Goal: Task Accomplishment & Management: Manage account settings

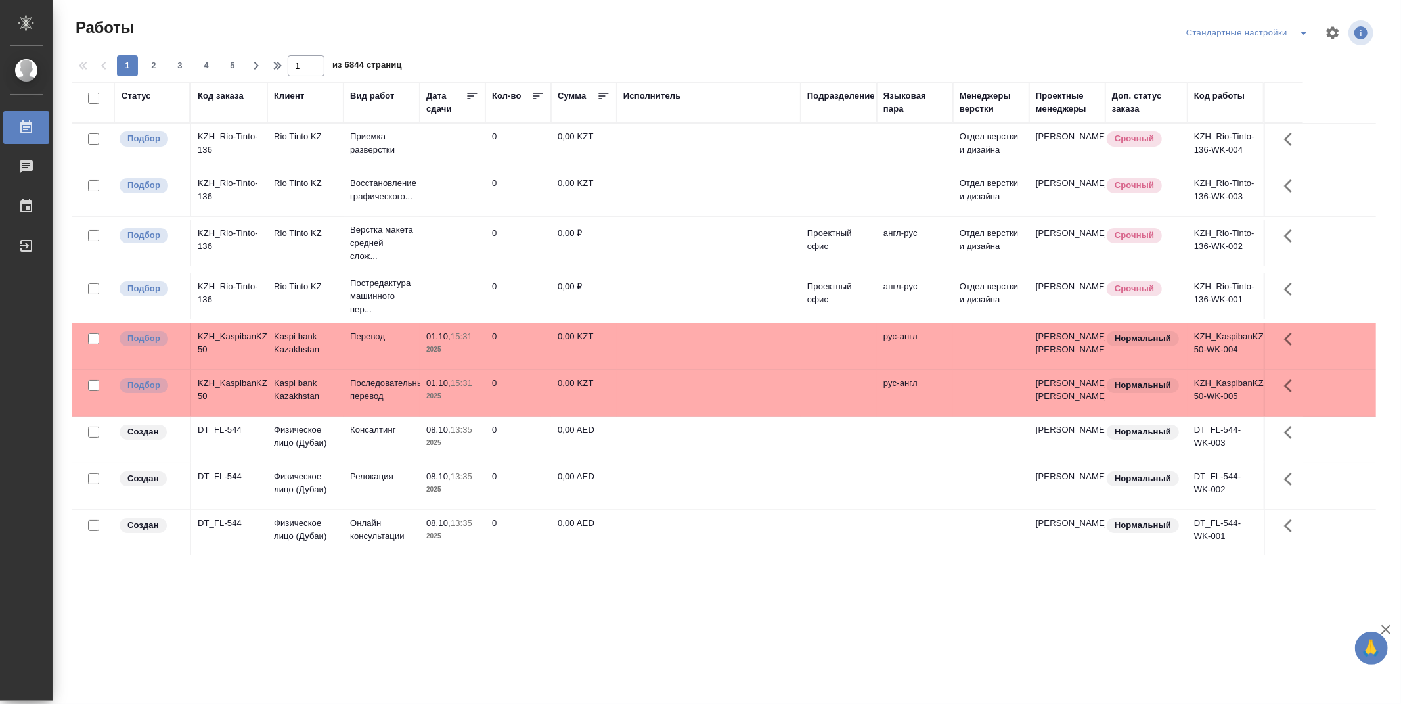
click at [846, 97] on div "Подразделение" at bounding box center [841, 95] width 68 height 13
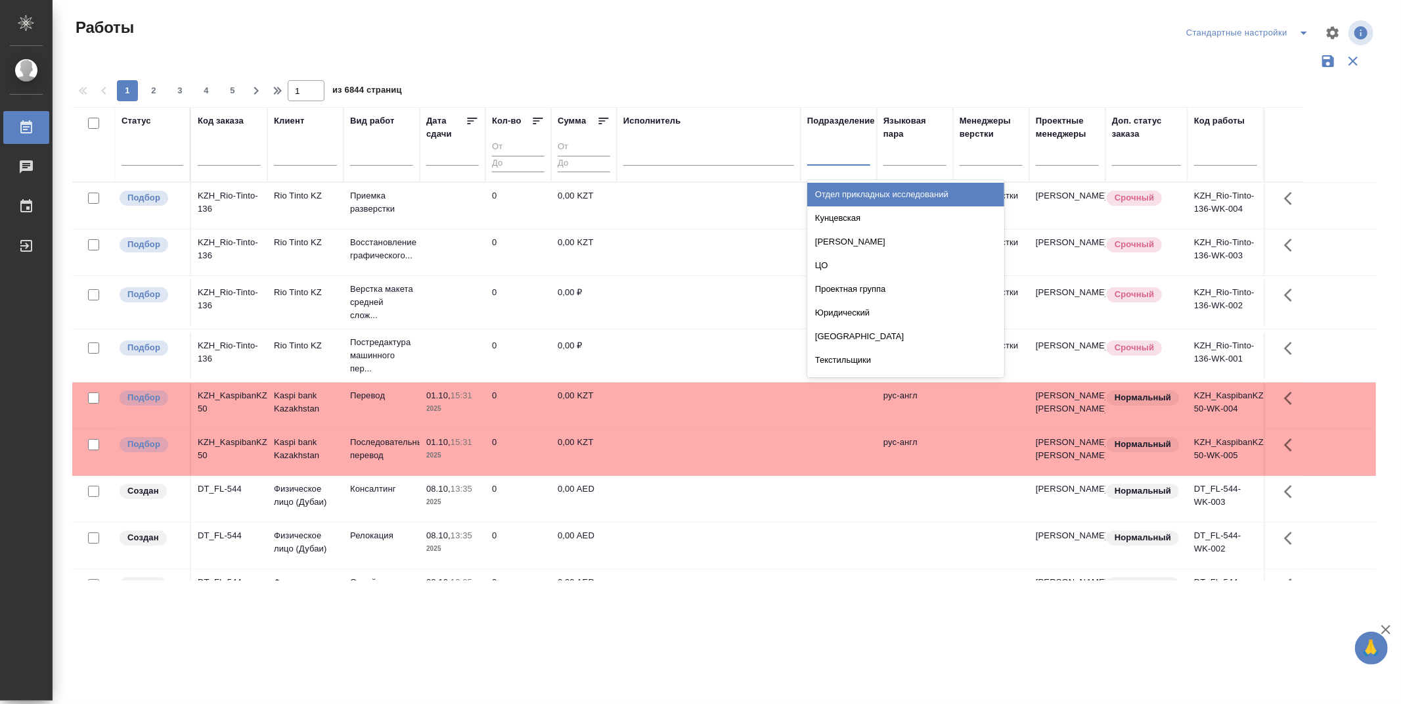
click at [850, 154] on div at bounding box center [838, 152] width 63 height 19
type input "dt"
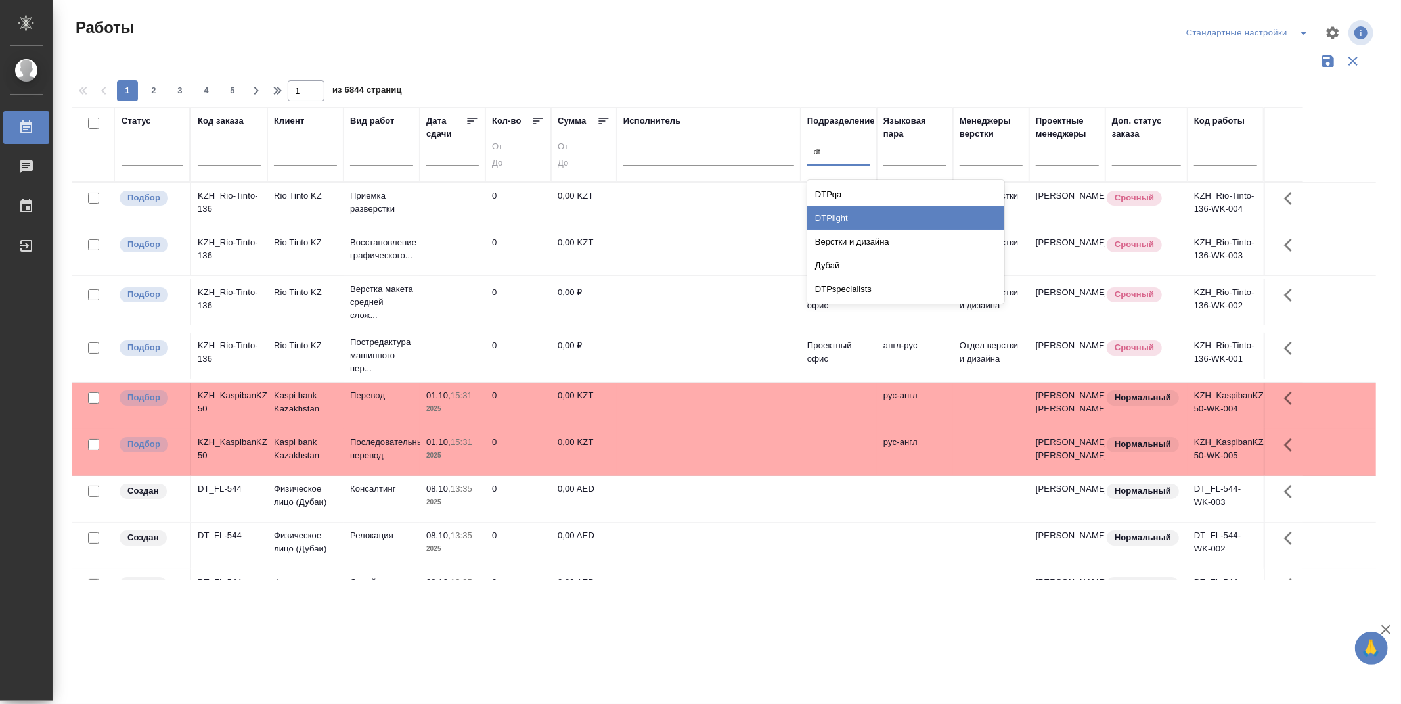
click at [878, 215] on div "DTPlight" at bounding box center [905, 218] width 197 height 24
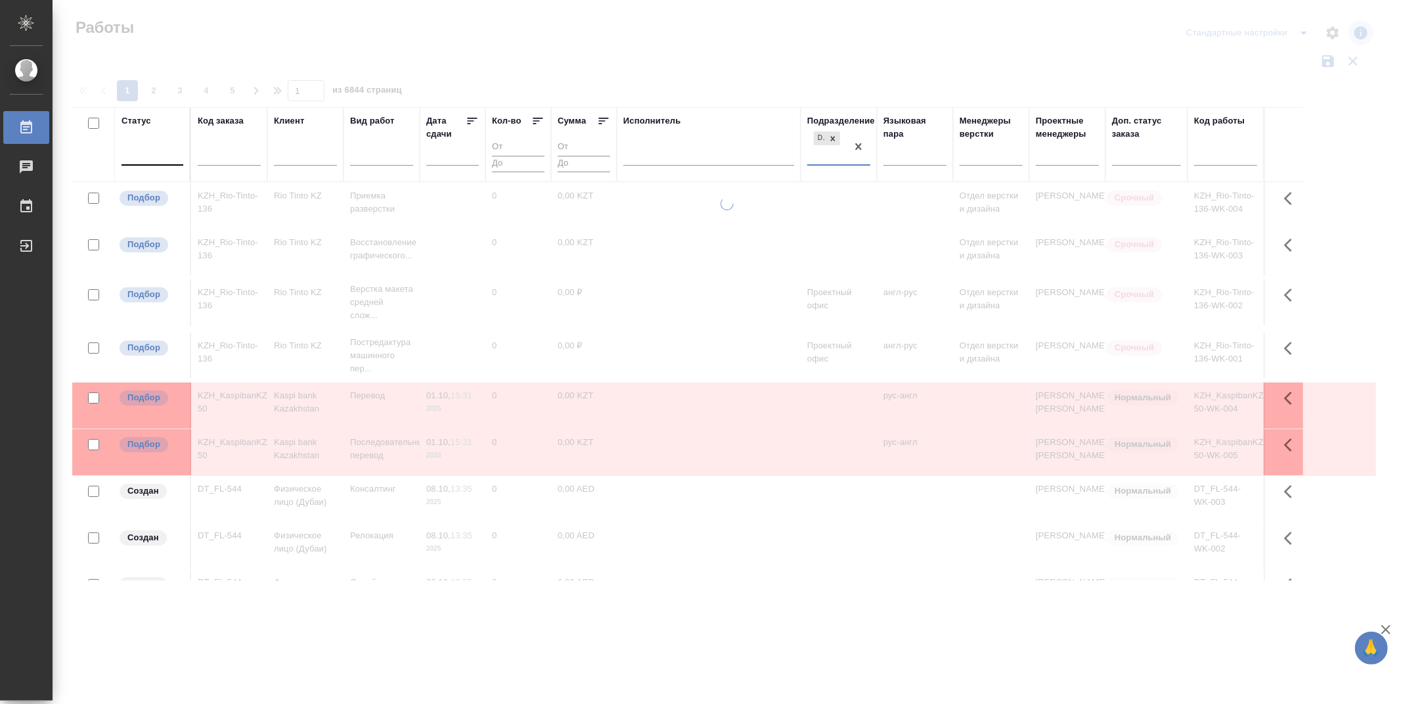
click at [146, 155] on div at bounding box center [153, 152] width 62 height 19
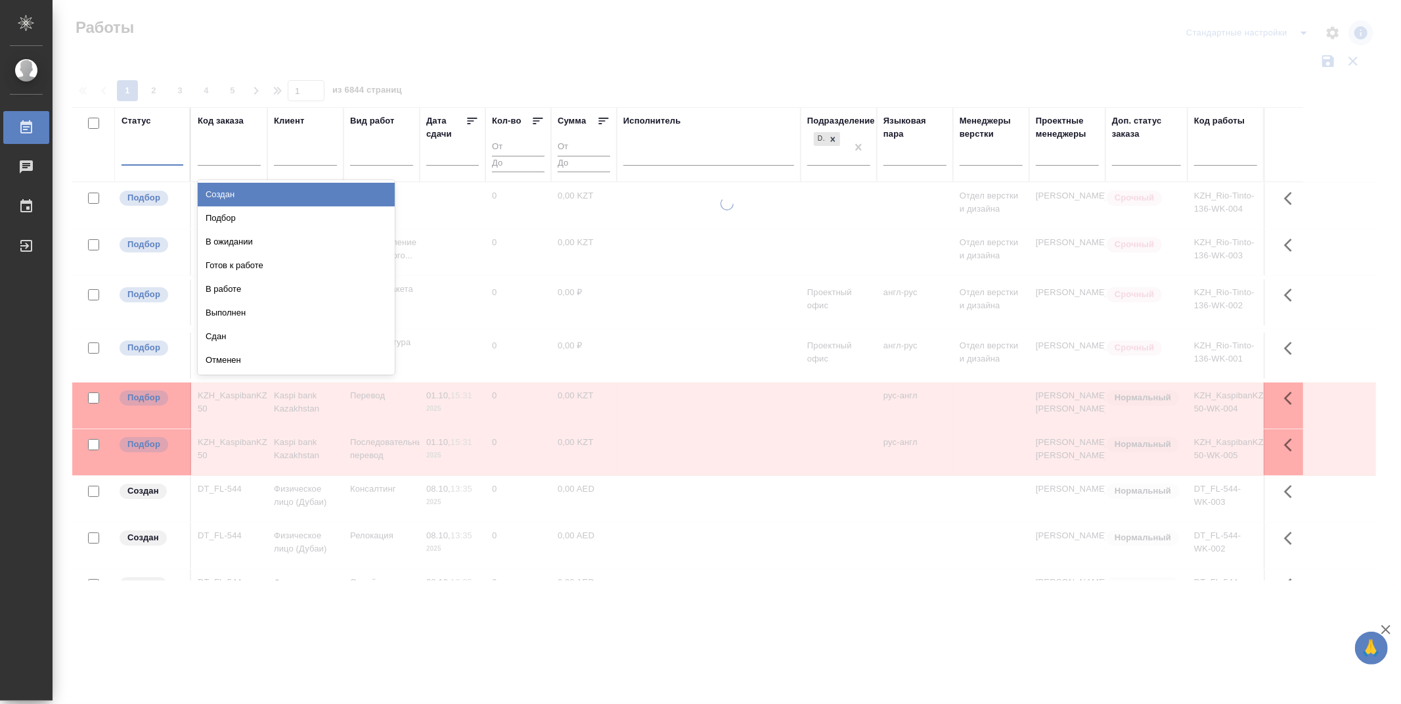
click at [365, 219] on div "Подбор" at bounding box center [296, 218] width 197 height 24
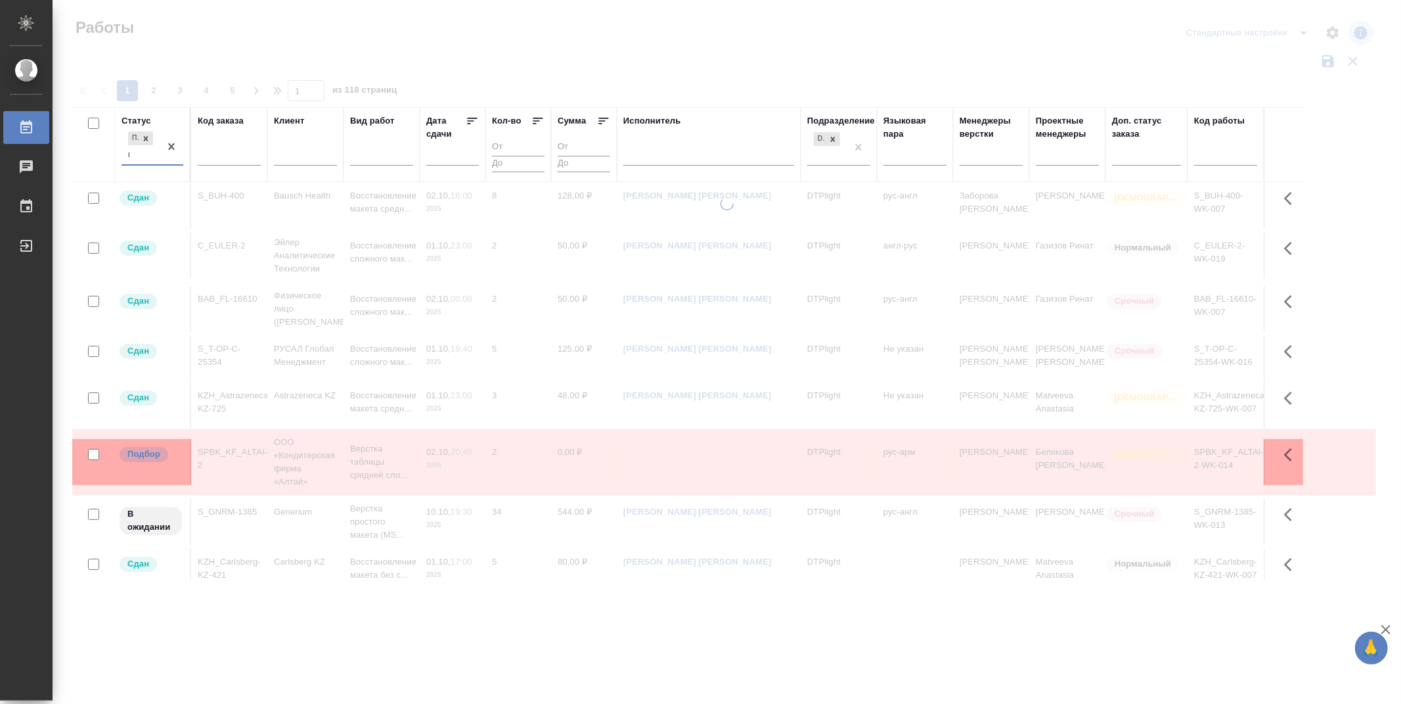
type input "го"
click at [330, 180] on div "Готов к работе" at bounding box center [296, 194] width 197 height 29
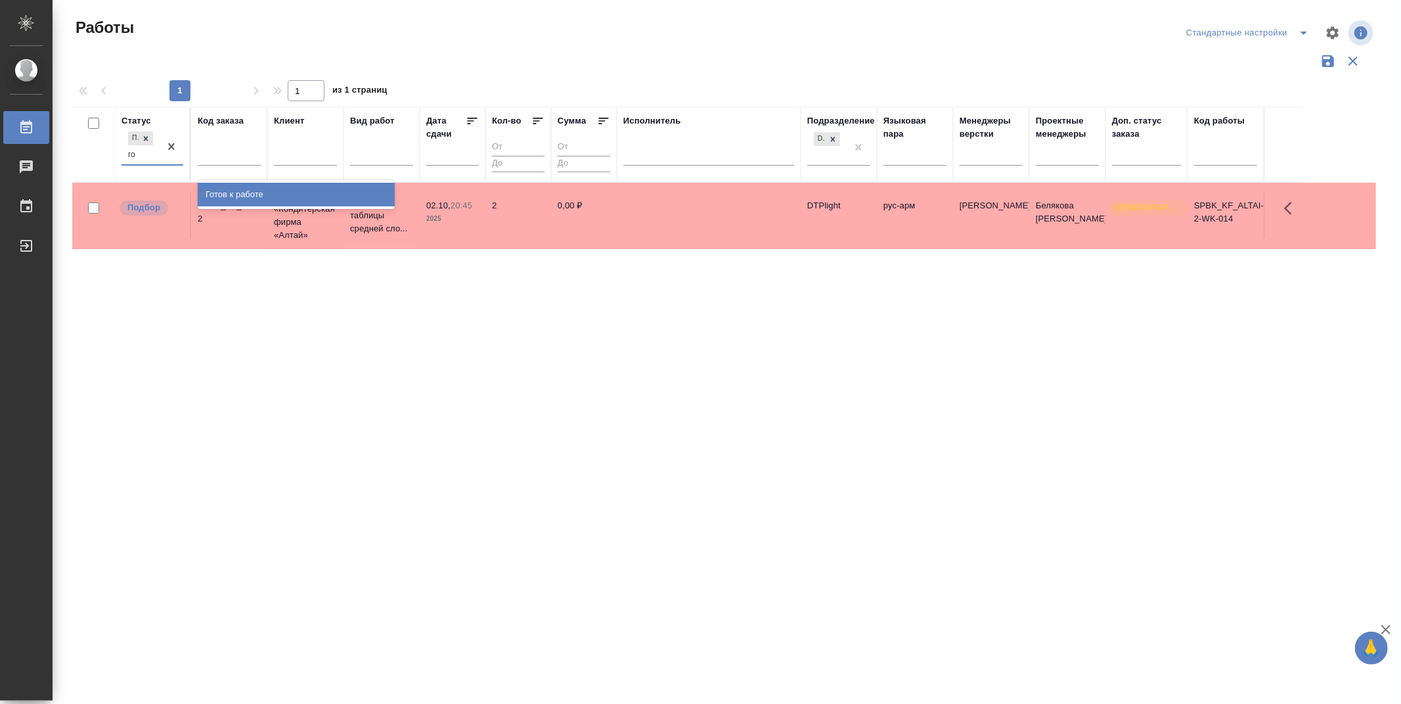
click at [333, 191] on div "Готов к работе" at bounding box center [296, 195] width 197 height 24
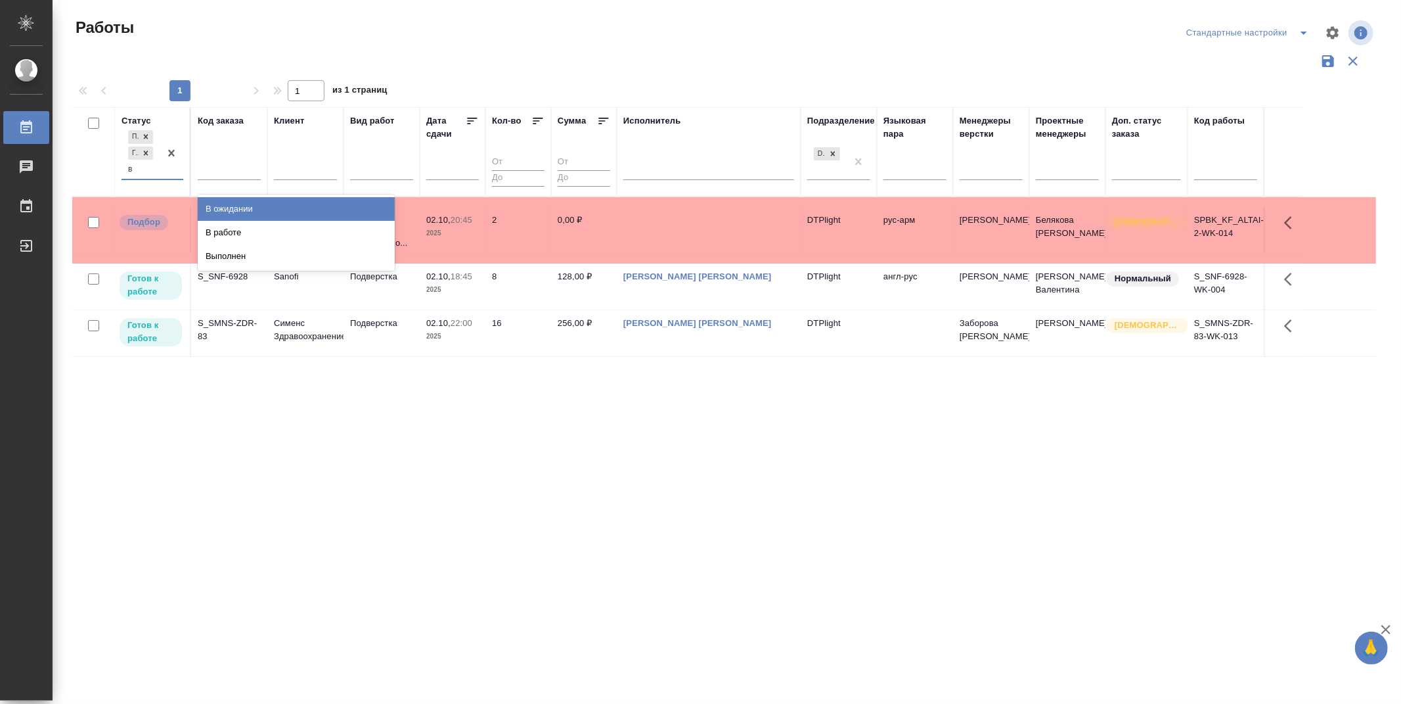
type input "в р"
click at [253, 202] on div "В работе" at bounding box center [296, 209] width 197 height 24
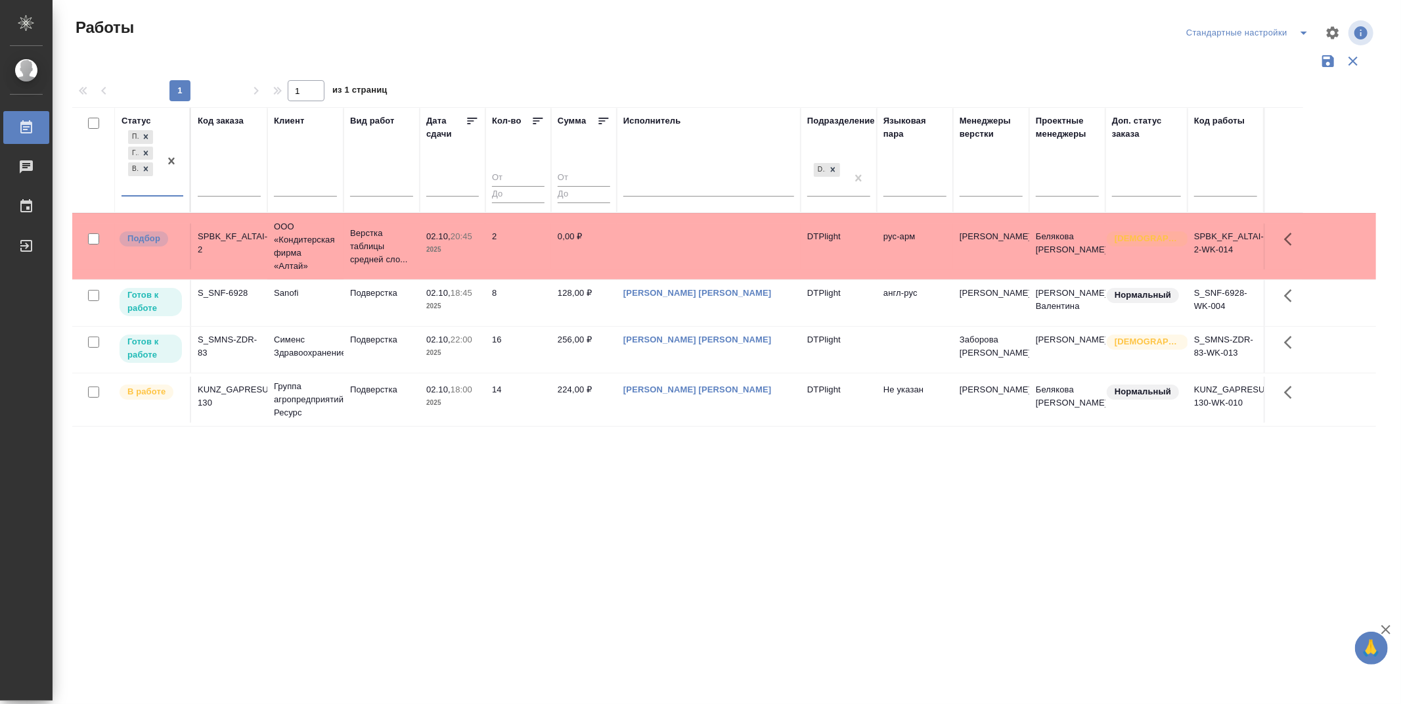
click at [537, 116] on icon at bounding box center [538, 120] width 13 height 13
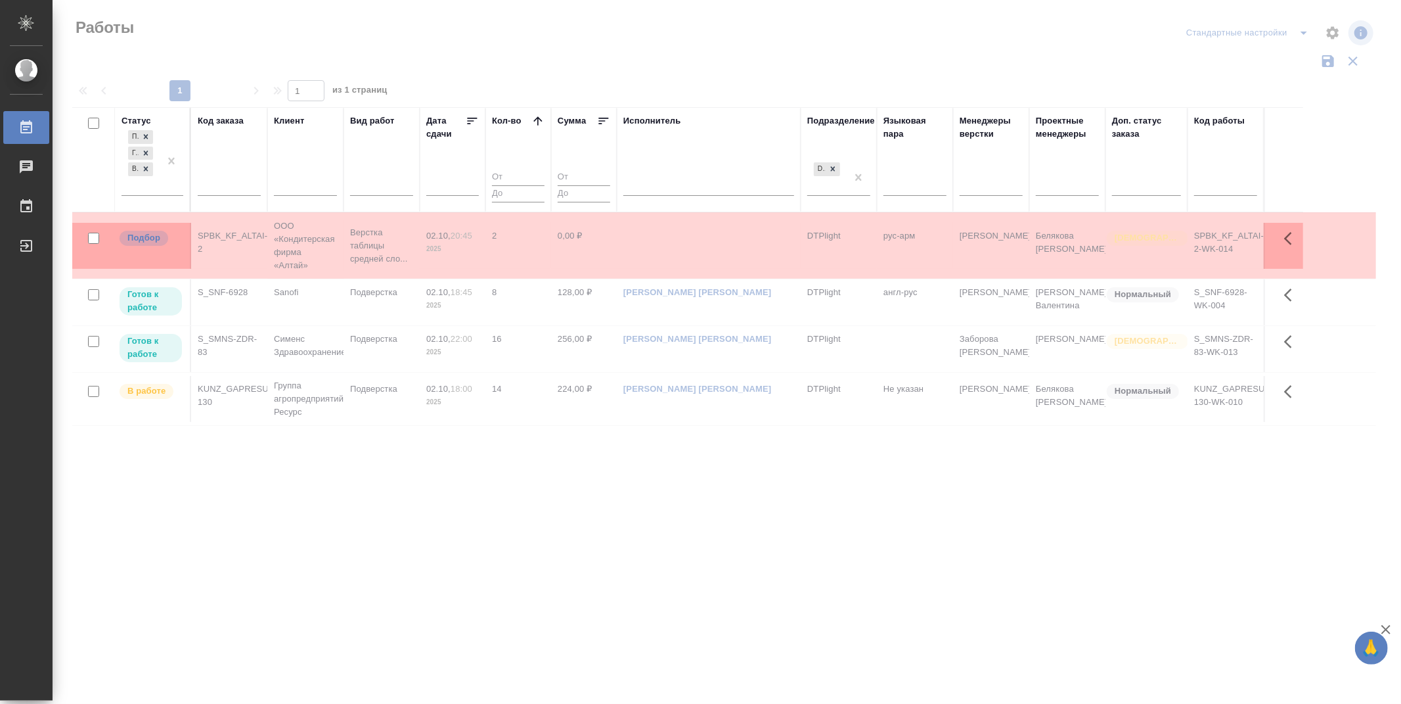
click at [476, 117] on icon at bounding box center [472, 120] width 13 height 13
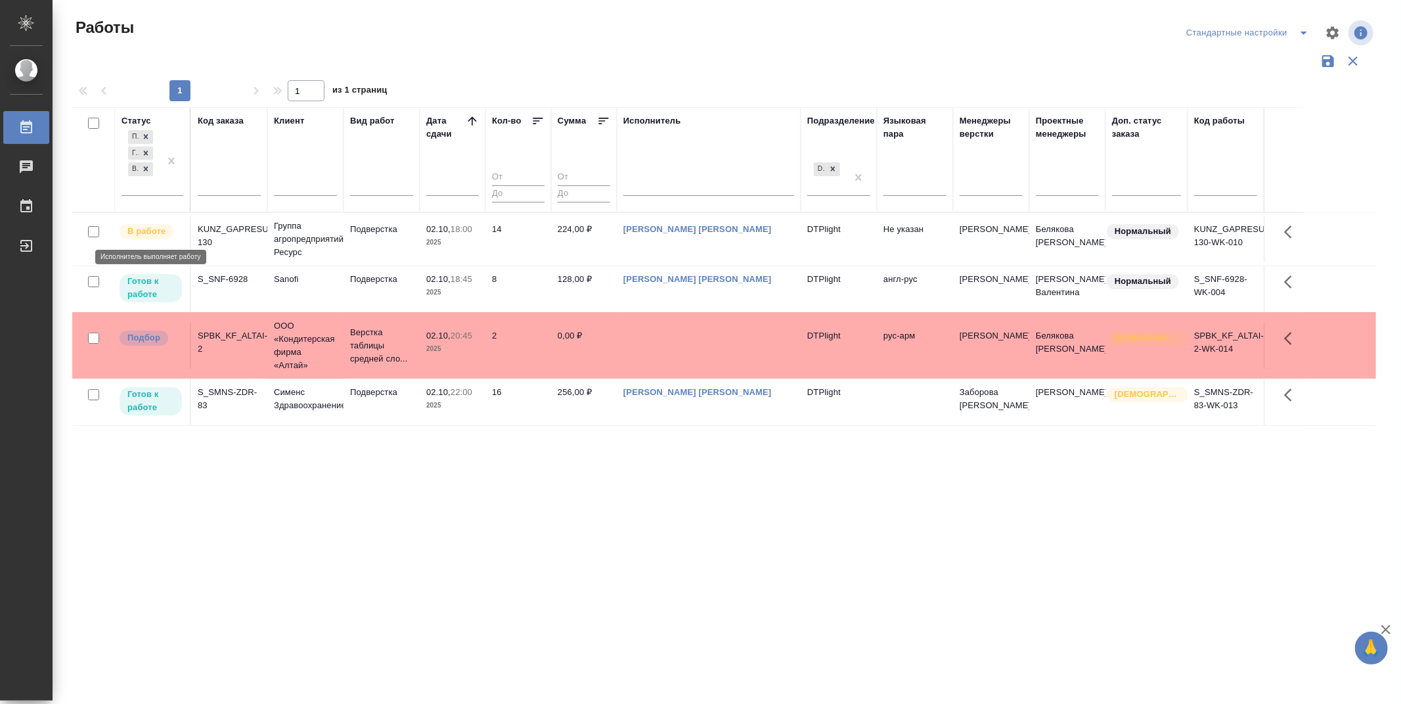
click at [152, 227] on p "В работе" at bounding box center [146, 231] width 38 height 13
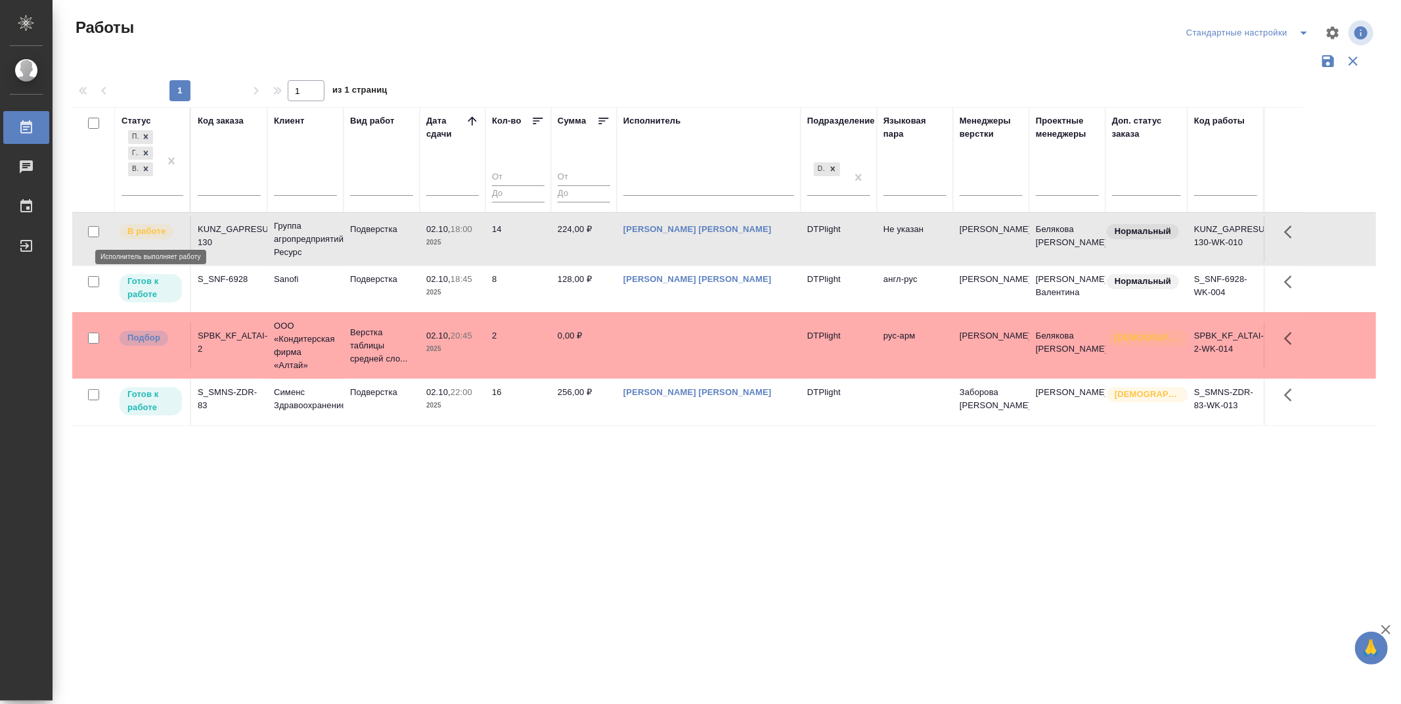
click at [152, 227] on p "В работе" at bounding box center [146, 231] width 38 height 13
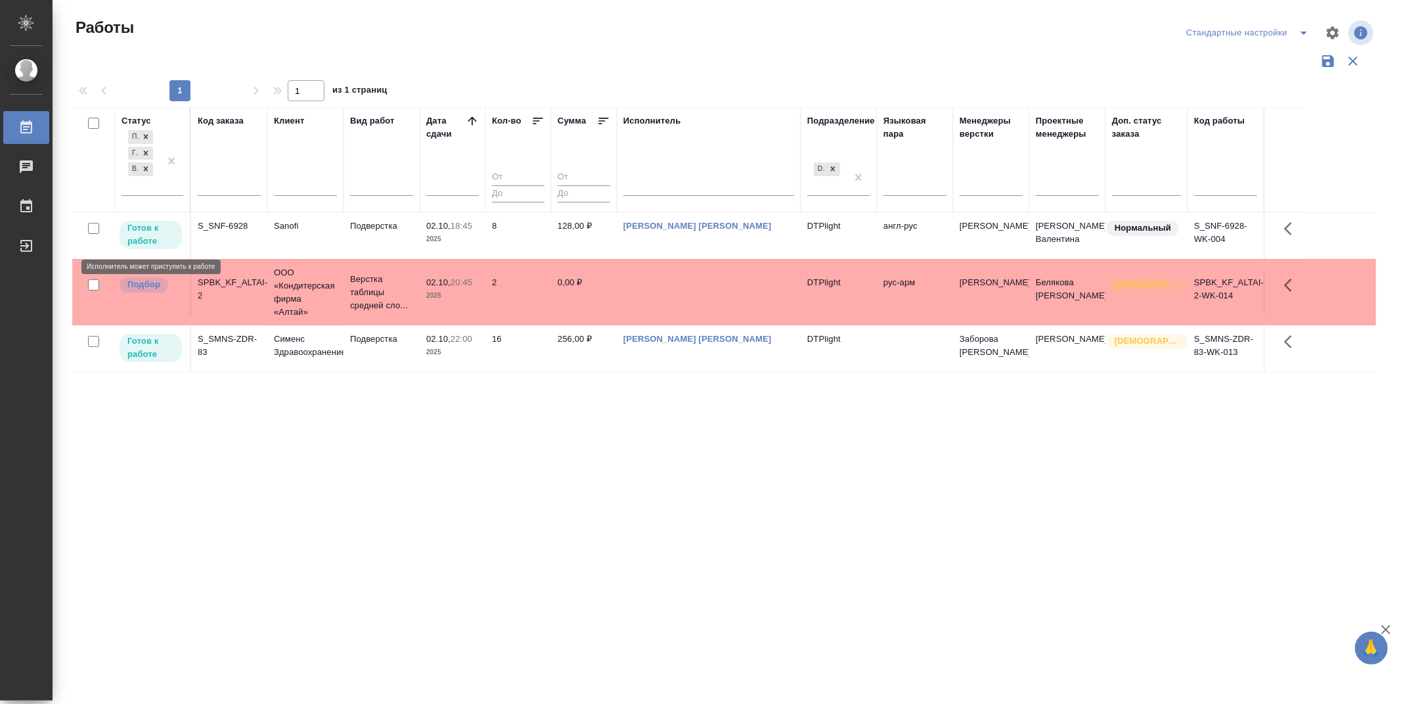
click at [152, 230] on p "Готов к работе" at bounding box center [150, 234] width 47 height 26
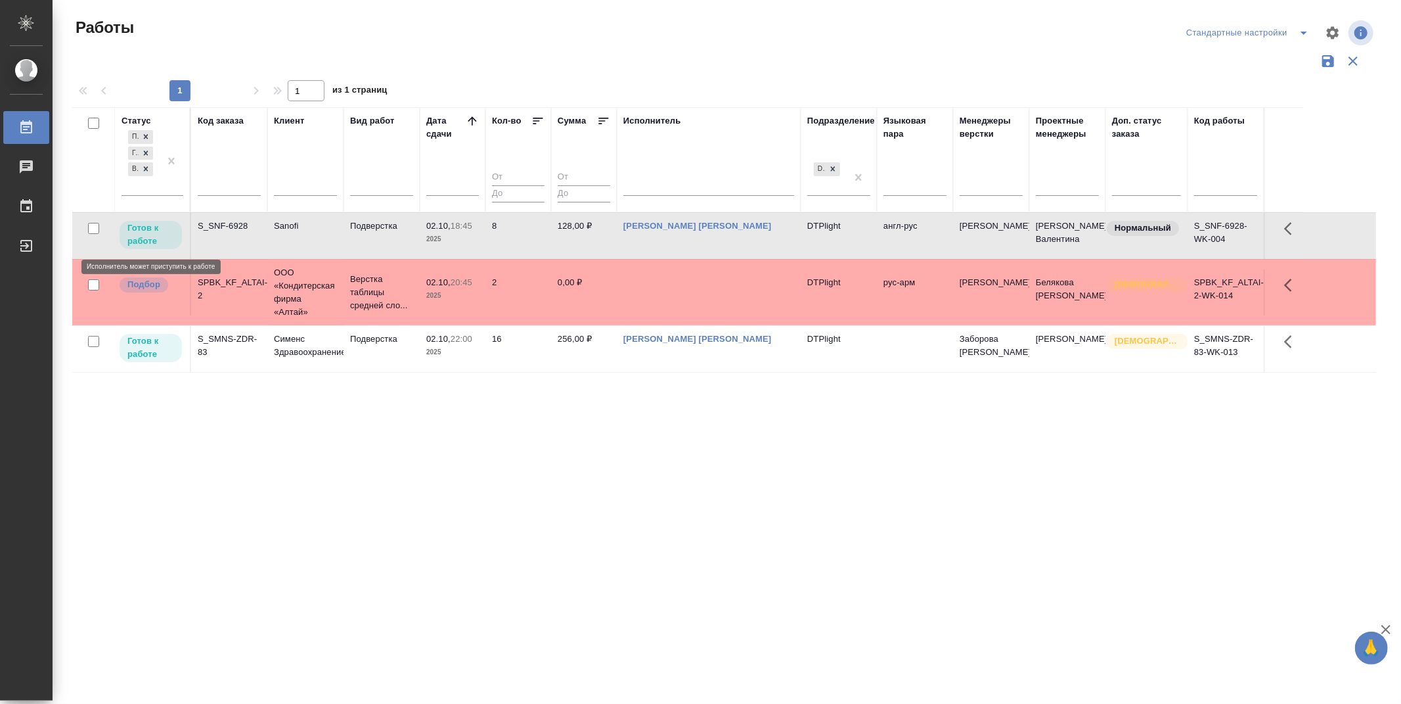
click at [152, 230] on p "Готов к работе" at bounding box center [150, 234] width 47 height 26
click at [635, 401] on div "Статус Подбор Готов к работе В работе Код заказа Клиент Вид работ Дата сдачи Ко…" at bounding box center [724, 343] width 1304 height 473
click at [152, 279] on p "Подбор" at bounding box center [143, 284] width 33 height 13
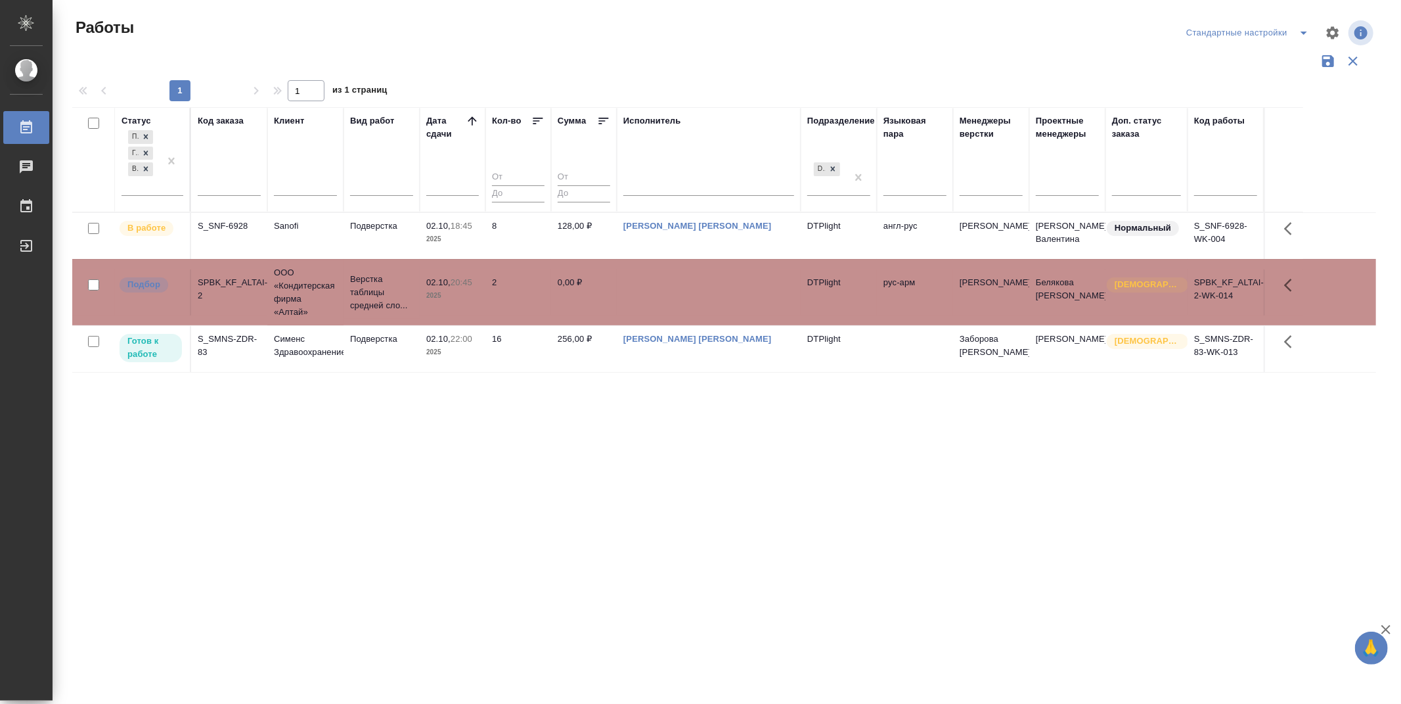
click at [570, 530] on div "Статус Подбор Готов к работе В работе Код заказа Клиент Вид работ Дата сдачи Ко…" at bounding box center [724, 343] width 1304 height 473
click at [612, 505] on div "Статус Подбор Готов к работе В работе Код заказа Клиент Вид работ Дата сдачи Ко…" at bounding box center [724, 343] width 1304 height 473
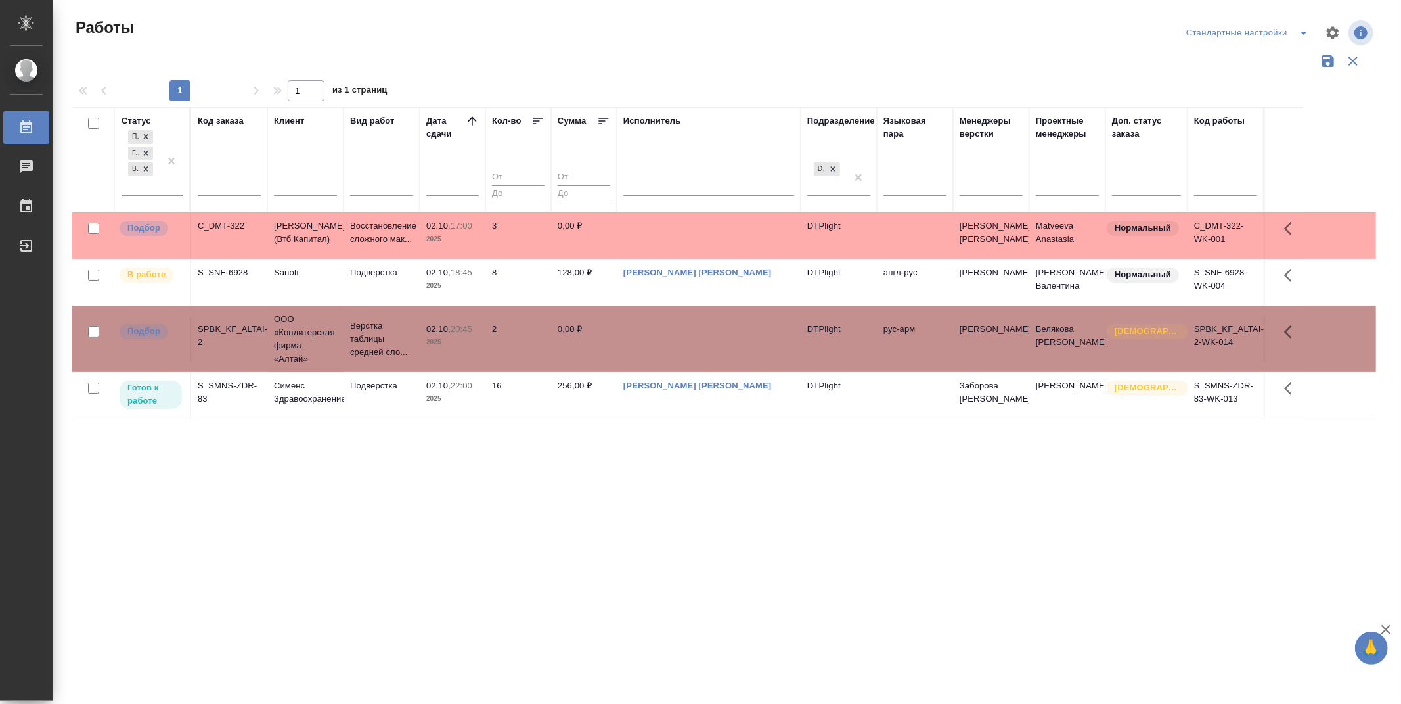
click at [640, 578] on div "Статус Подбор Готов к работе В работе Код заказа Клиент Вид работ Дата сдачи Ко…" at bounding box center [724, 343] width 1304 height 473
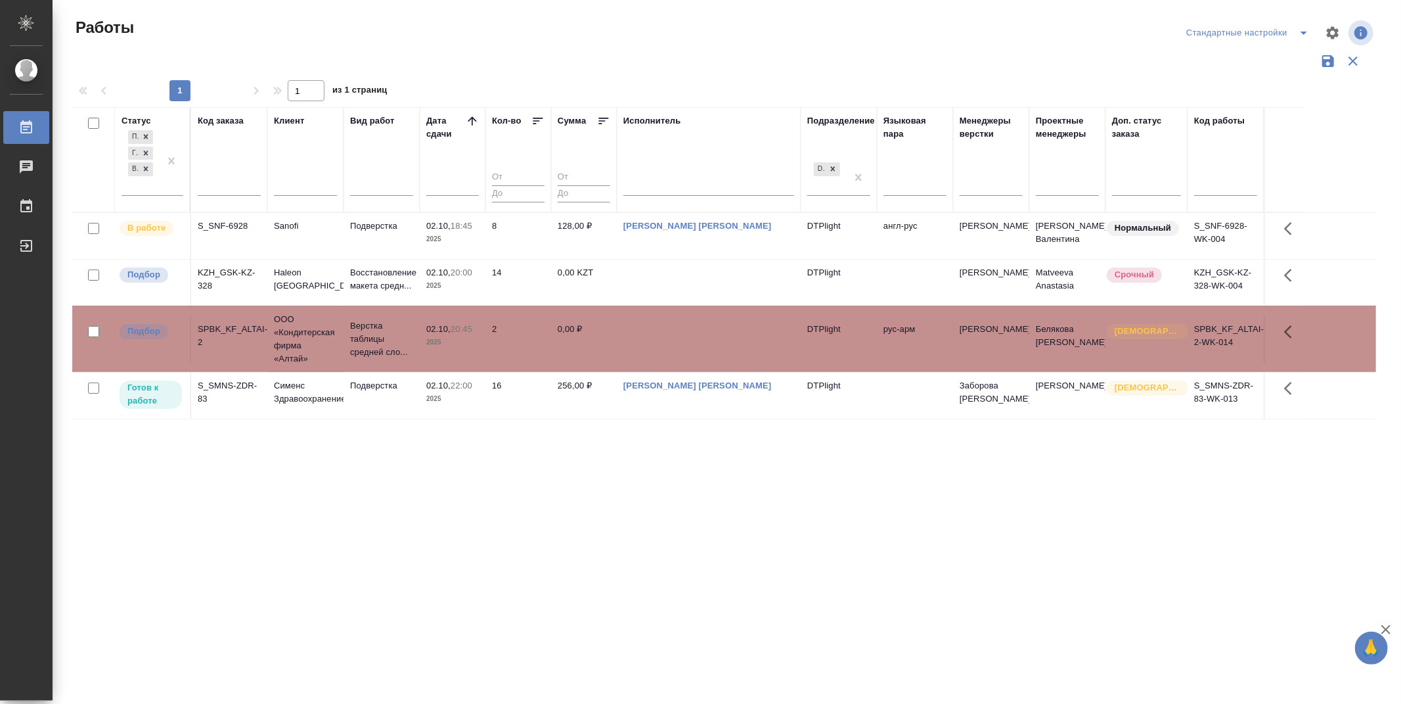
click at [679, 468] on div "Статус Подбор Готов к работе В работе Код заказа Клиент Вид работ Дата сдачи Ко…" at bounding box center [724, 343] width 1304 height 473
click at [152, 277] on p "Подбор" at bounding box center [143, 274] width 33 height 13
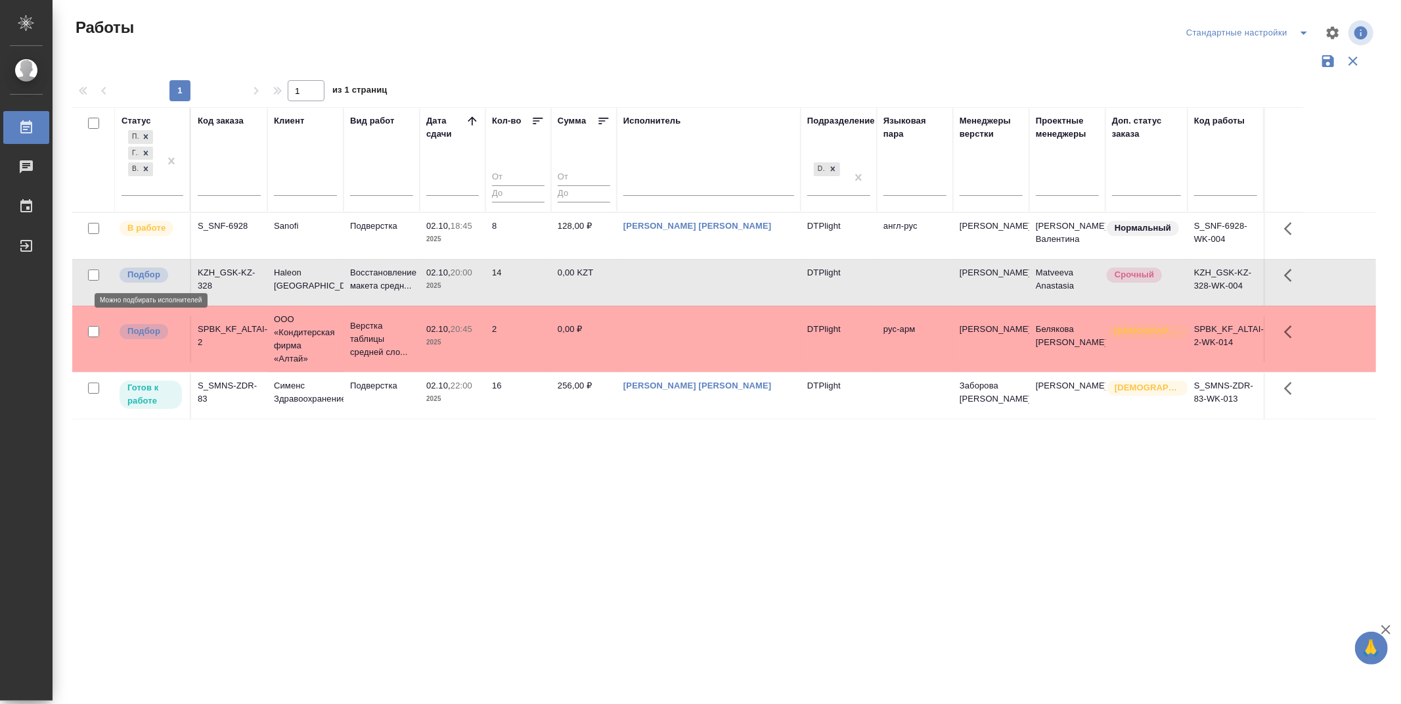
click at [152, 277] on p "Подбор" at bounding box center [143, 274] width 33 height 13
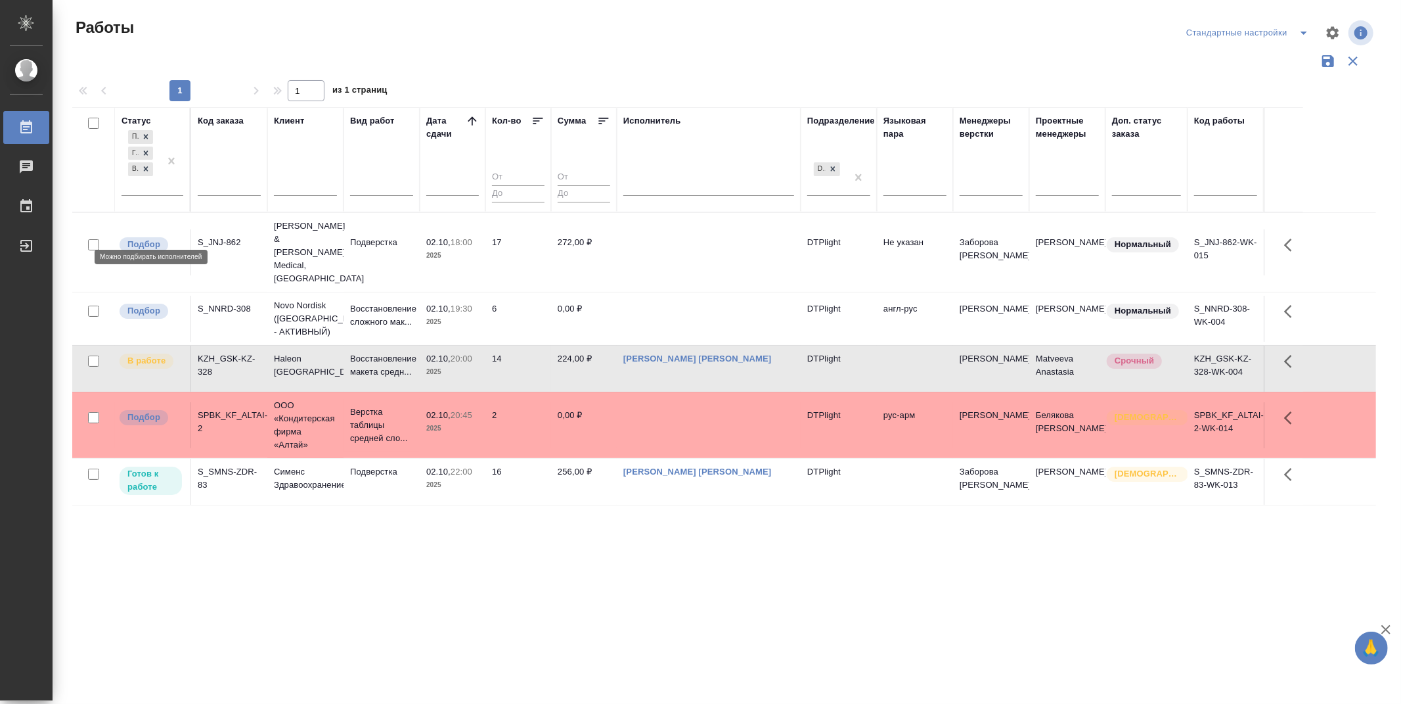
click at [145, 238] on p "Подбор" at bounding box center [143, 244] width 33 height 13
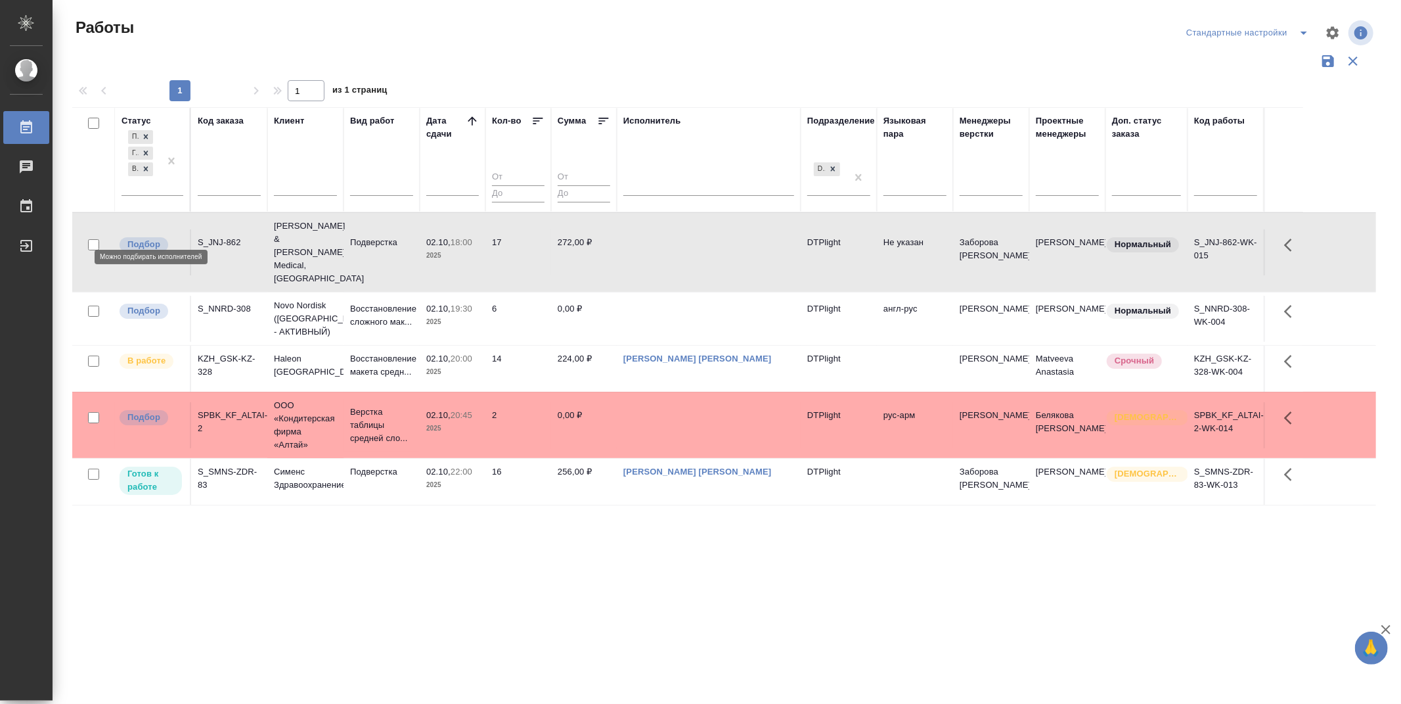
click at [145, 238] on p "Подбор" at bounding box center [143, 244] width 33 height 13
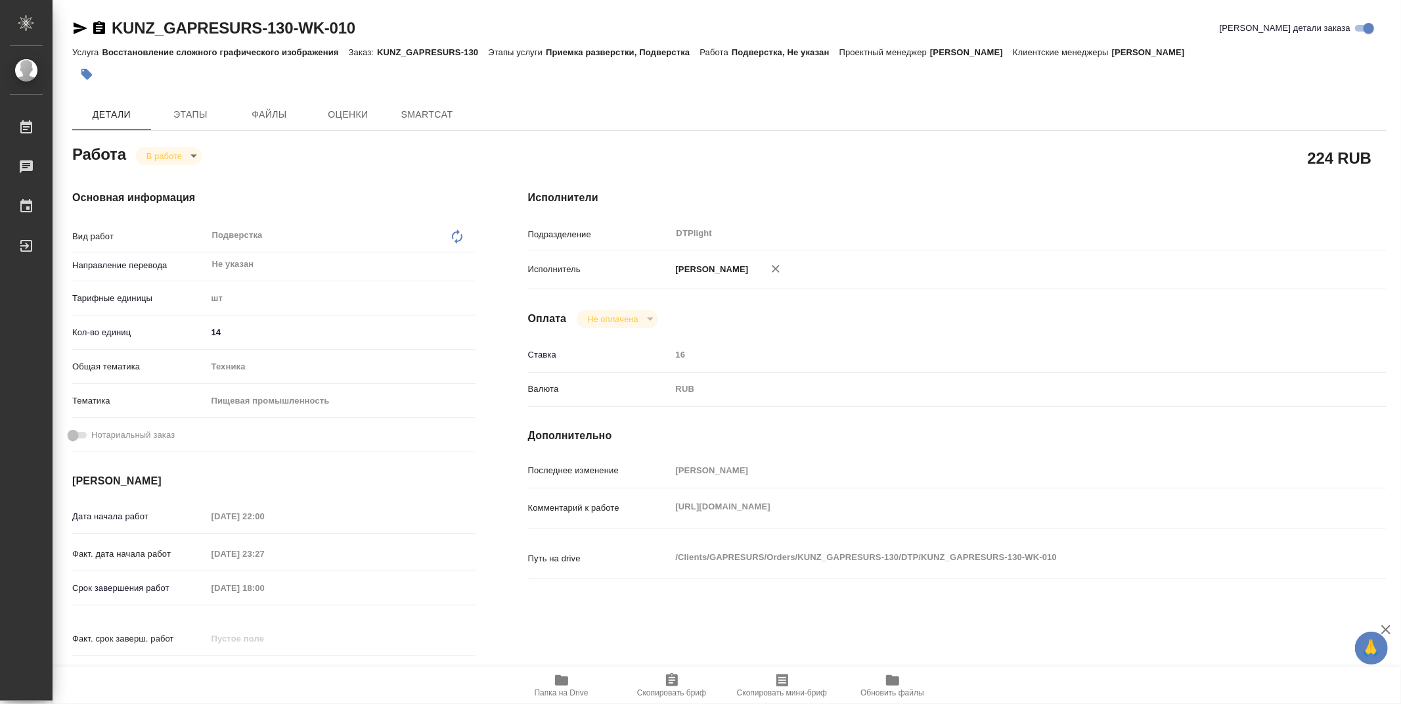
type textarea "x"
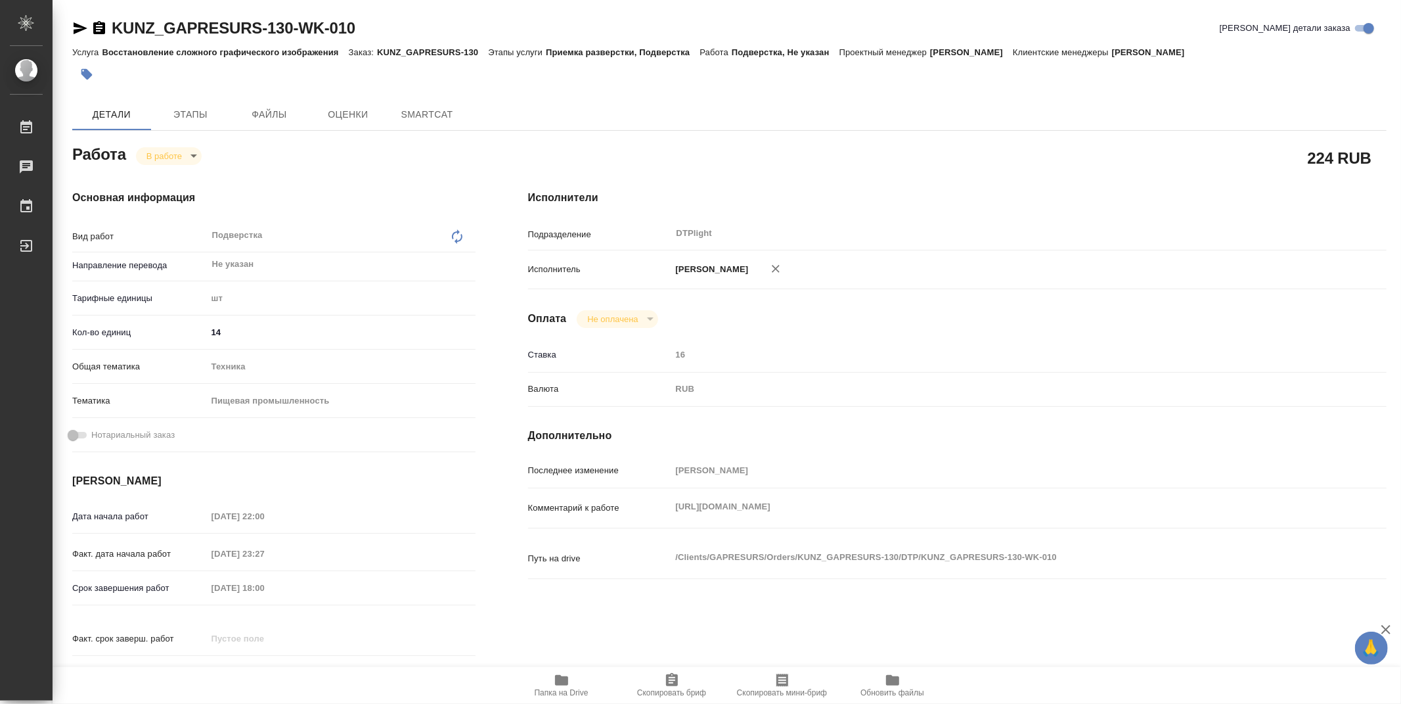
type textarea "x"
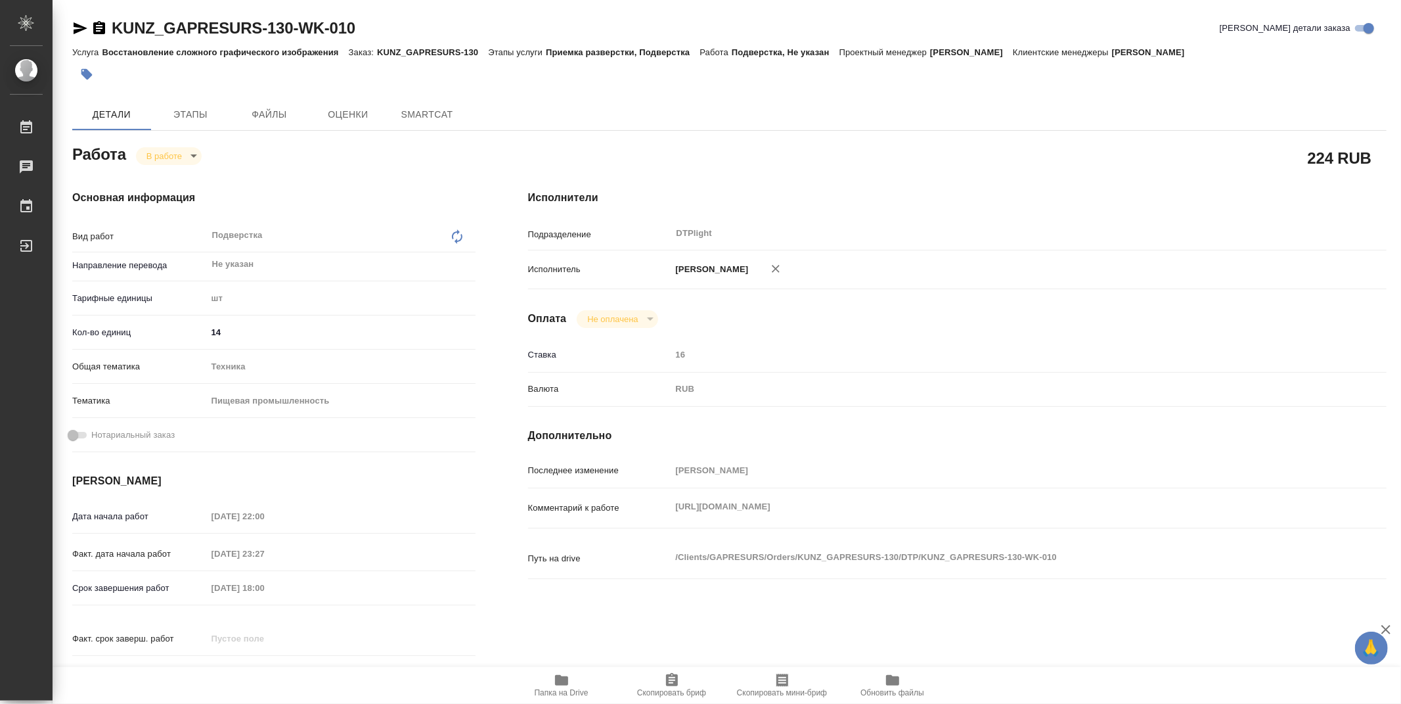
type textarea "x"
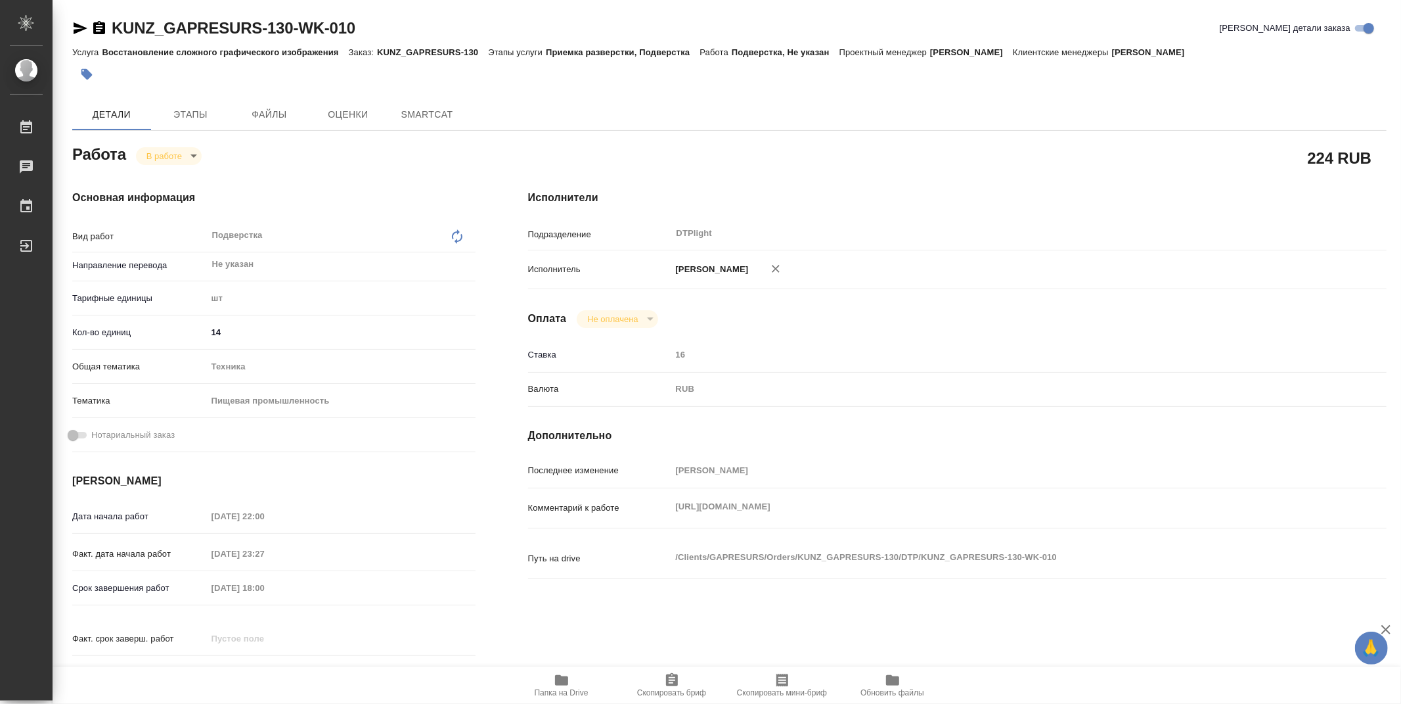
type textarea "x"
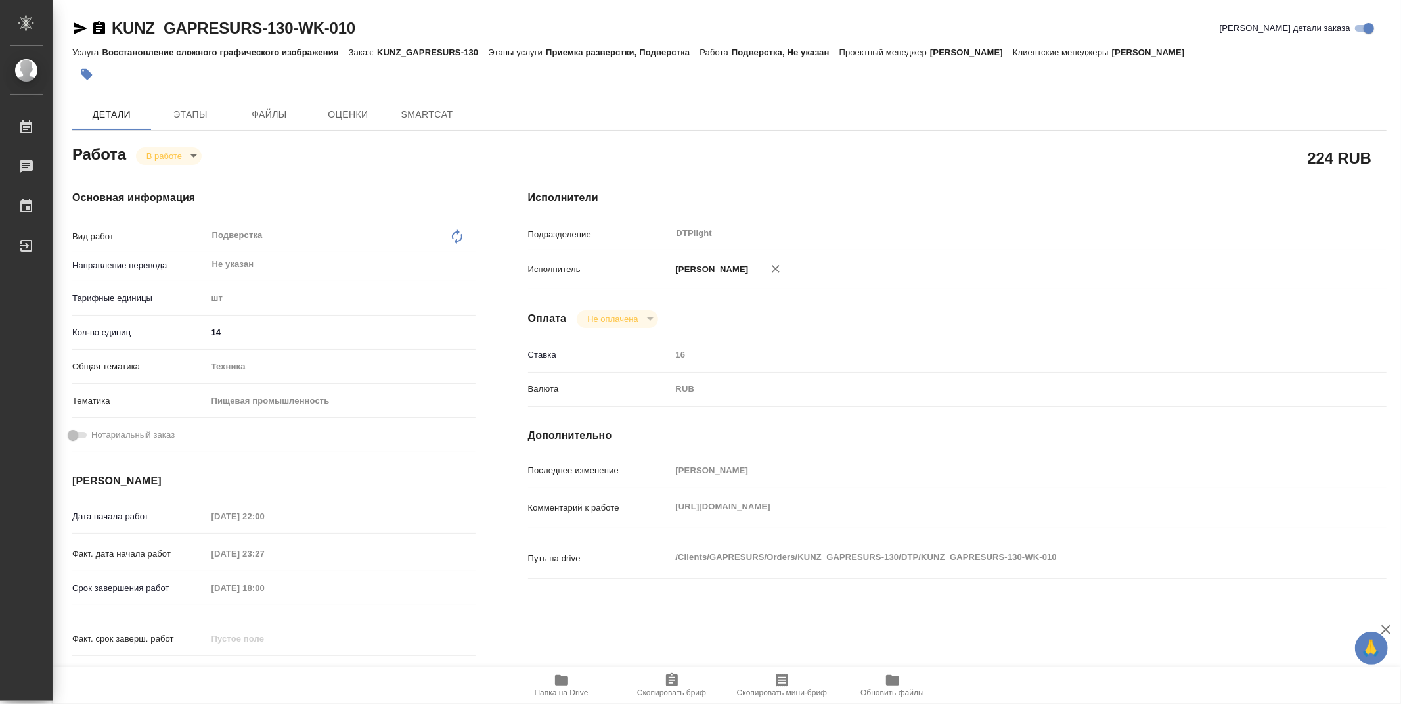
type textarea "x"
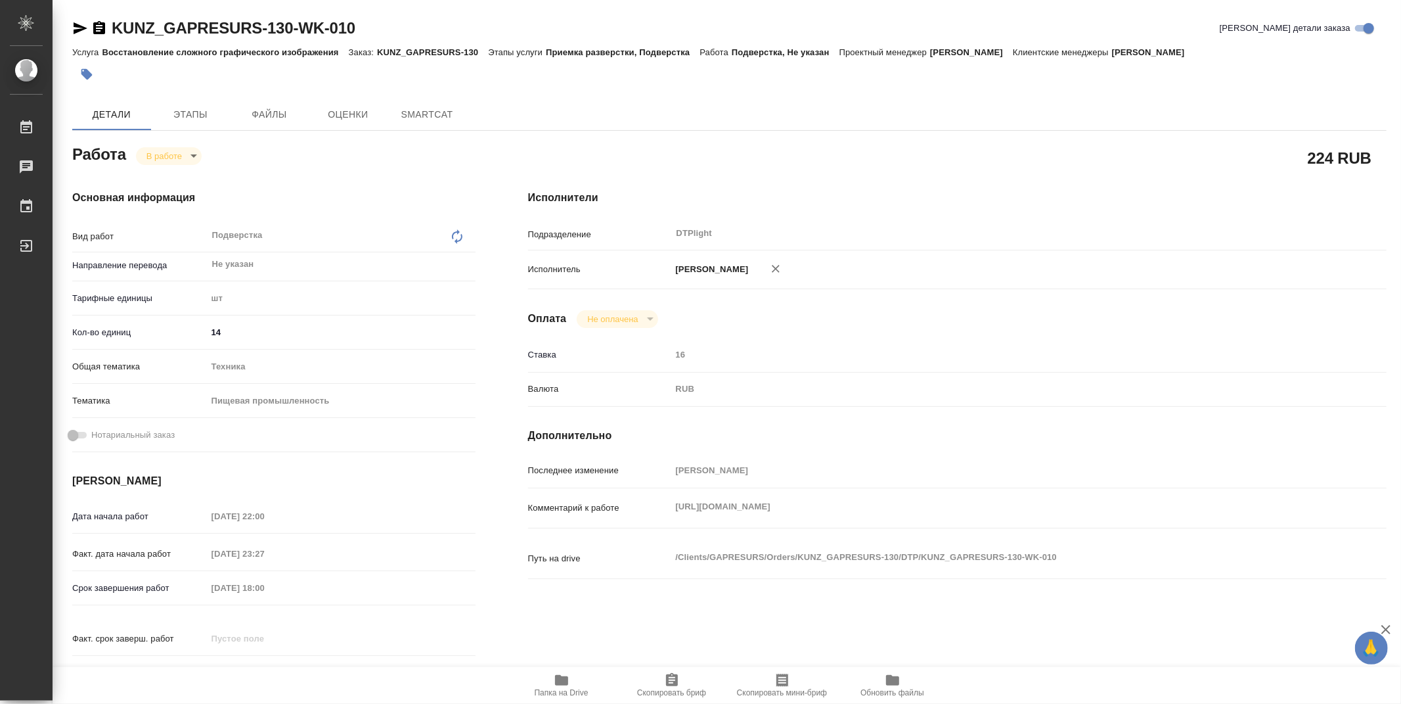
type textarea "x"
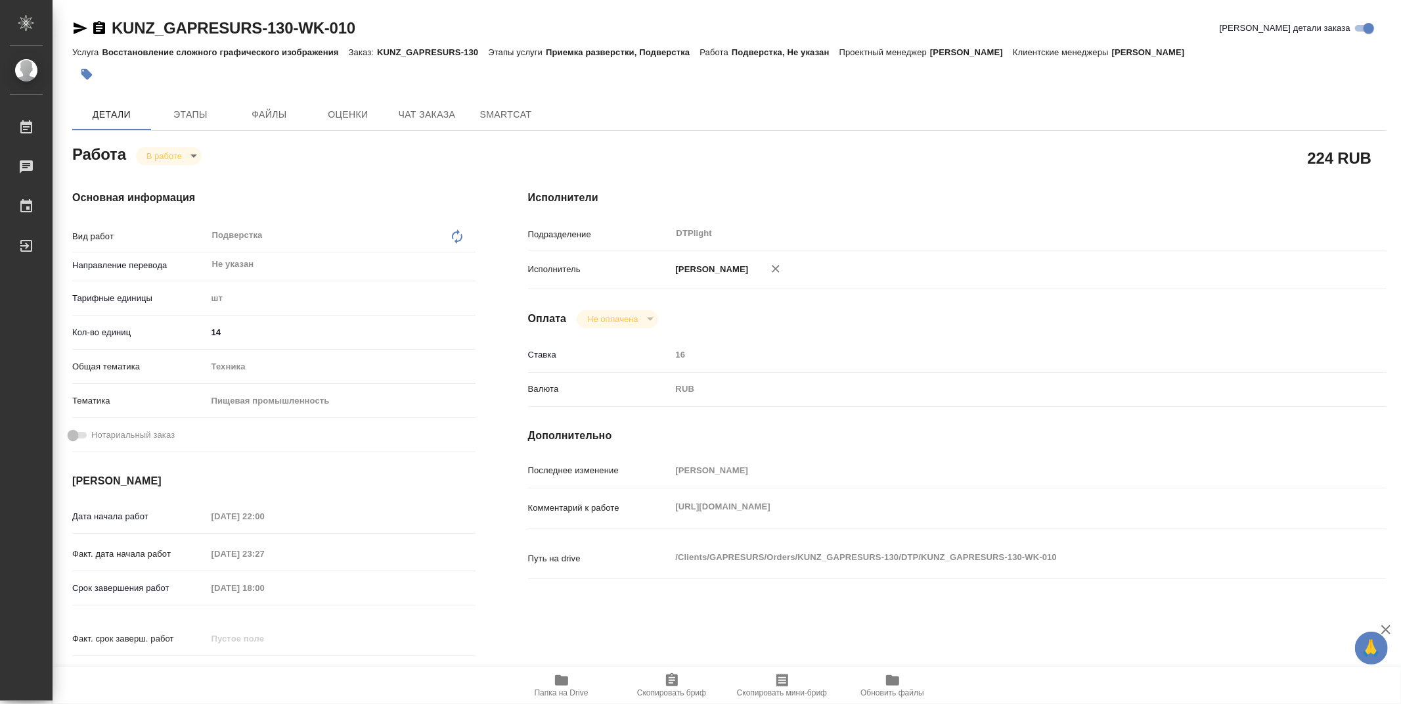
type textarea "x"
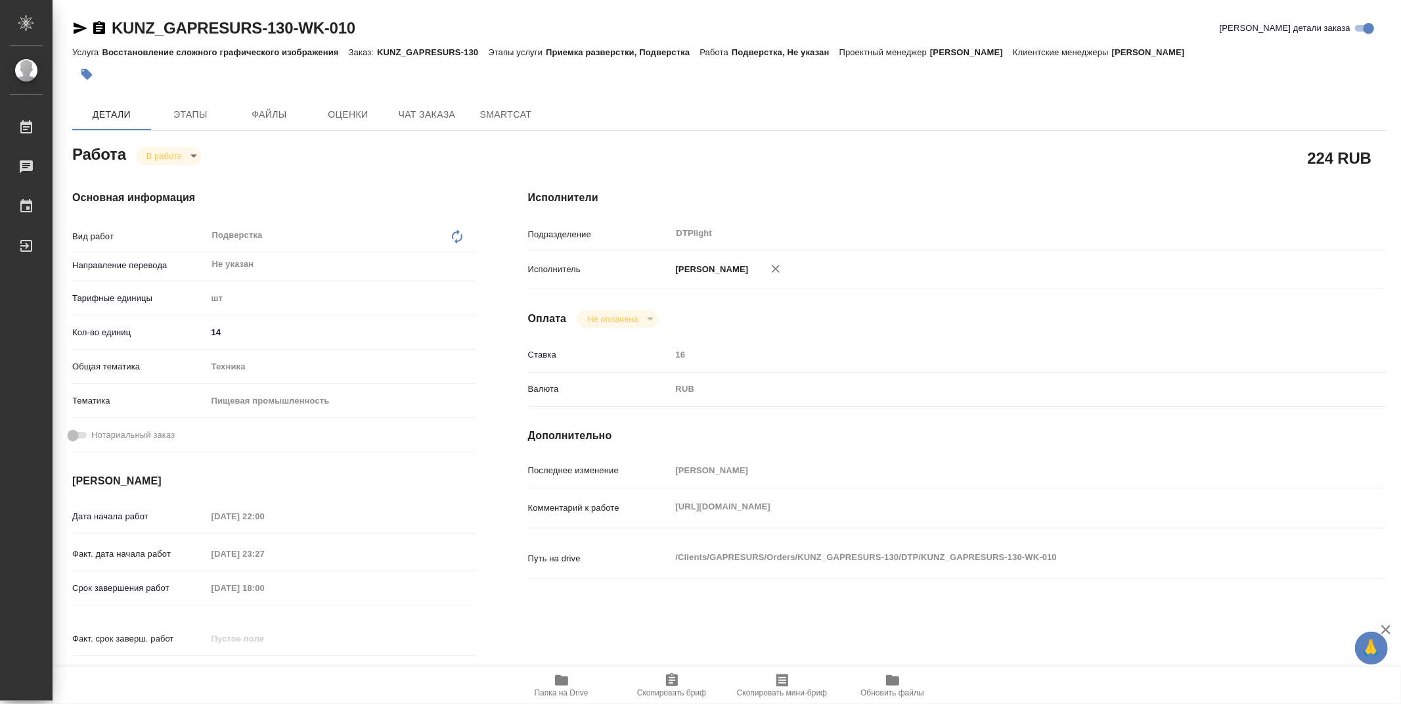
type textarea "x"
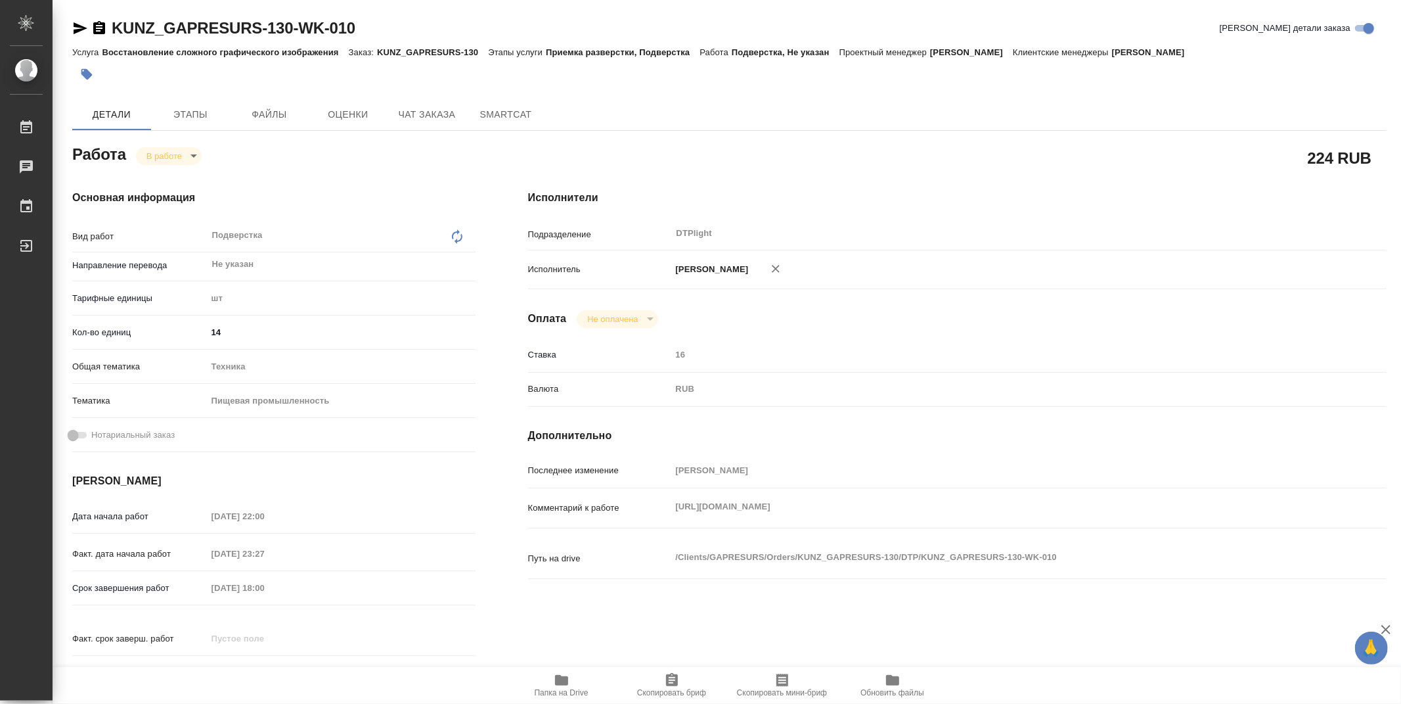
type textarea "x"
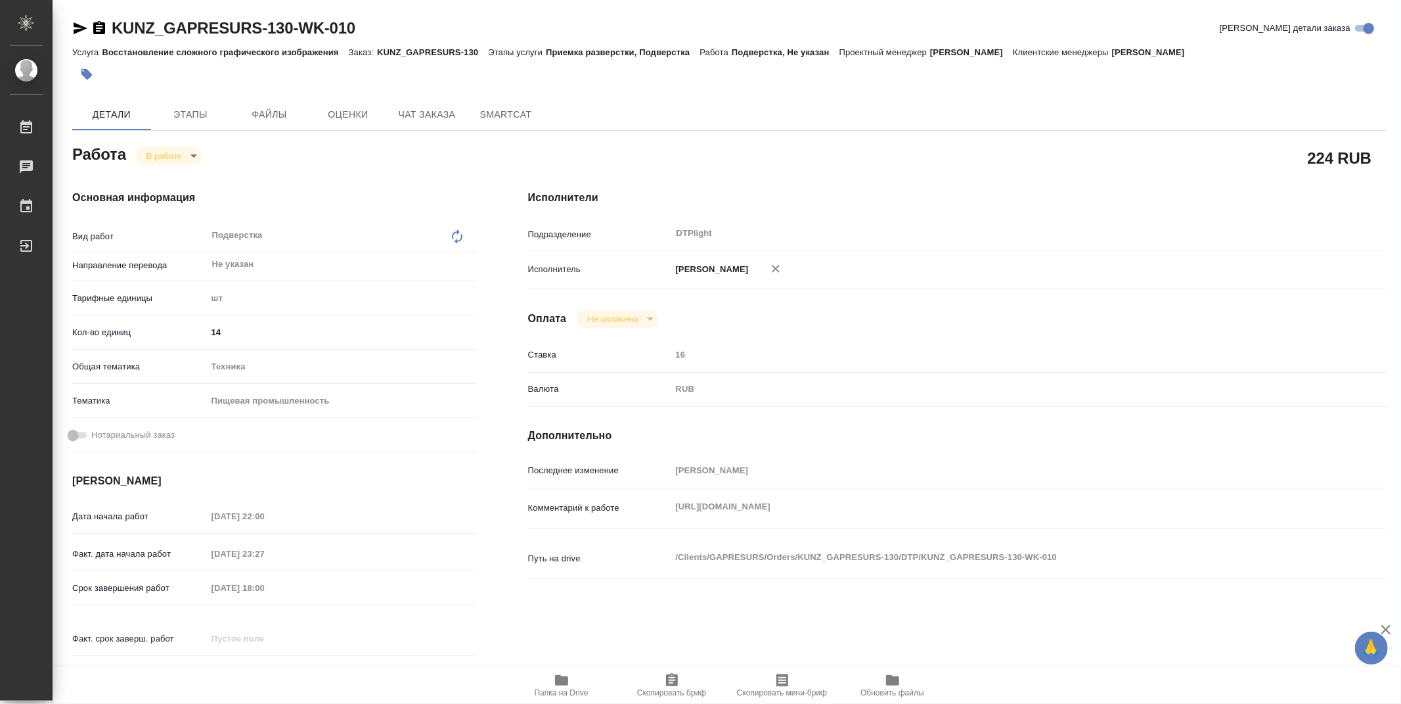
click at [558, 677] on icon "button" at bounding box center [561, 680] width 13 height 11
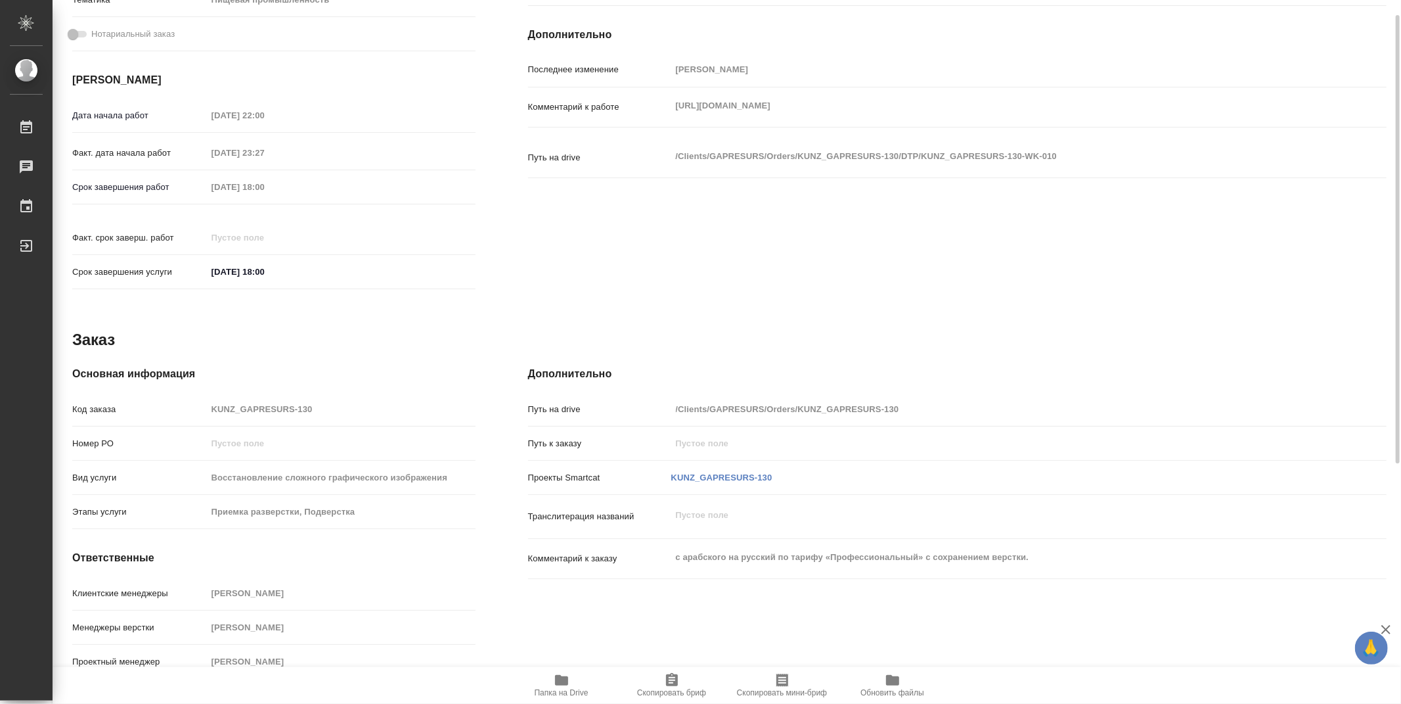
scroll to position [327, 0]
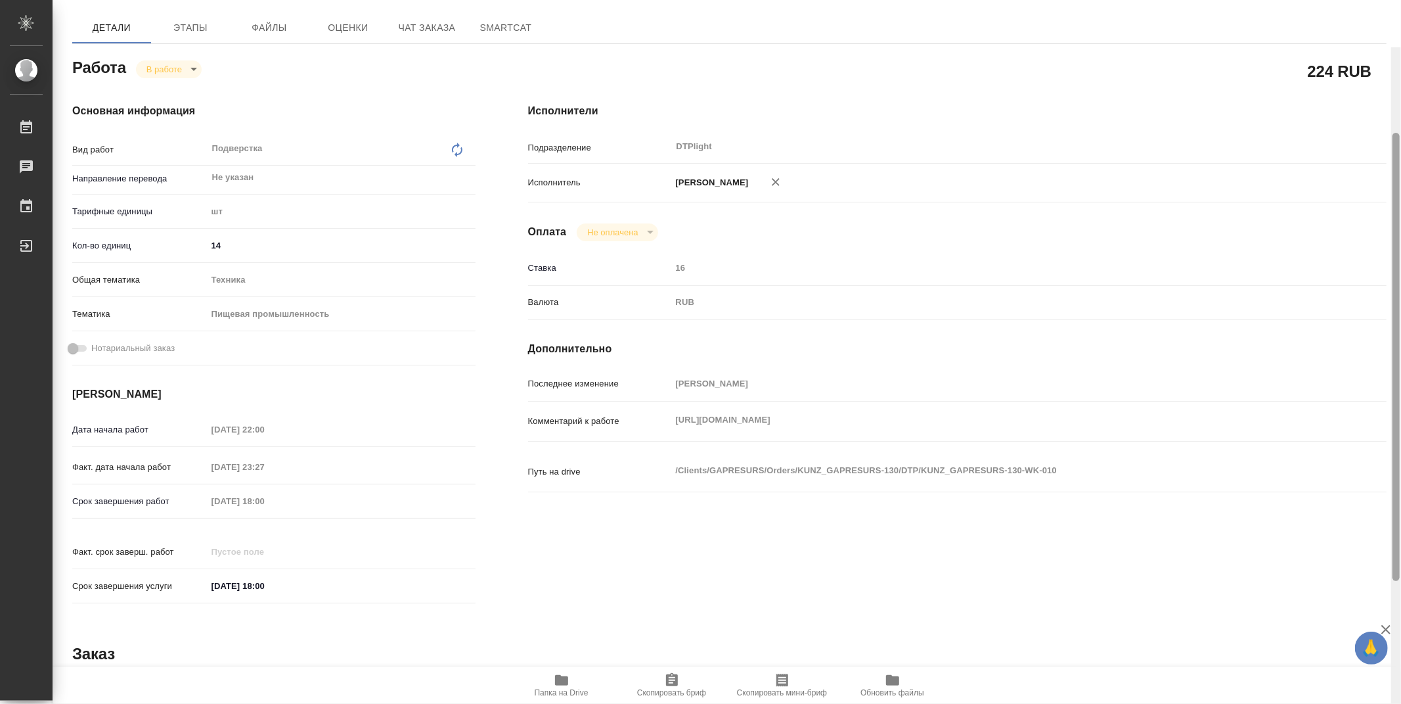
drag, startPoint x: 1395, startPoint y: 463, endPoint x: 1376, endPoint y: 286, distance: 177.7
click at [1393, 296] on div at bounding box center [1396, 357] width 7 height 448
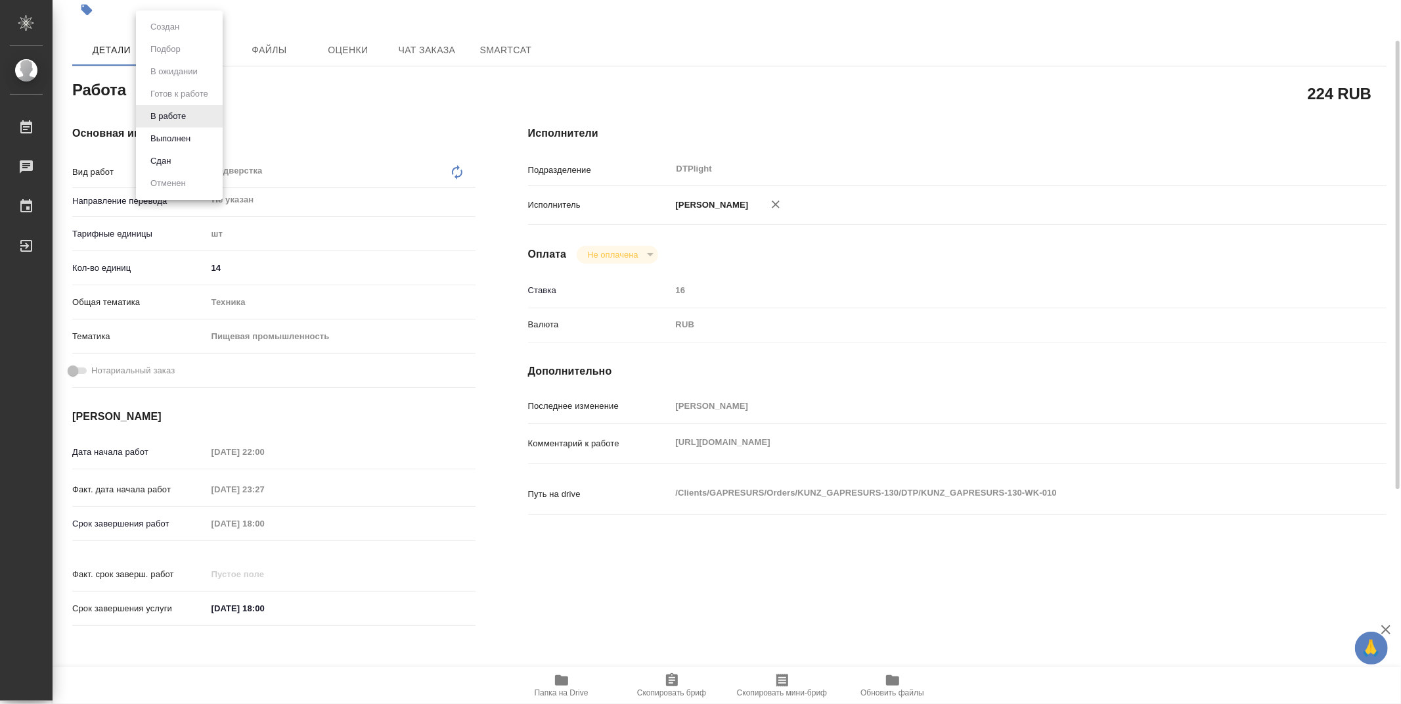
click at [153, 84] on body "🙏 .cls-1 fill:#fff; AWATERA Zubakova Viktoriya Работы 0 Чаты График Выйти KUNZ_…" at bounding box center [700, 352] width 1401 height 704
click at [175, 135] on button "Выполнен" at bounding box center [171, 138] width 48 height 14
type textarea "x"
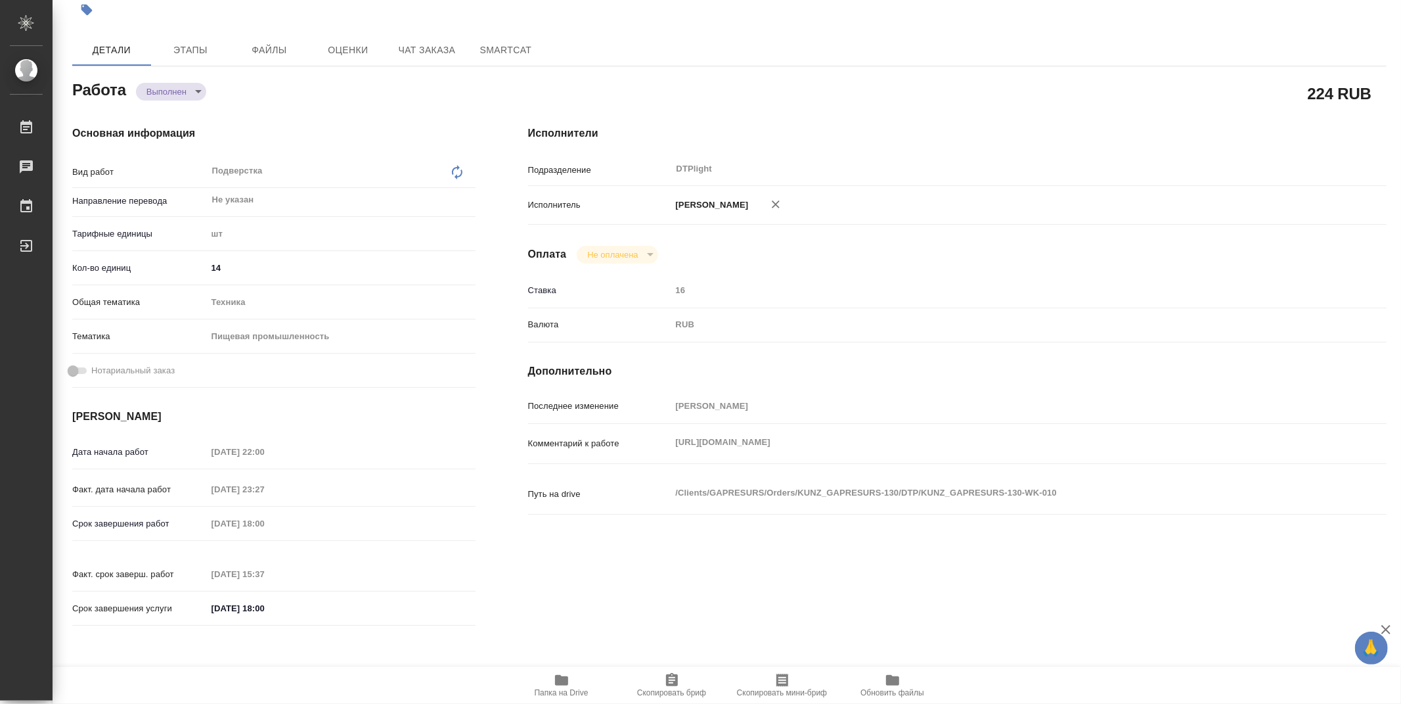
type textarea "x"
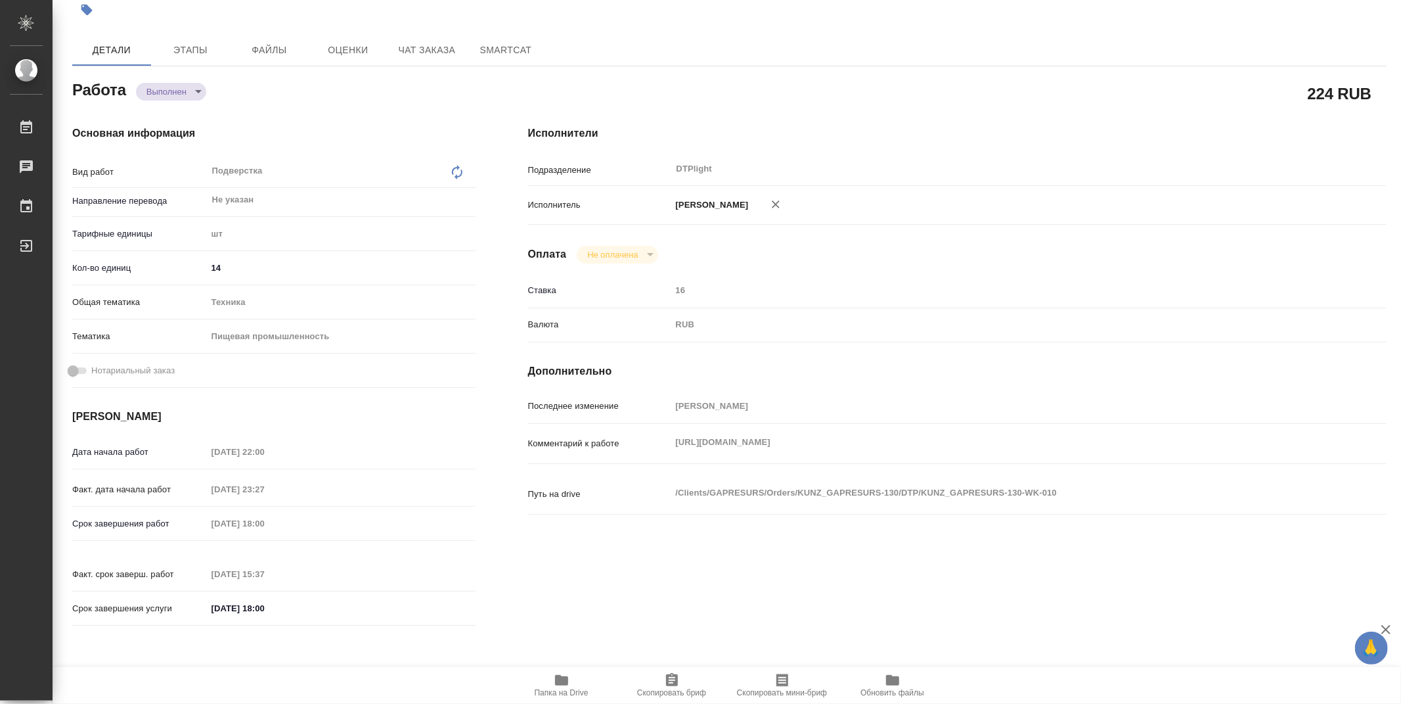
type textarea "x"
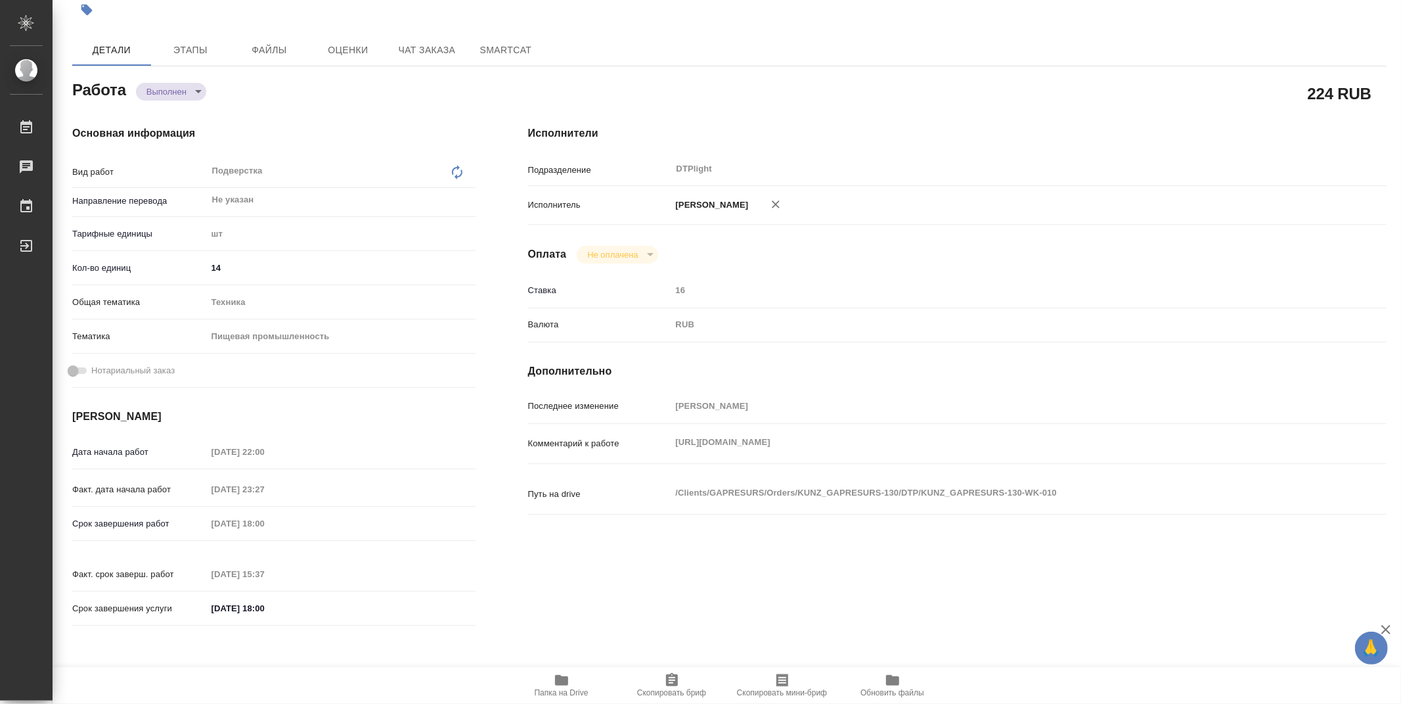
type textarea "x"
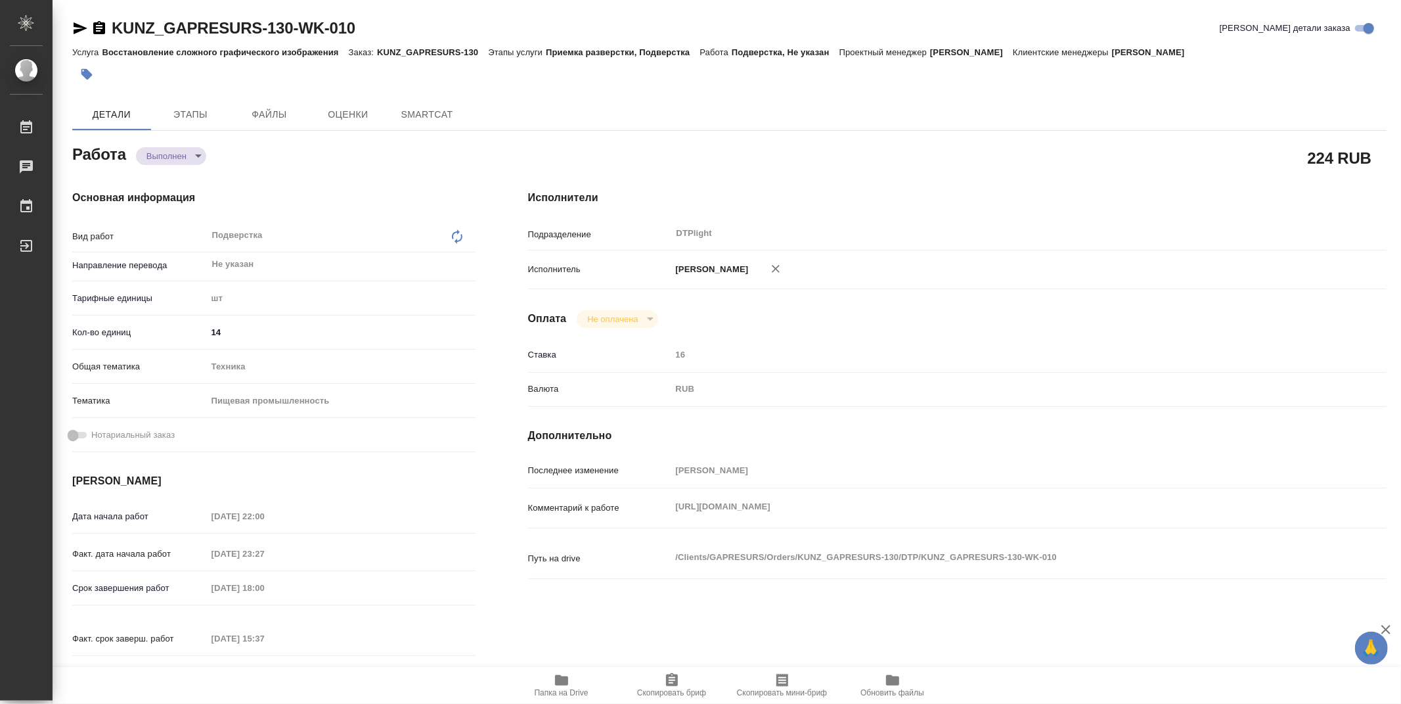
type textarea "x"
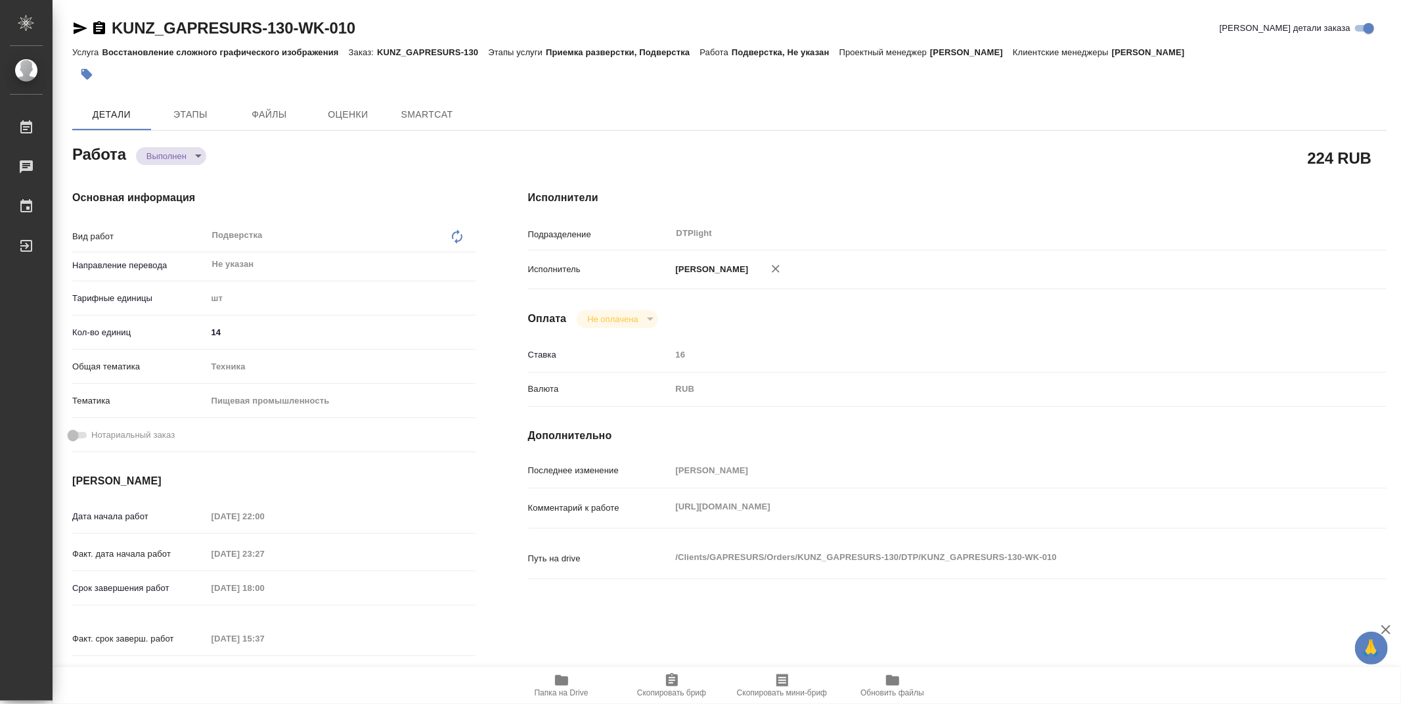
type textarea "x"
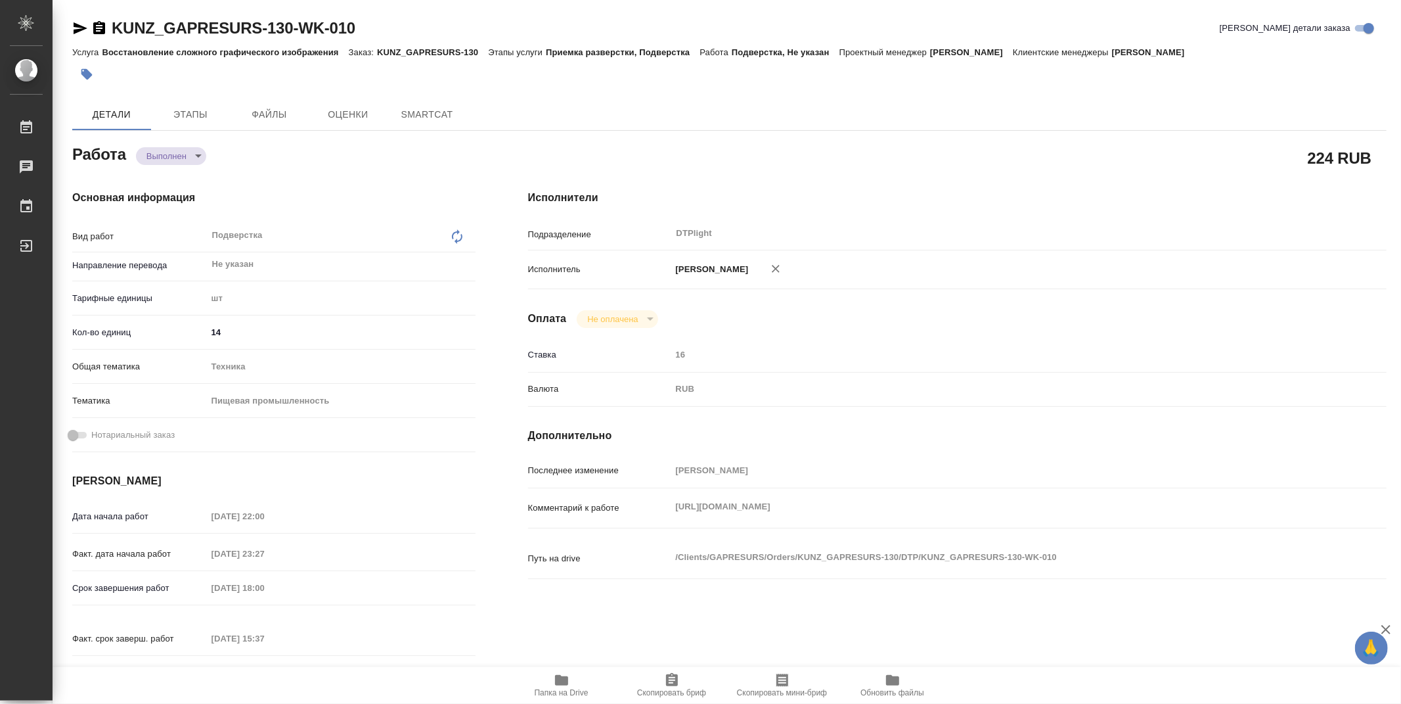
type textarea "x"
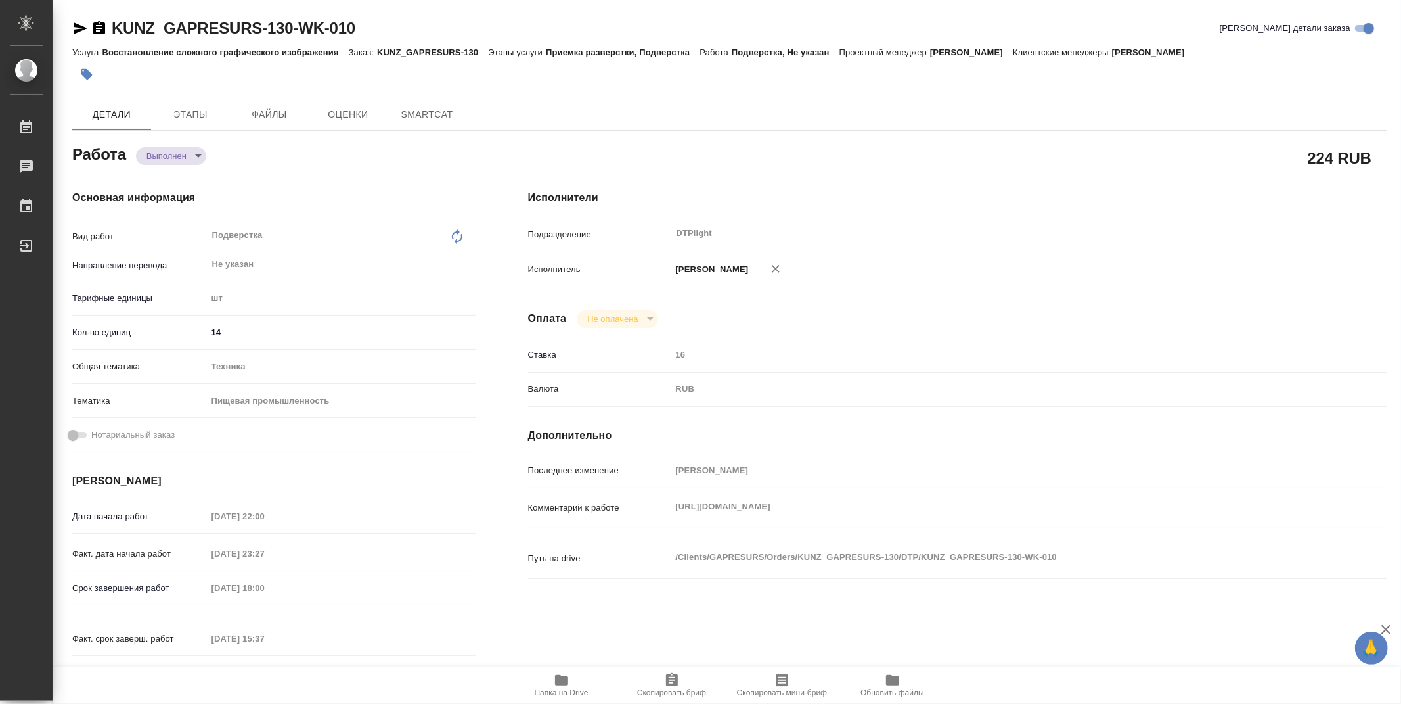
type textarea "x"
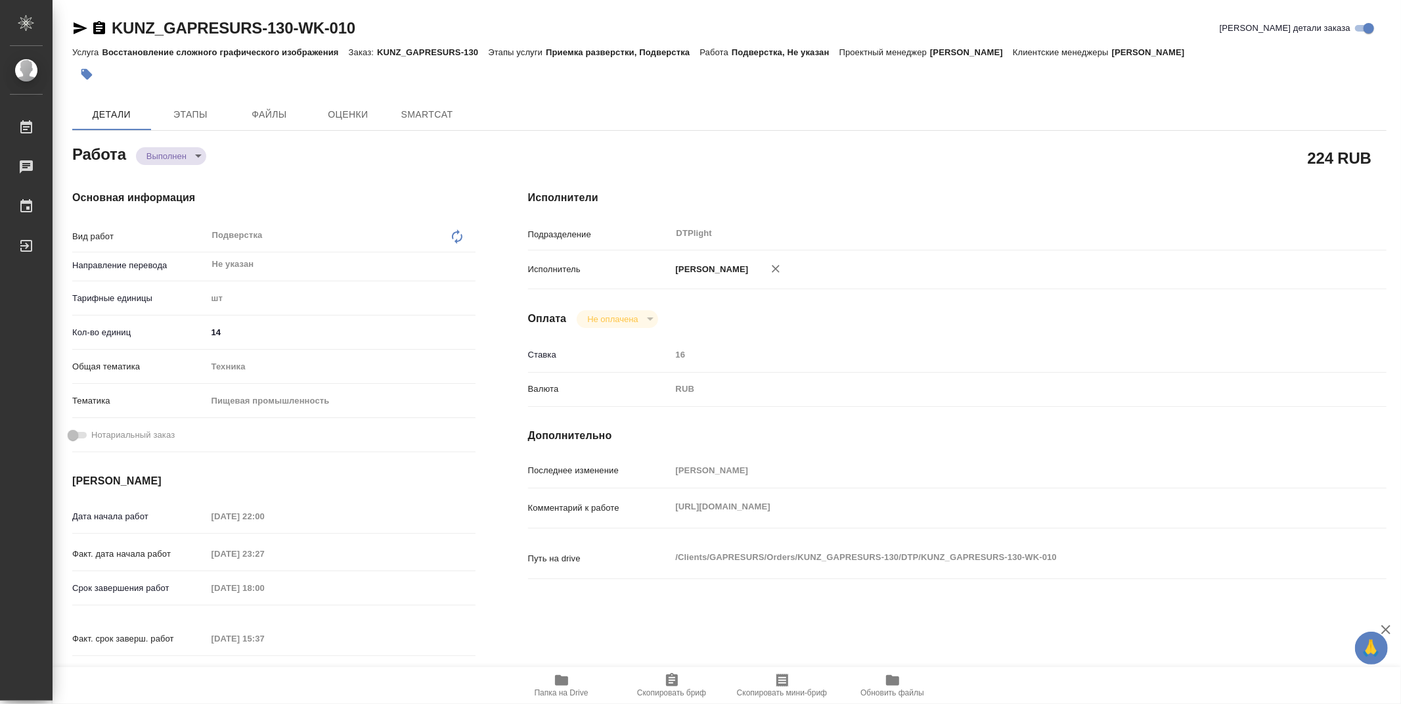
type textarea "x"
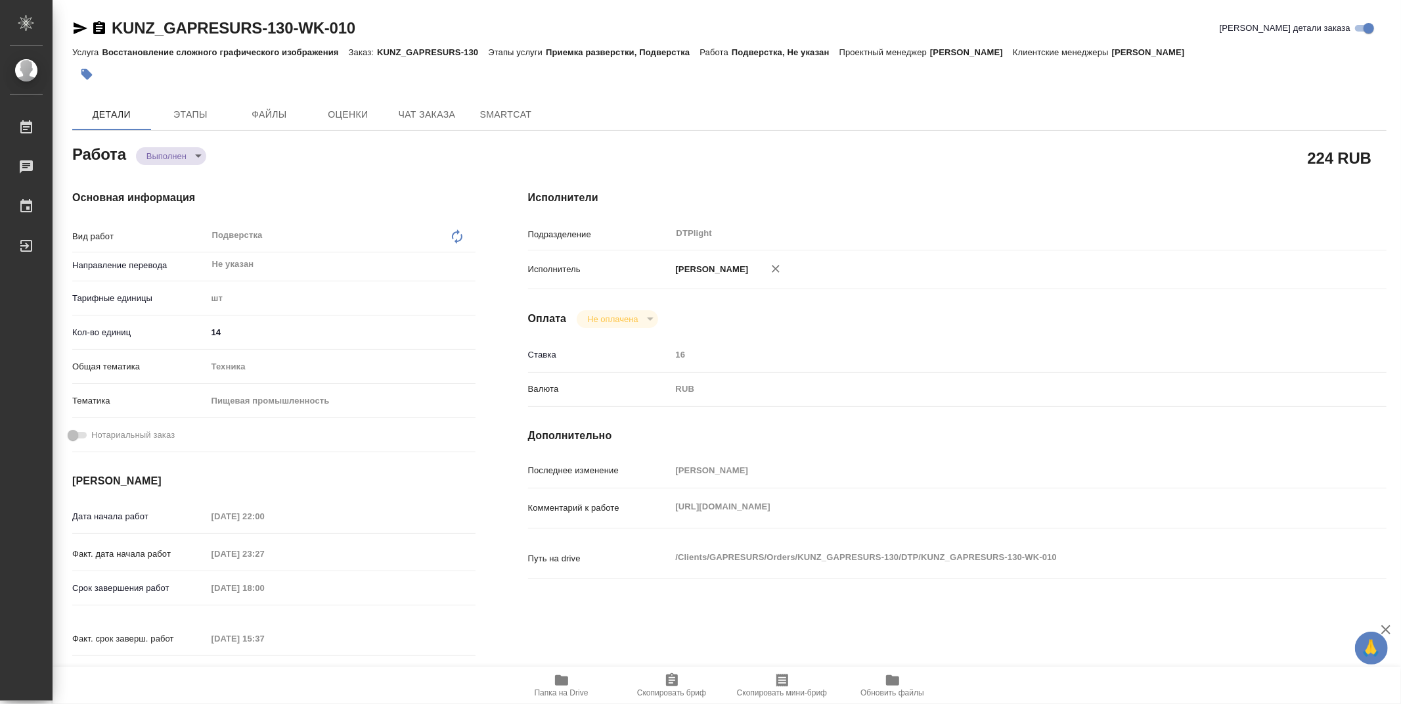
type textarea "x"
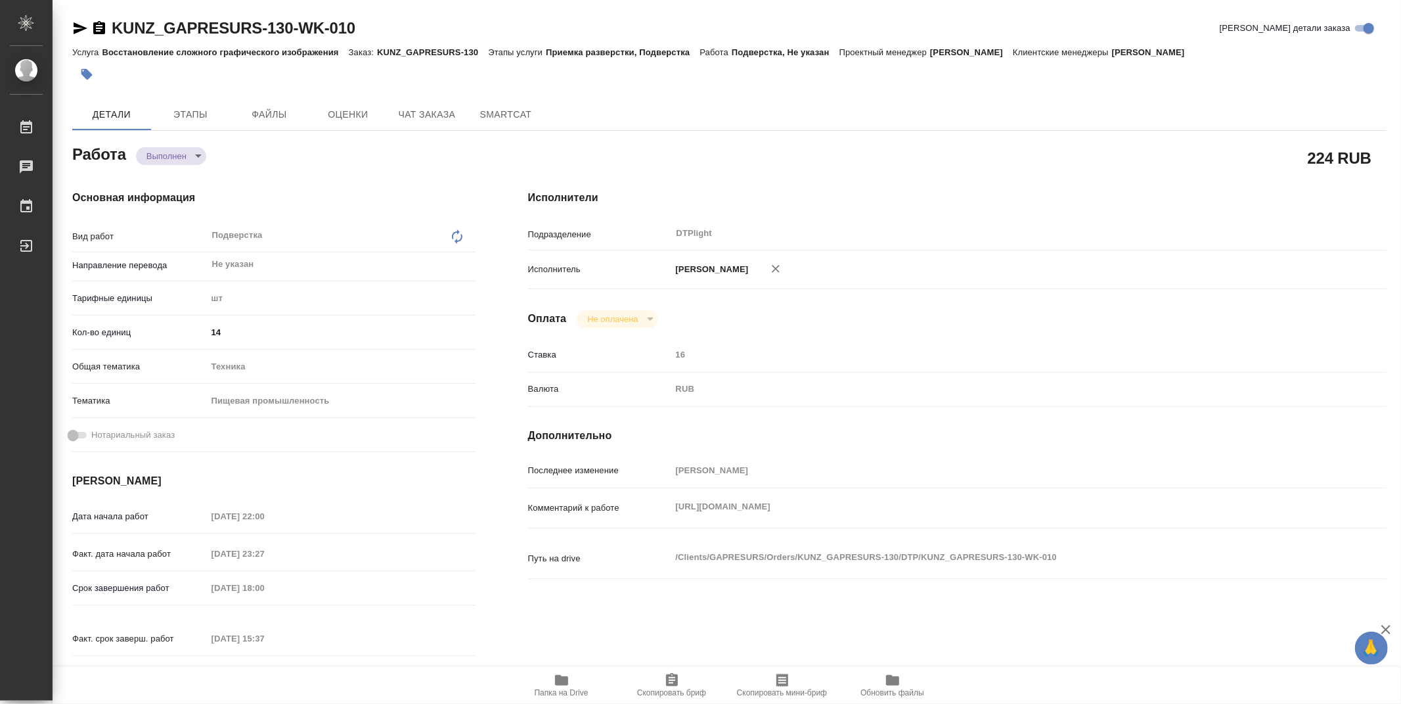
type textarea "x"
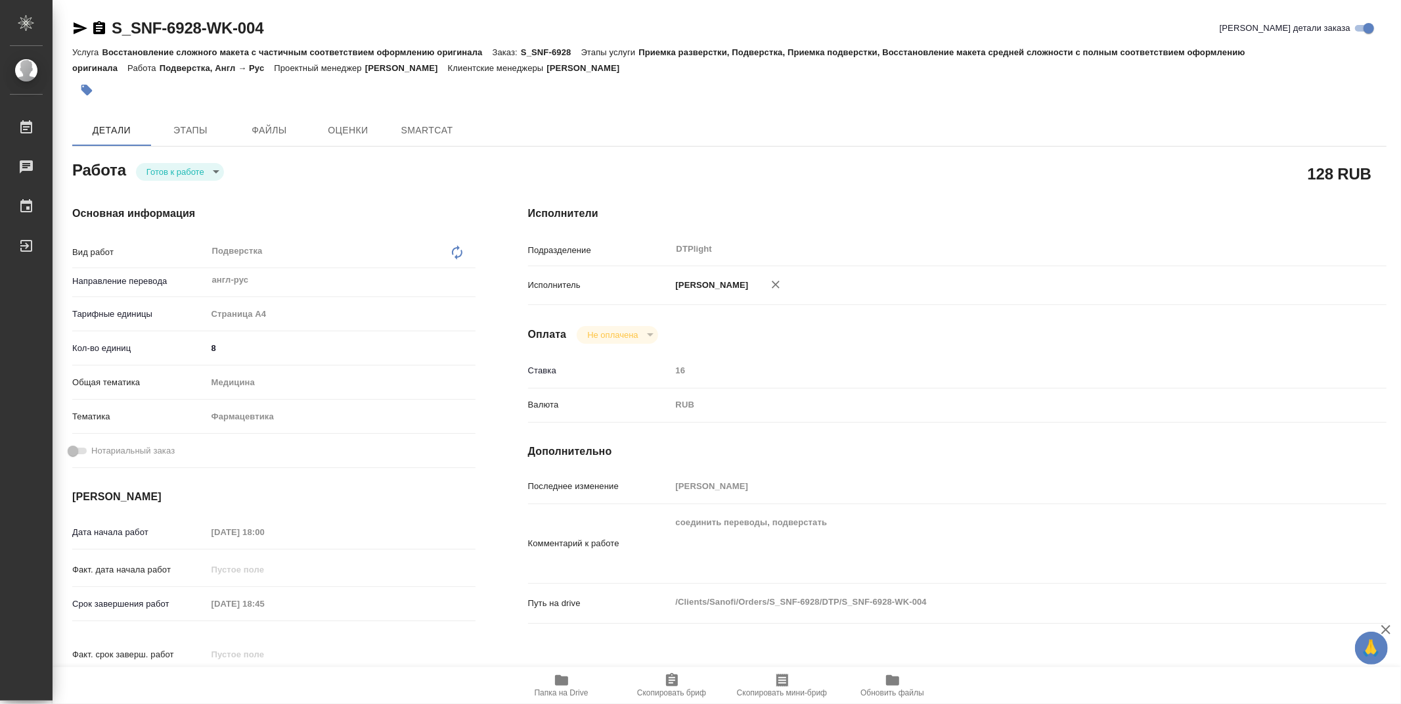
type textarea "x"
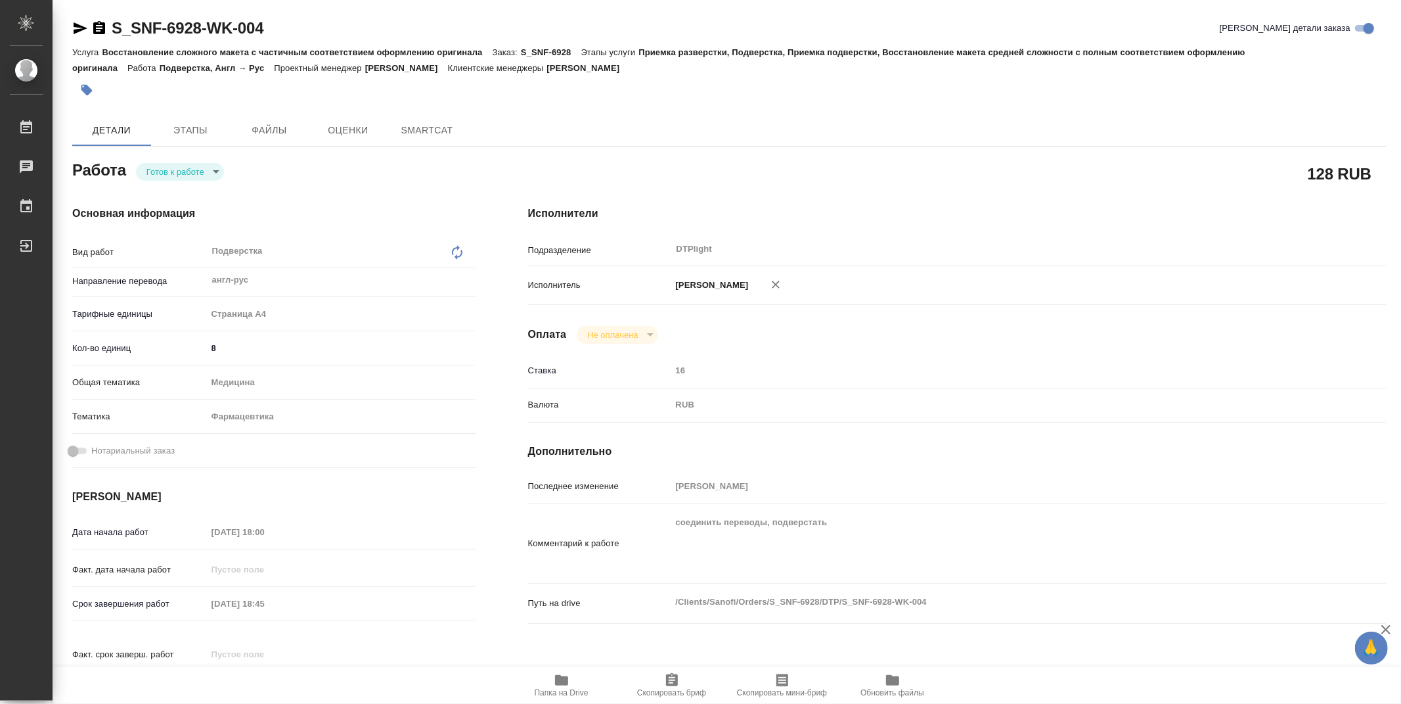
type textarea "x"
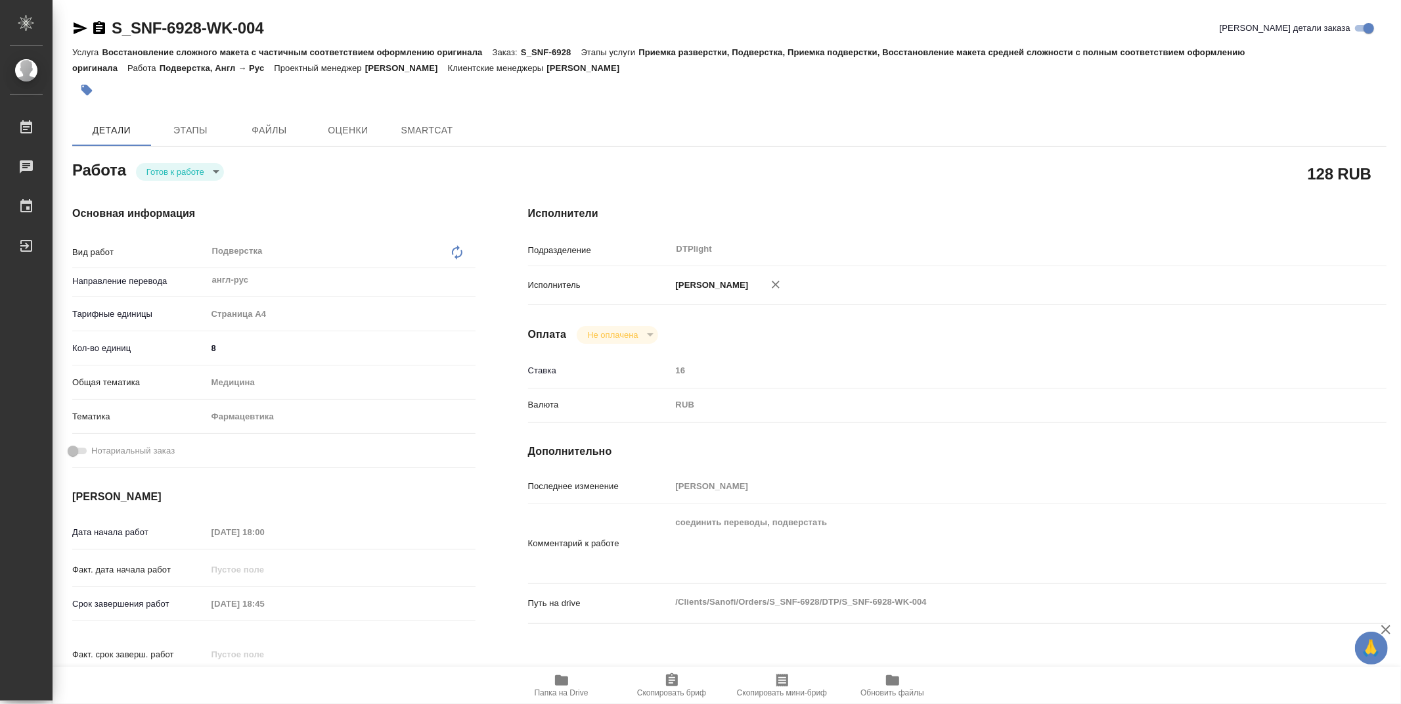
type textarea "x"
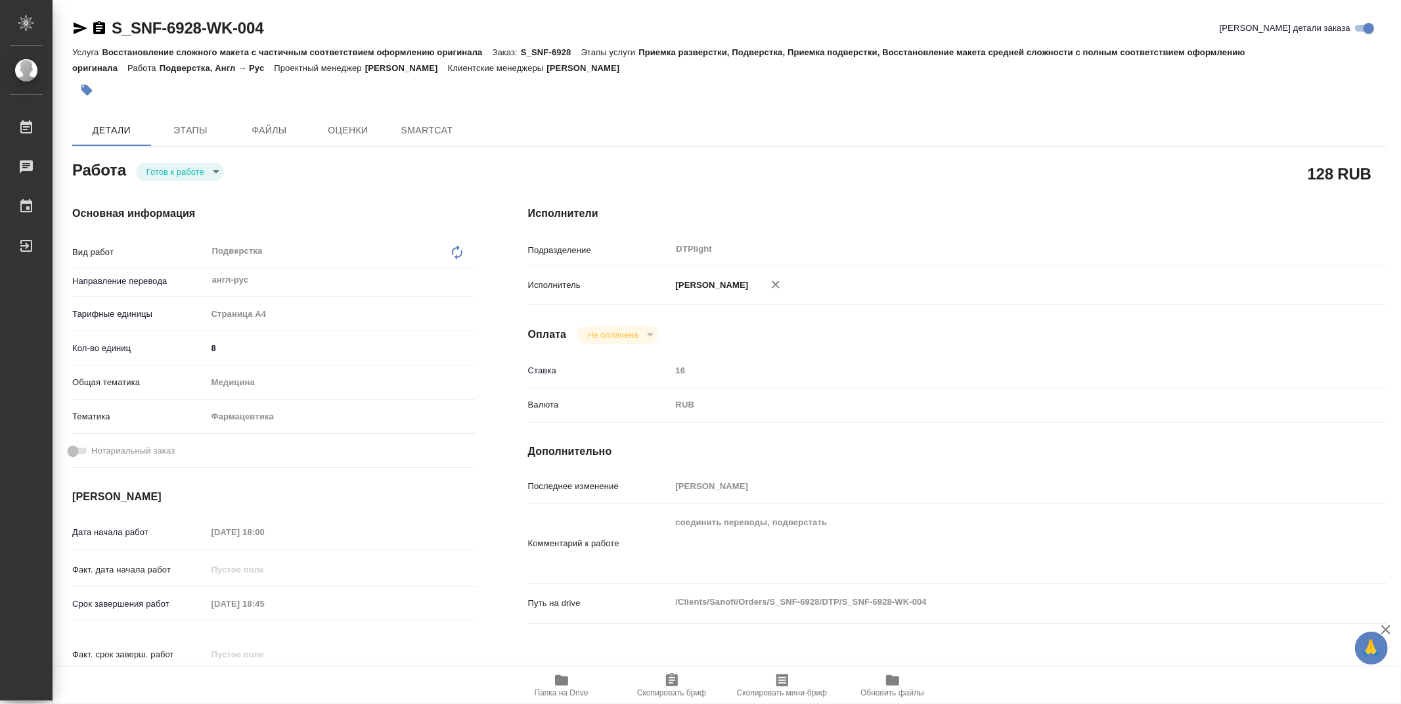
type textarea "x"
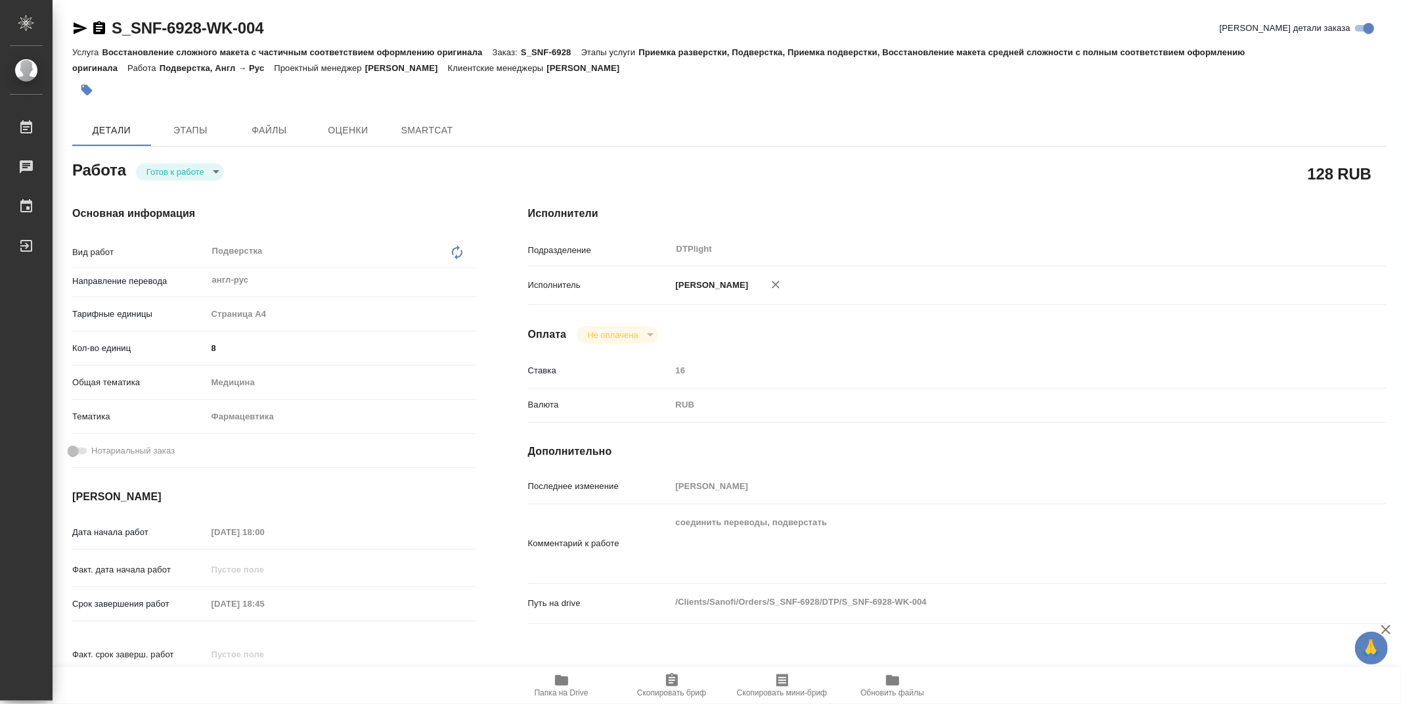
type textarea "x"
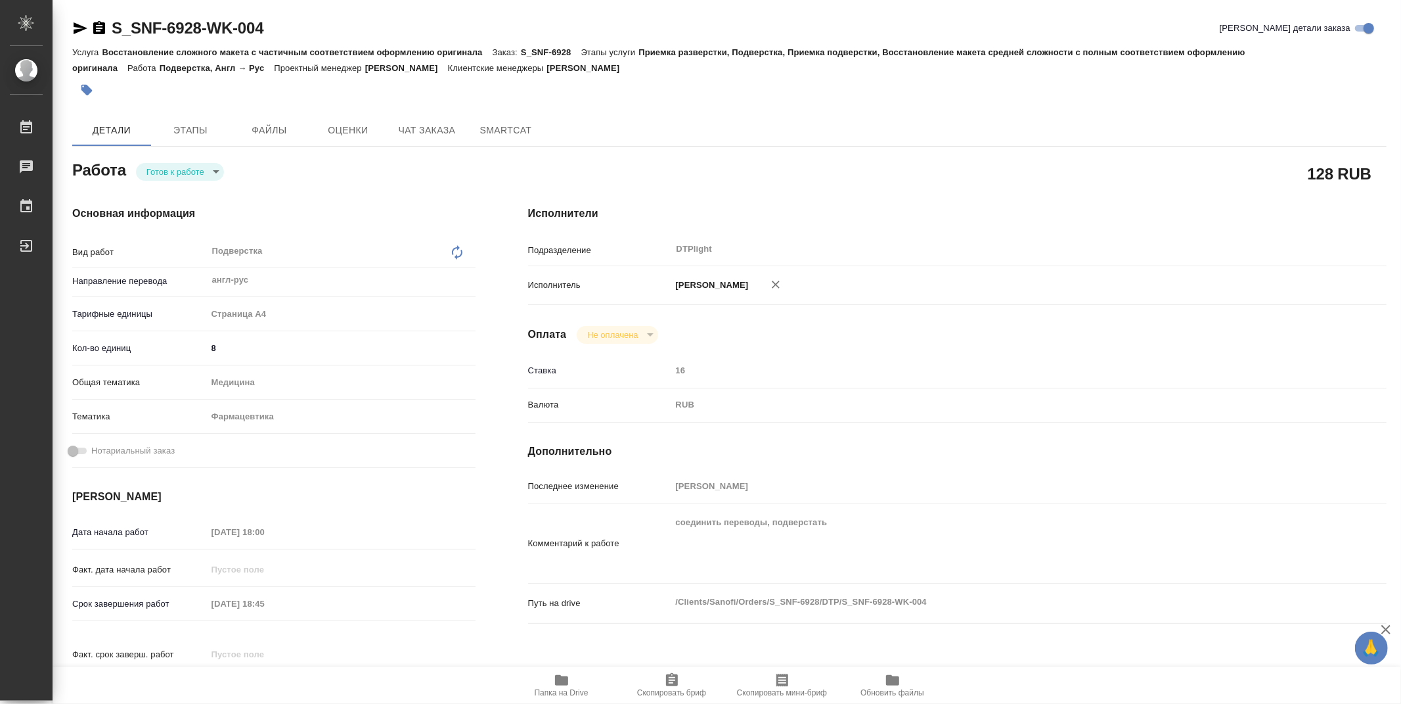
type textarea "x"
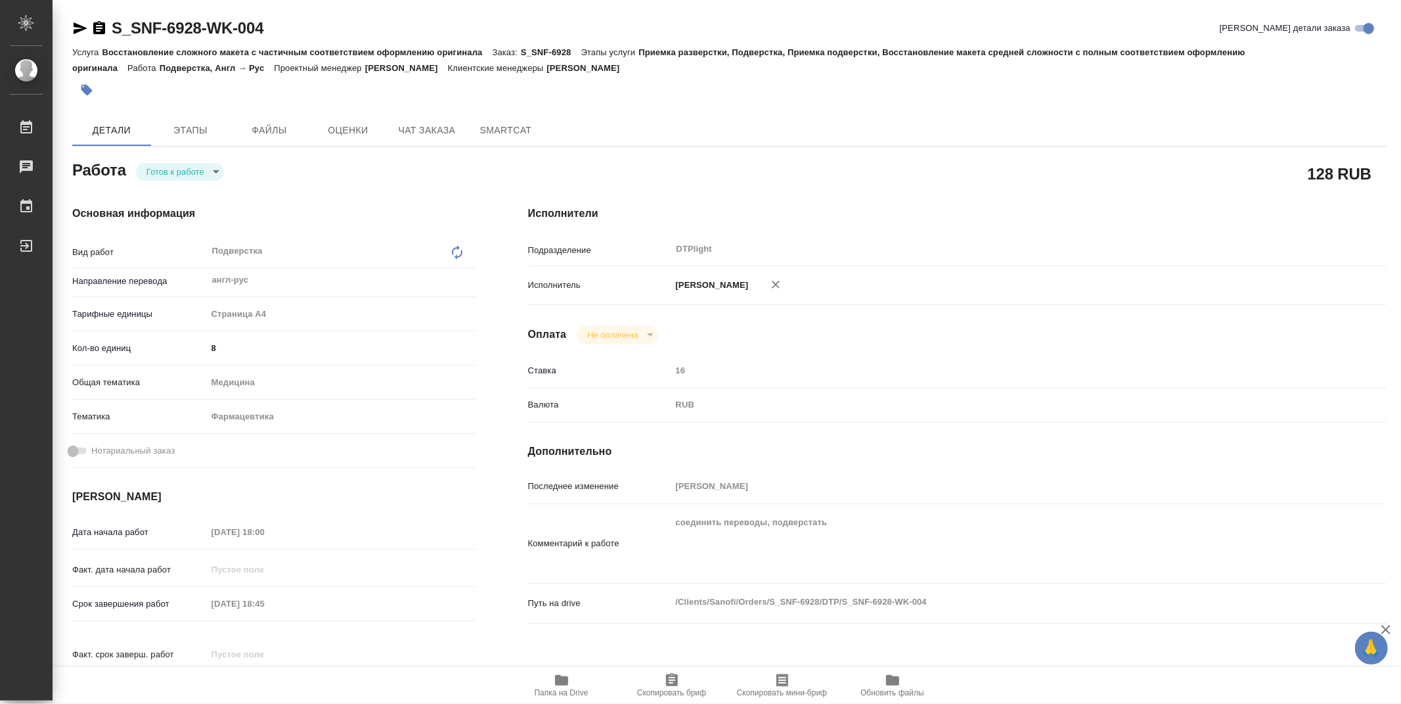
type textarea "x"
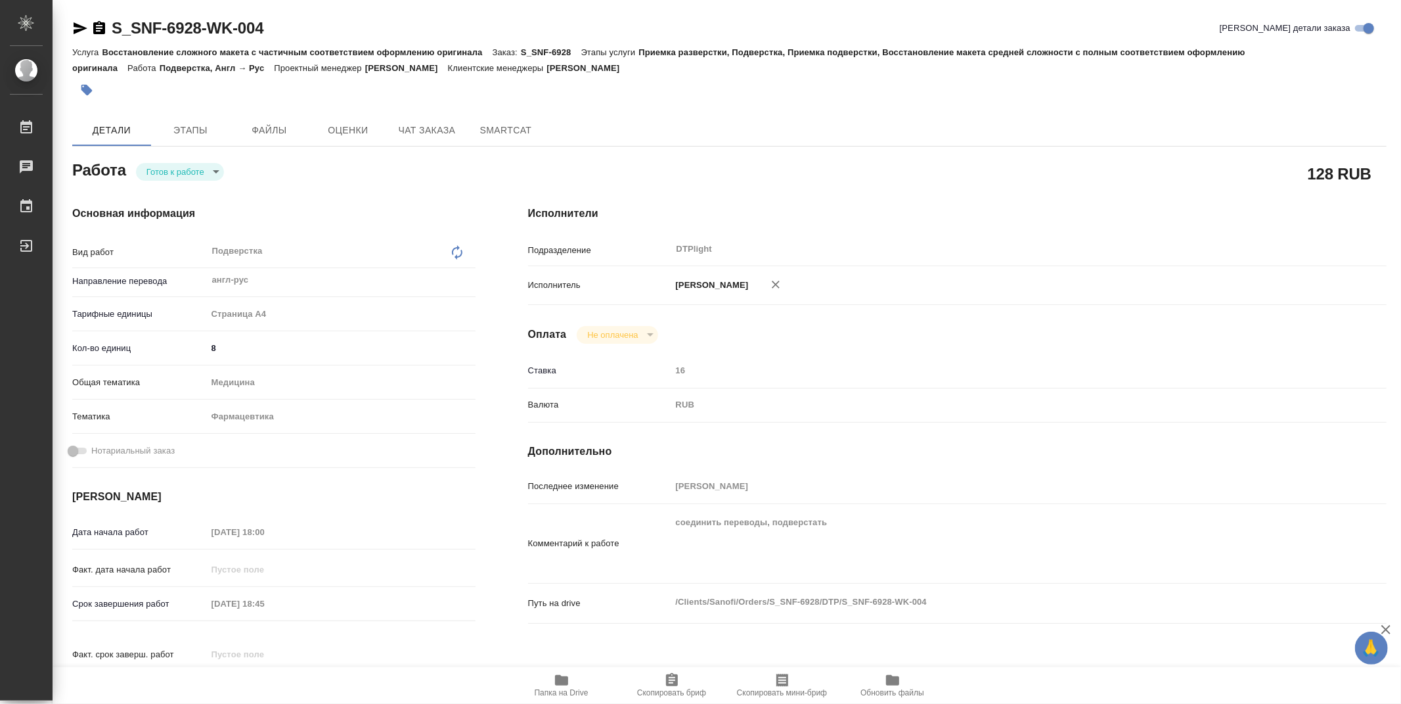
click at [568, 687] on icon "button" at bounding box center [562, 680] width 16 height 16
drag, startPoint x: 292, startPoint y: 27, endPoint x: 108, endPoint y: 35, distance: 184.1
click at [108, 35] on div "S_SNF-6928-WK-004 Кратко детали заказа" at bounding box center [729, 28] width 1315 height 21
copy link "S_SNF-6928-WK-004"
click at [208, 166] on body "🙏 .cls-1 fill:#fff; AWATERA Zubakova Viktoriya Работы 0 Чаты График Выйти S_SNF…" at bounding box center [700, 352] width 1401 height 704
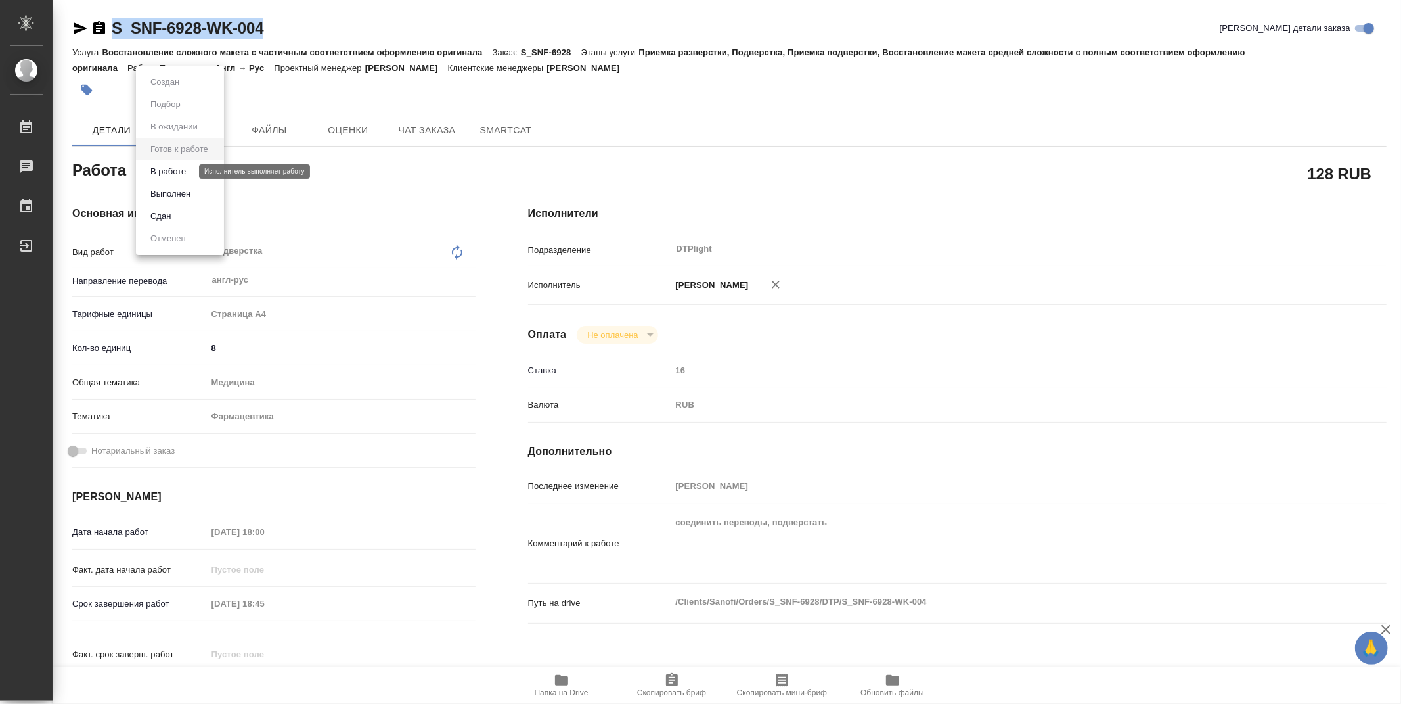
click at [187, 171] on button "В работе" at bounding box center [168, 171] width 43 height 14
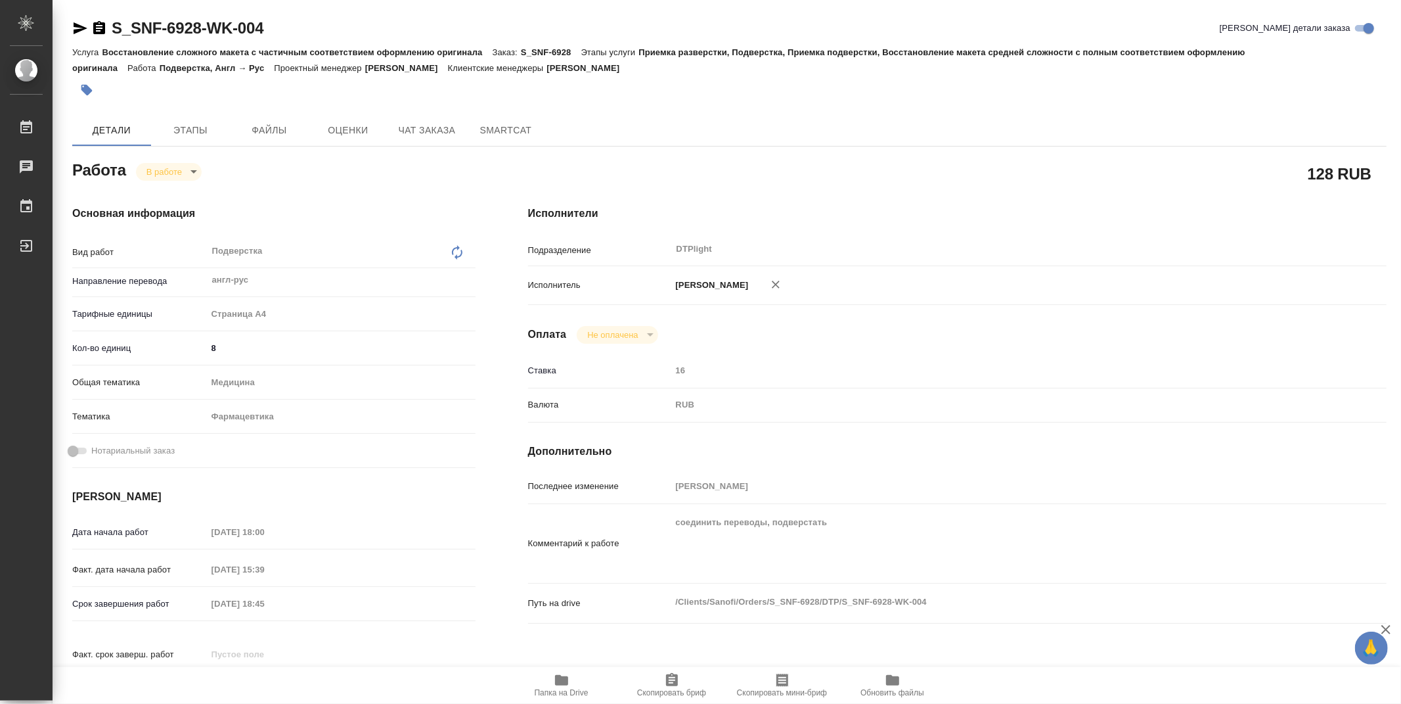
type textarea "x"
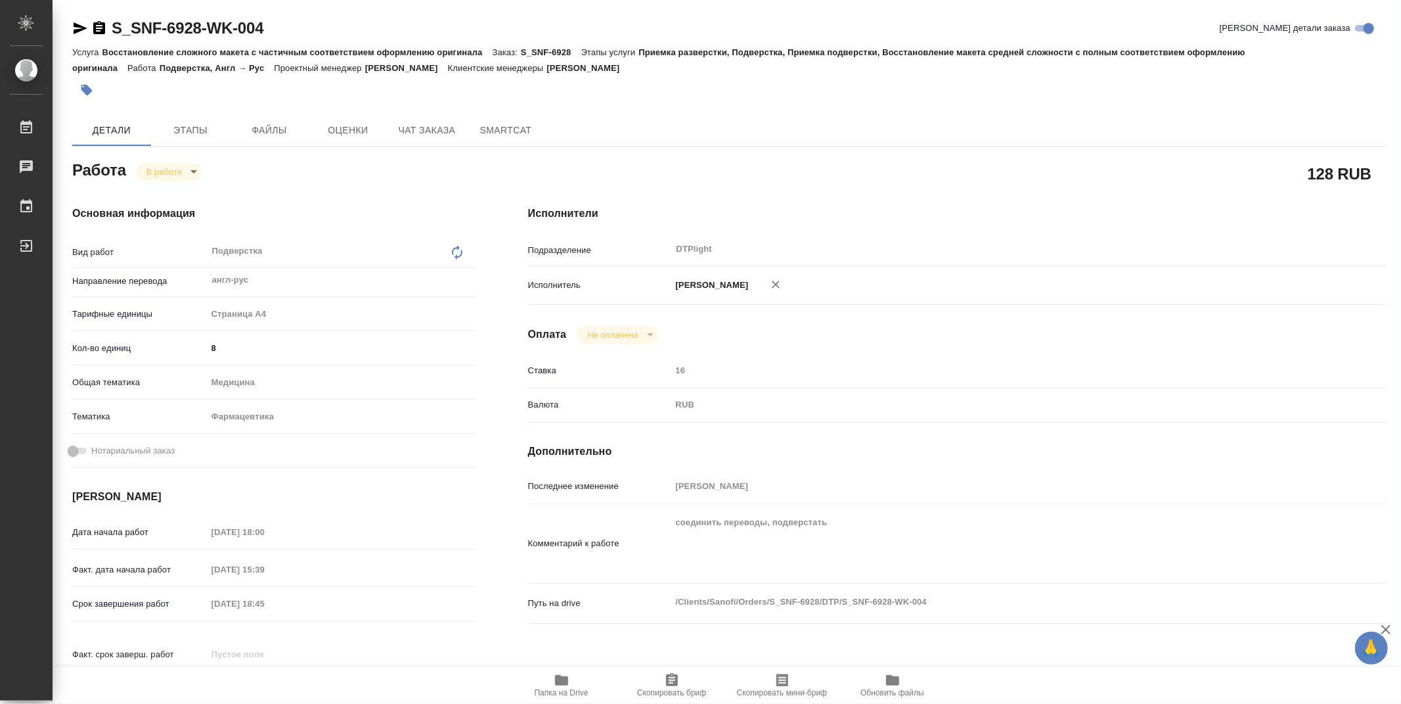
type textarea "x"
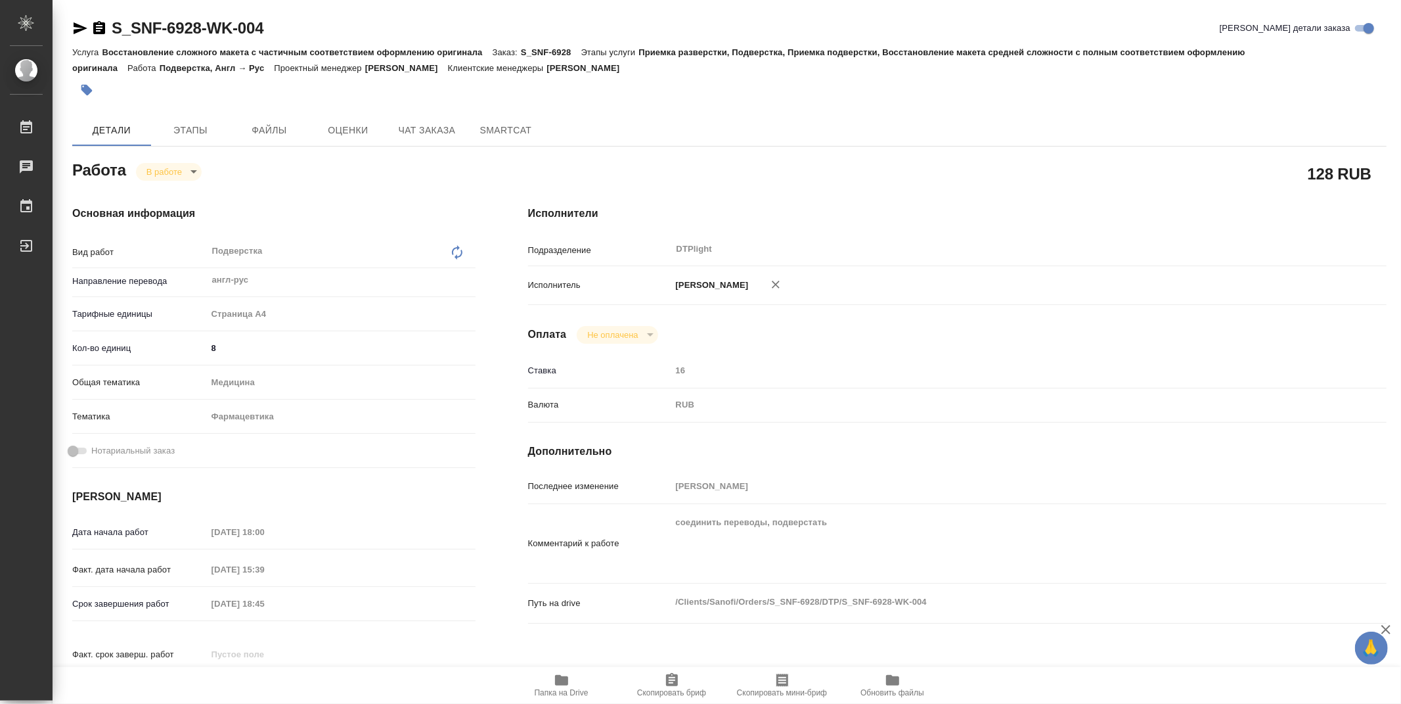
type textarea "x"
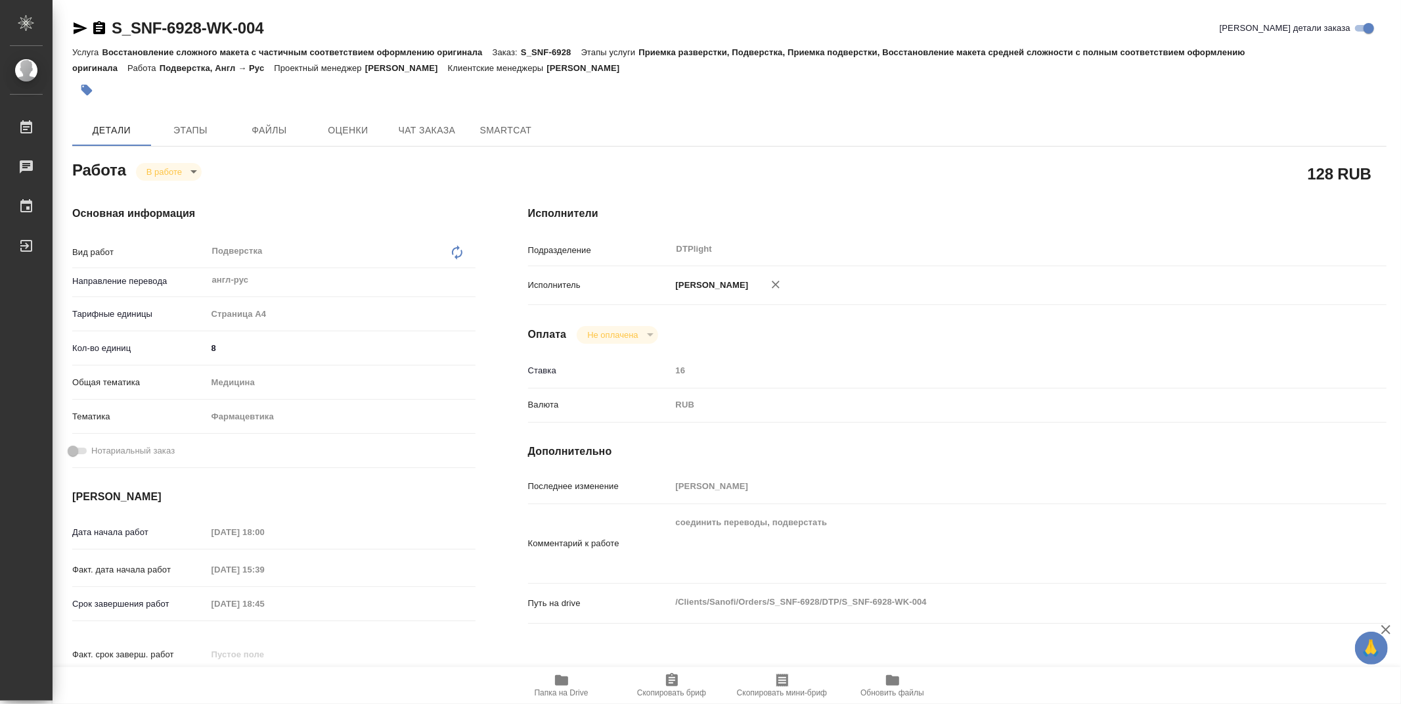
type textarea "x"
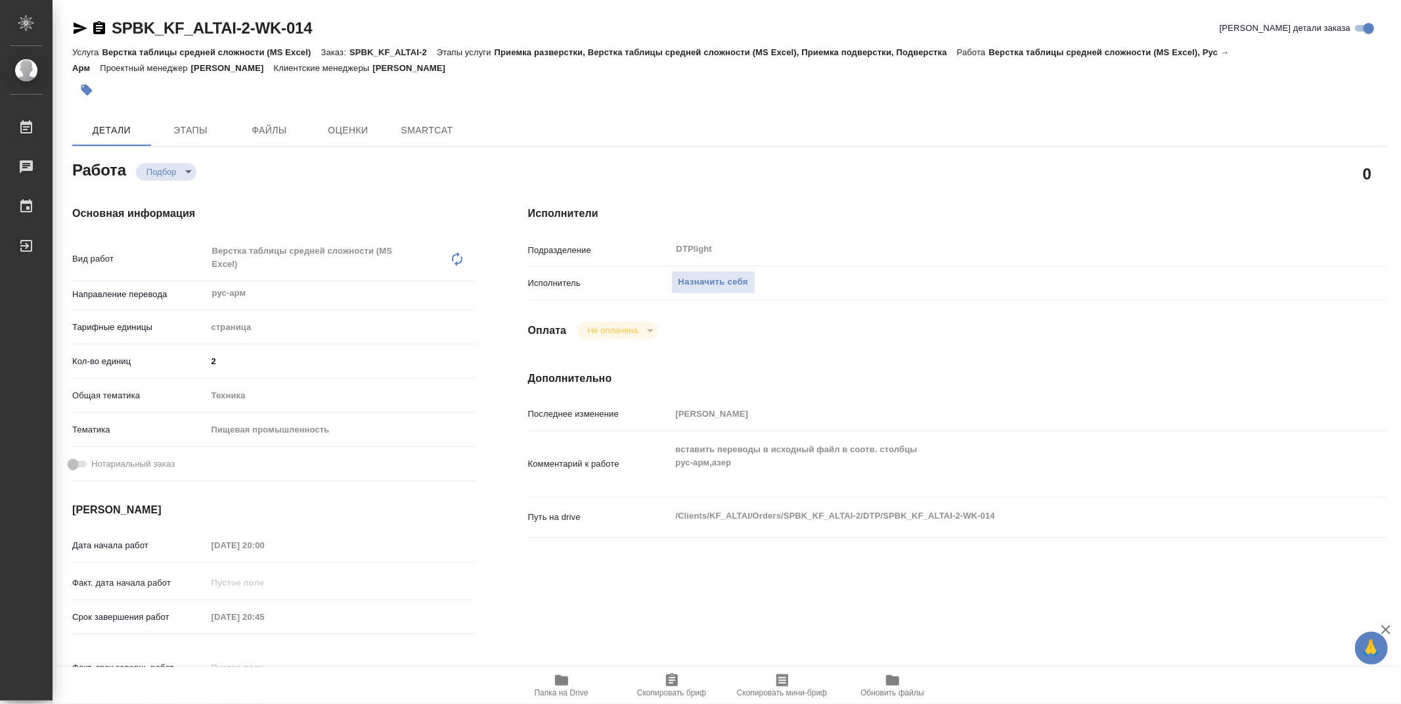
type textarea "x"
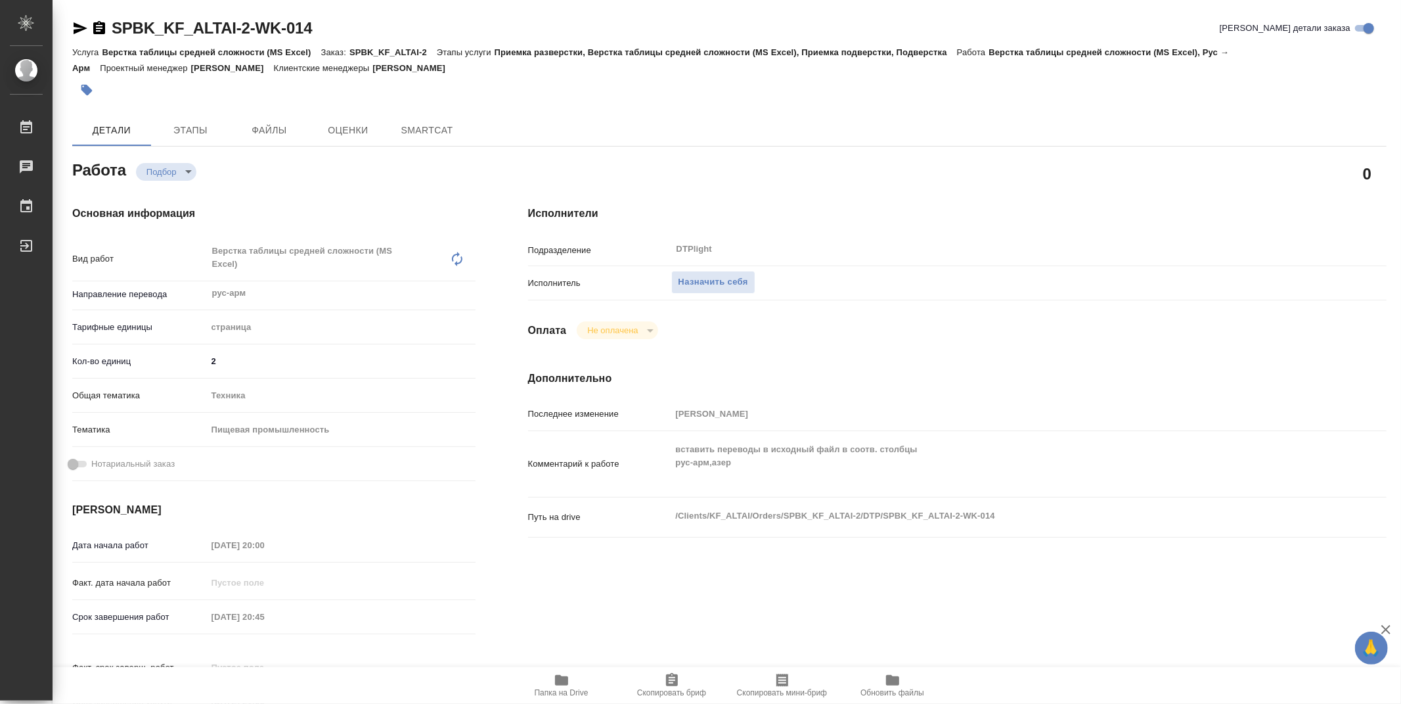
type textarea "x"
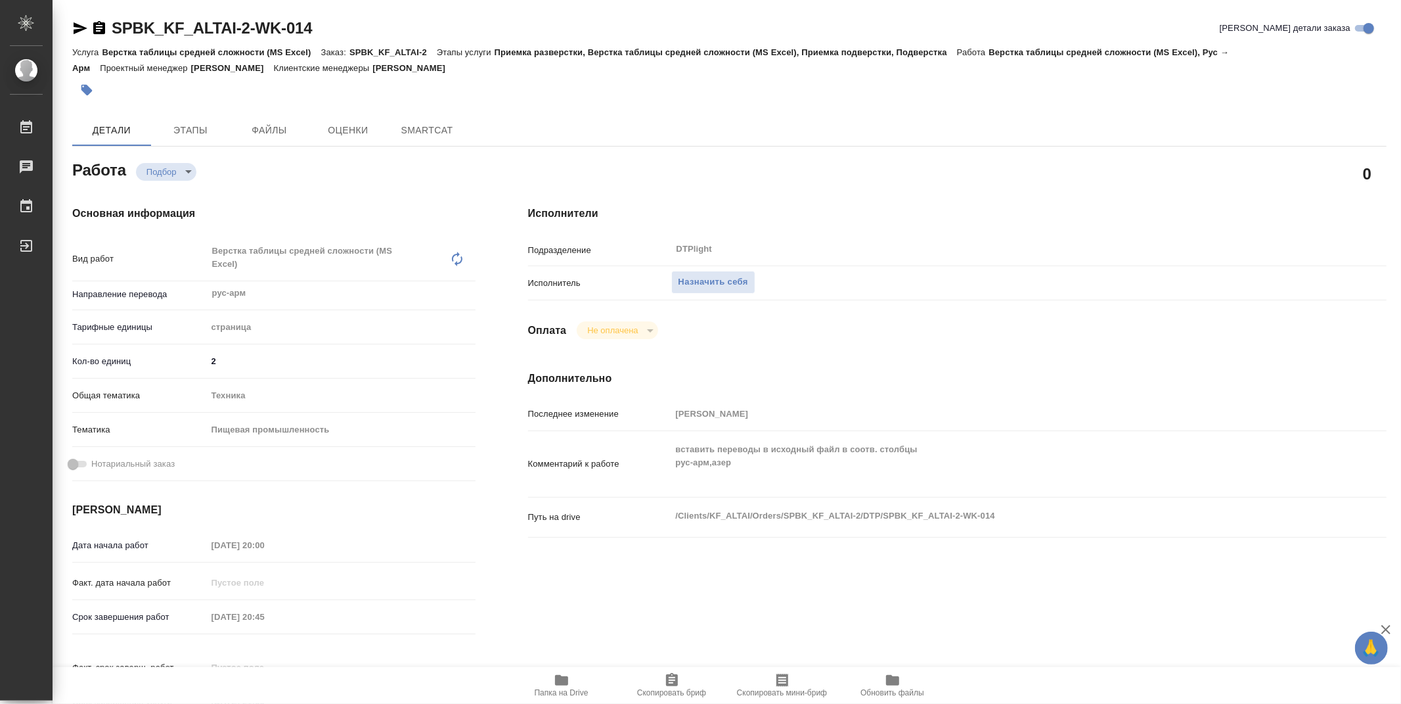
type textarea "x"
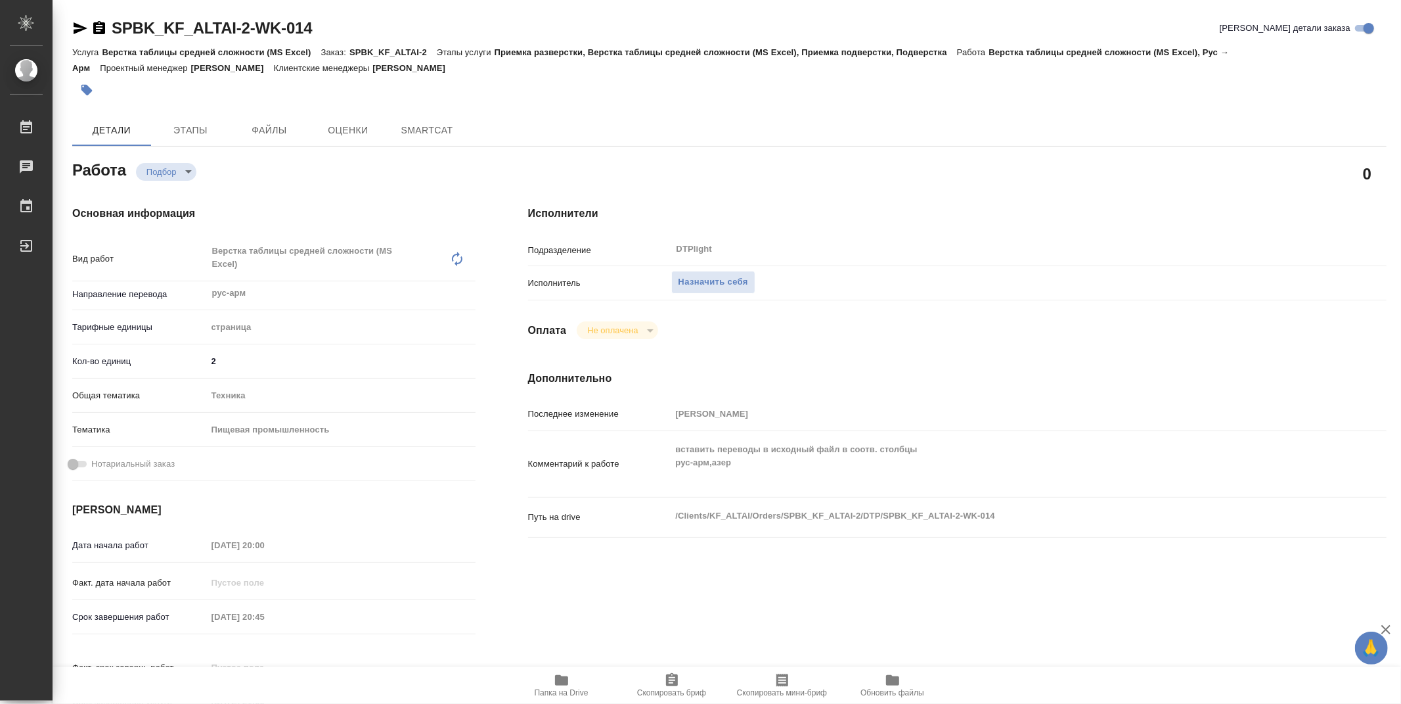
type textarea "x"
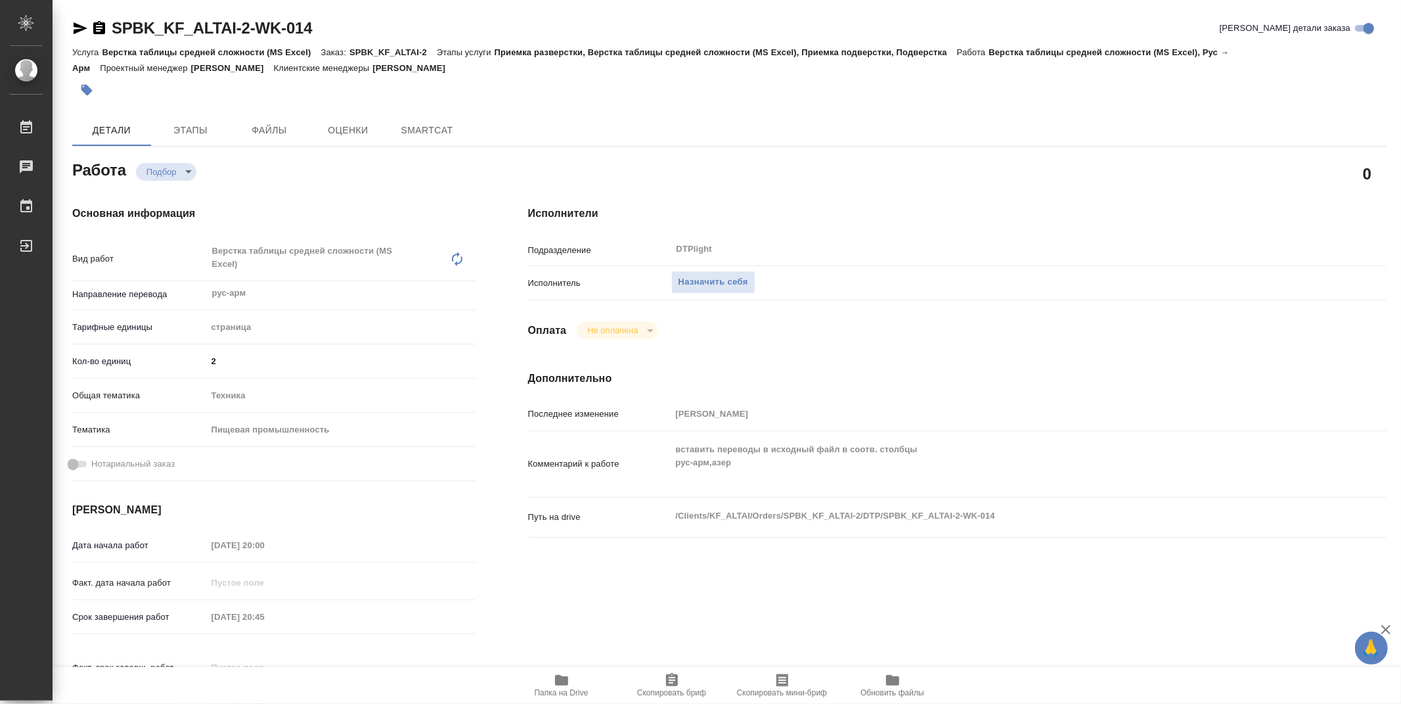
type textarea "x"
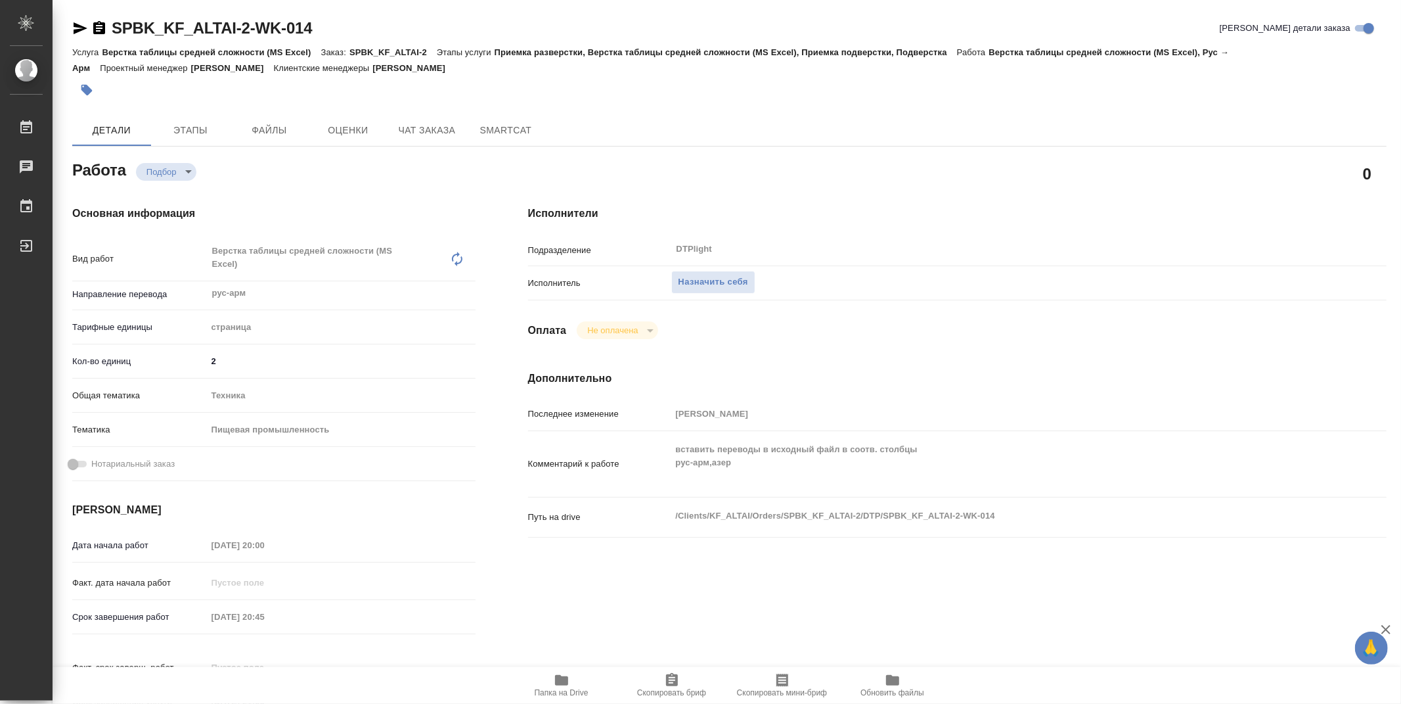
type textarea "x"
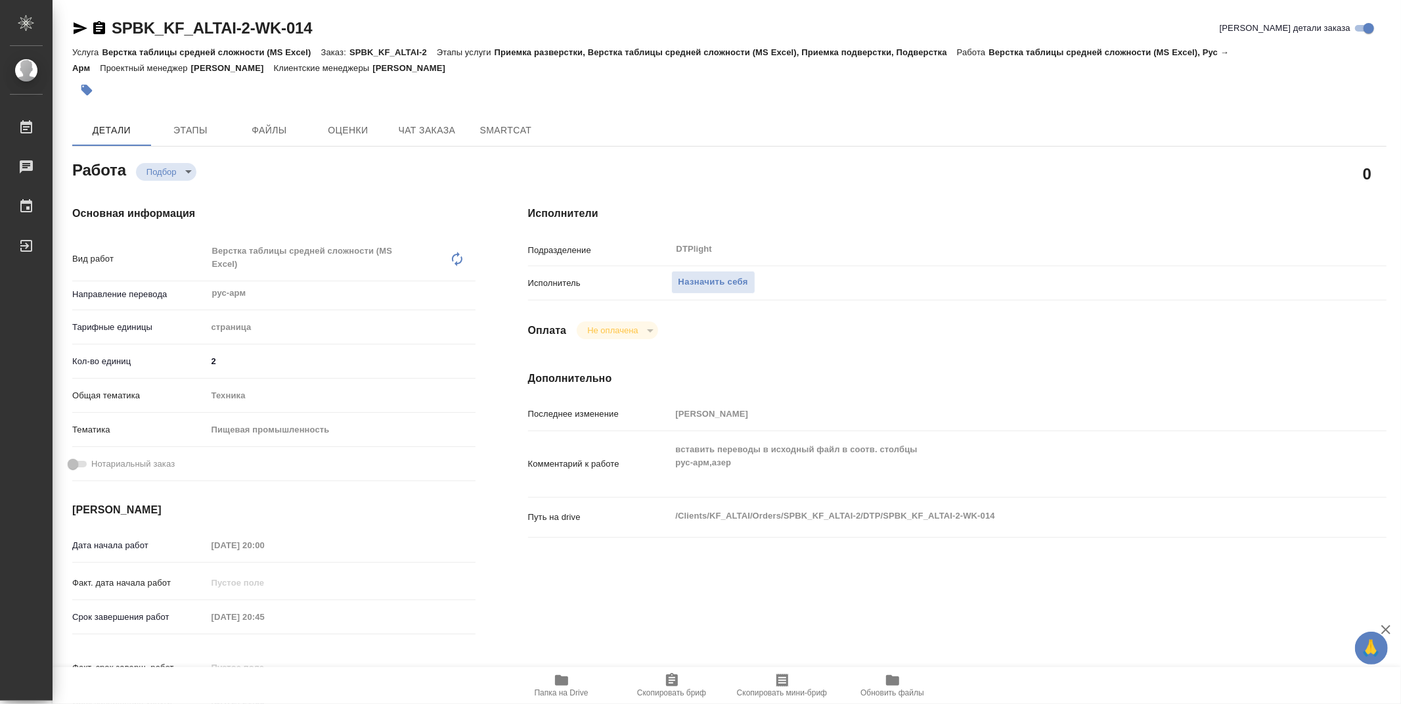
type textarea "x"
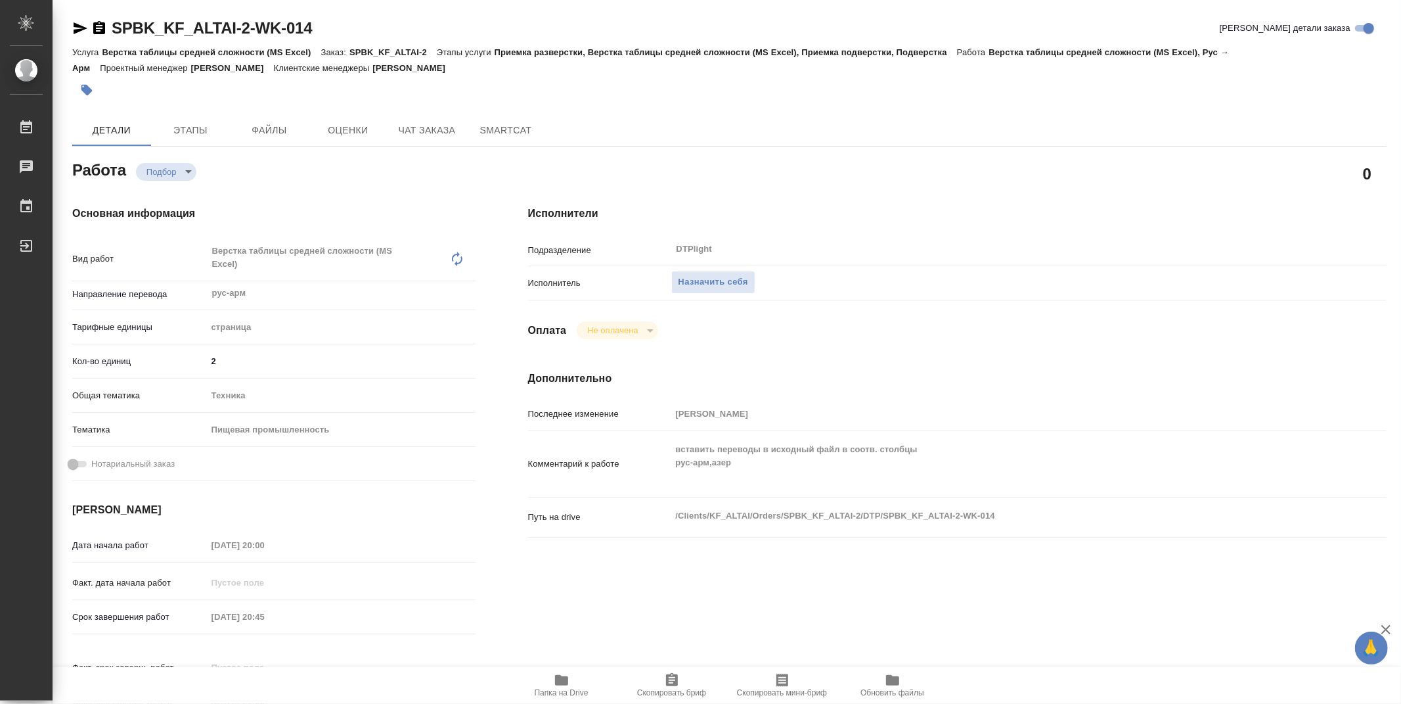
type textarea "x"
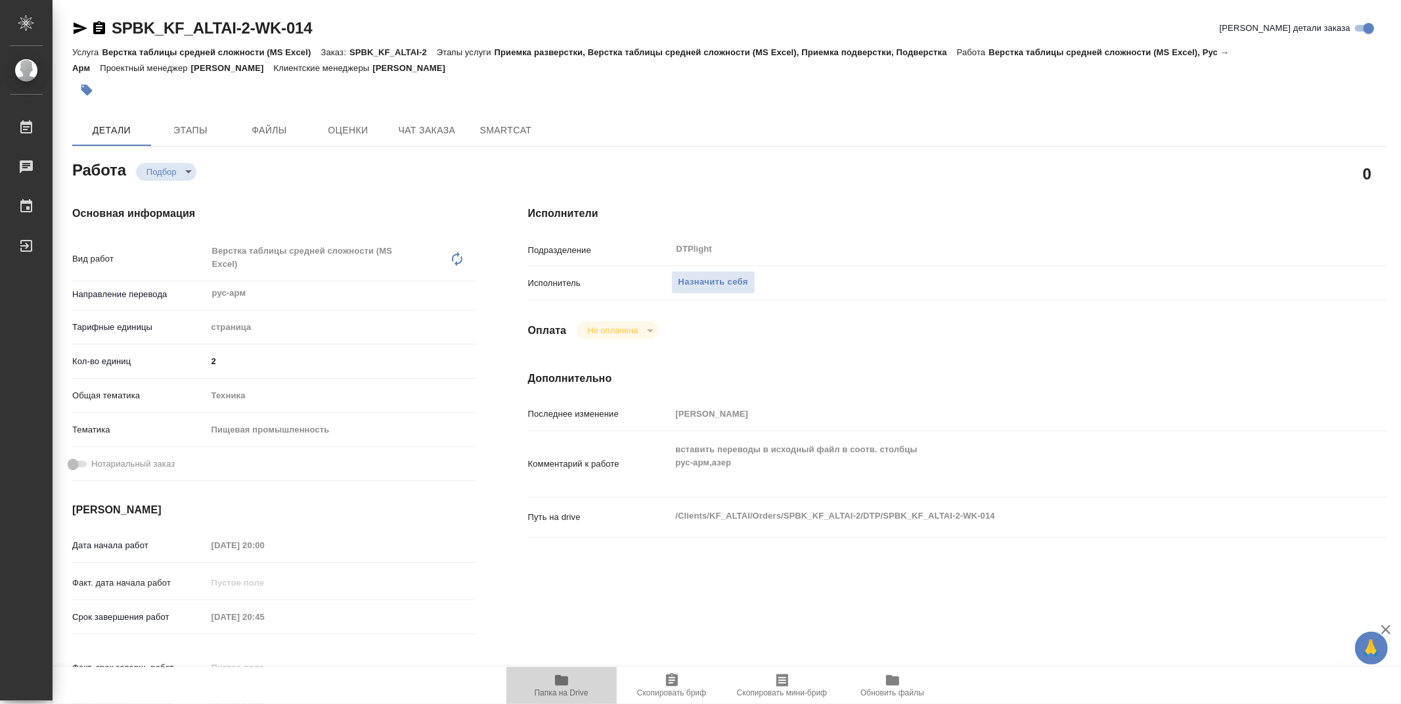
click at [574, 681] on span "Папка на Drive" at bounding box center [561, 684] width 95 height 25
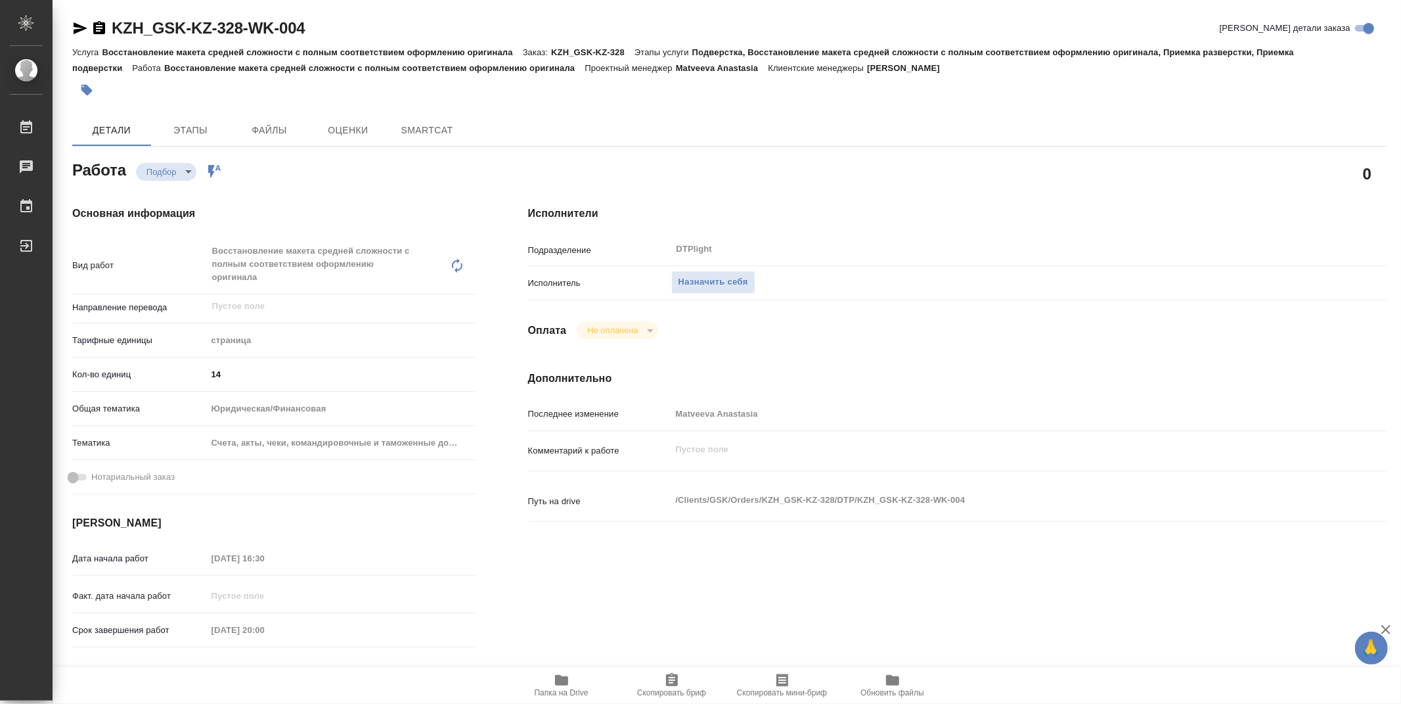
type textarea "x"
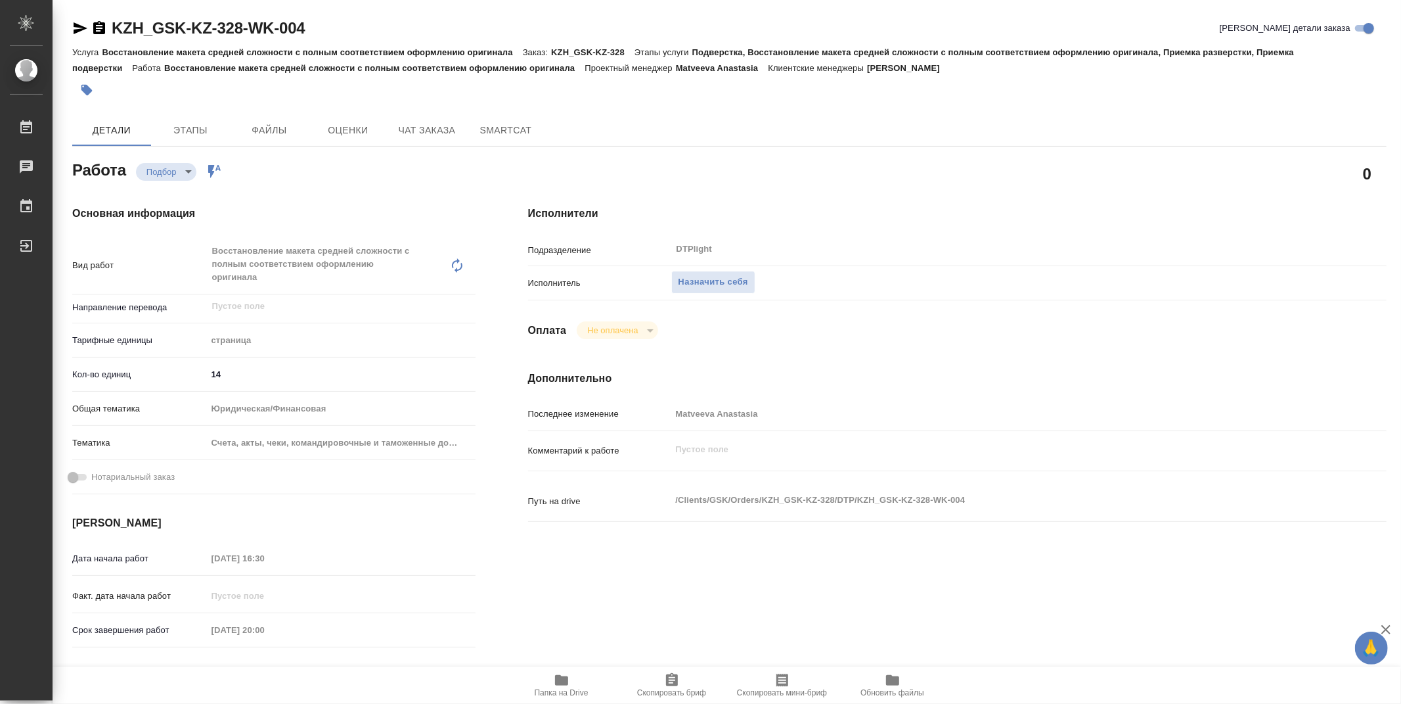
type textarea "x"
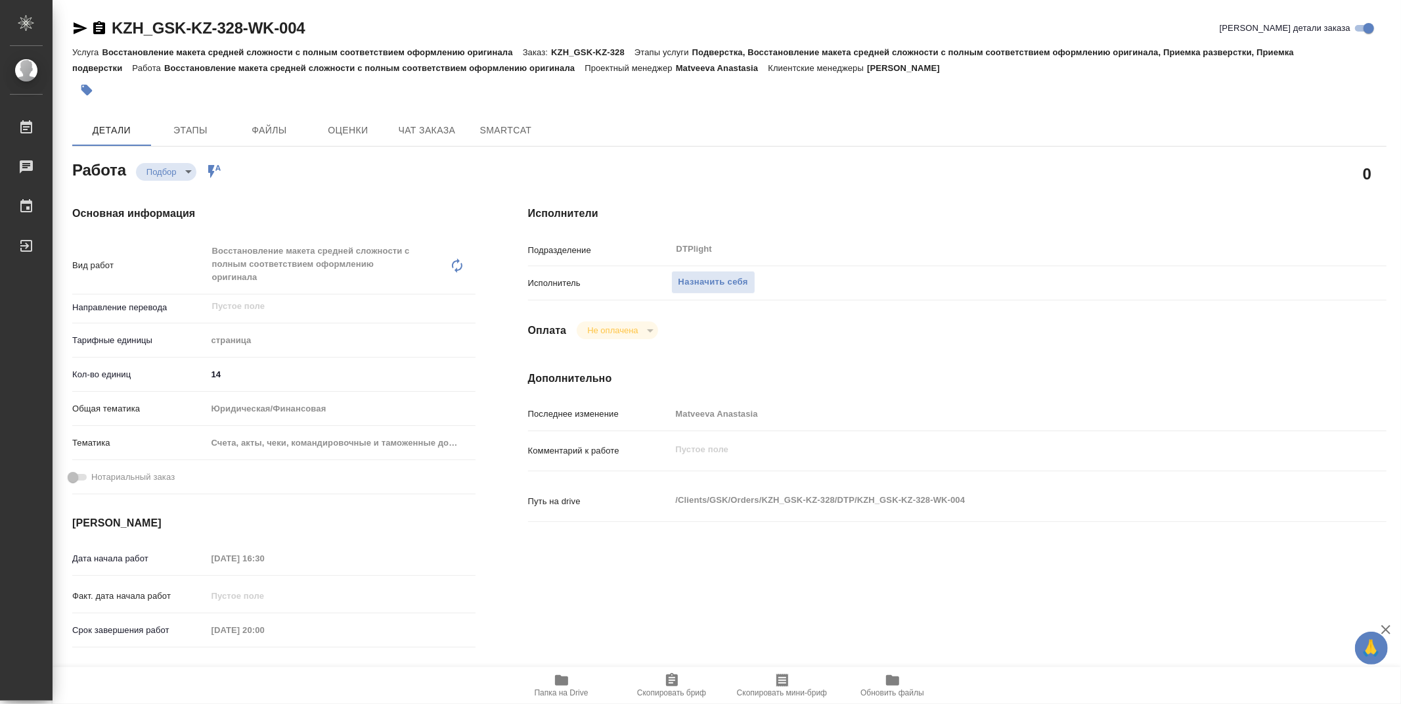
type textarea "x"
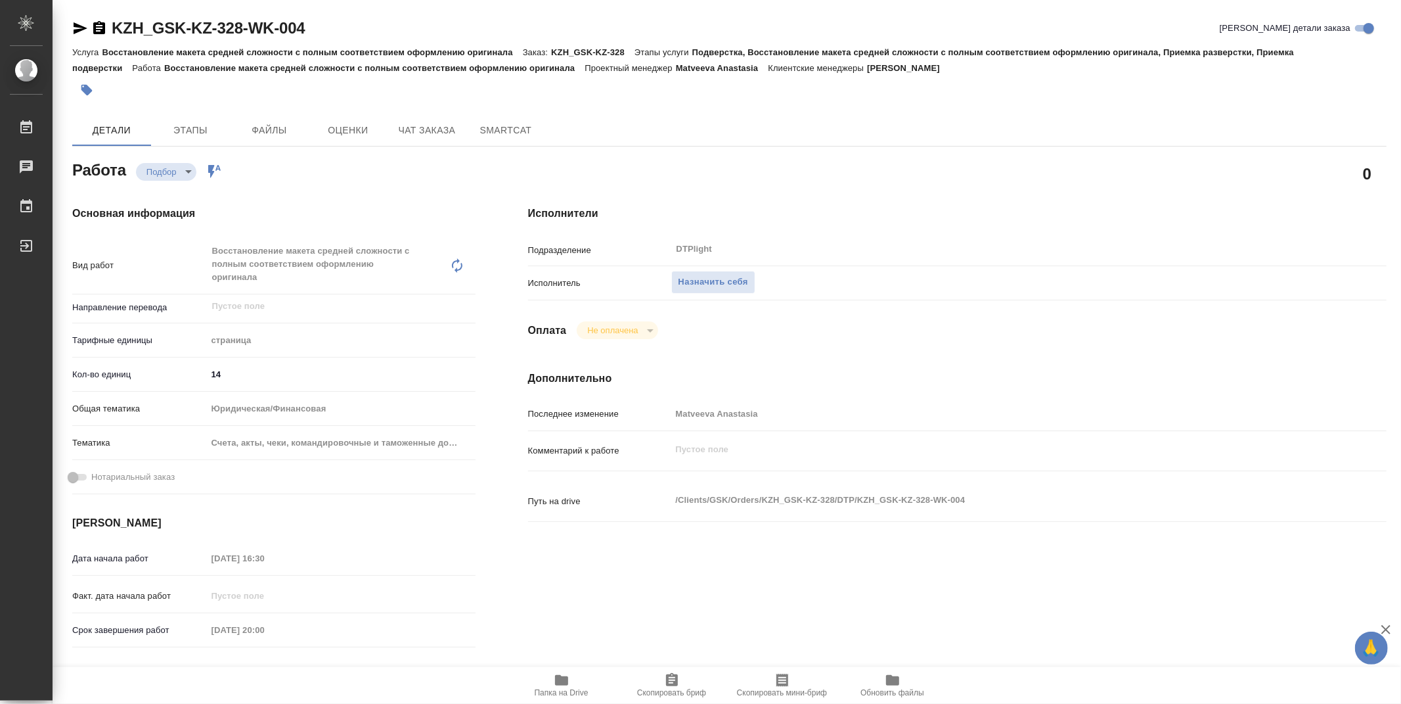
type textarea "x"
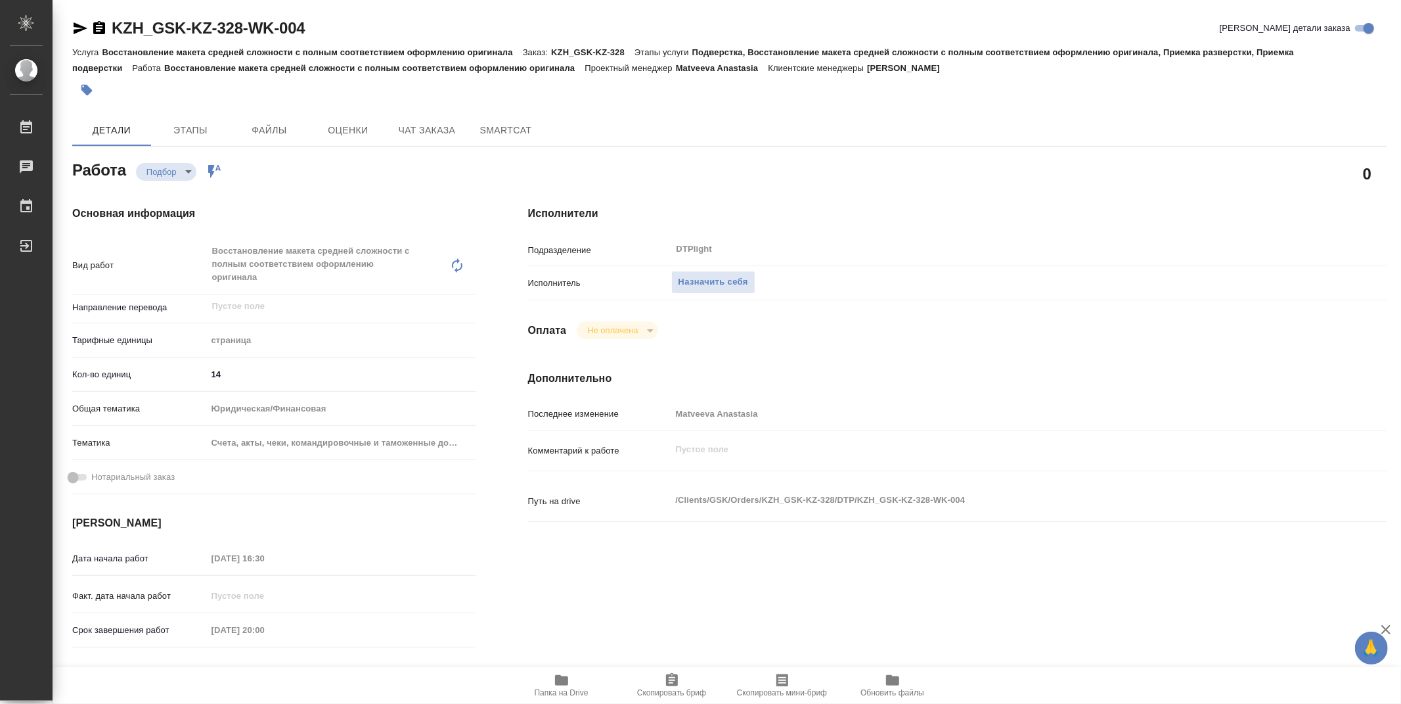
type textarea "x"
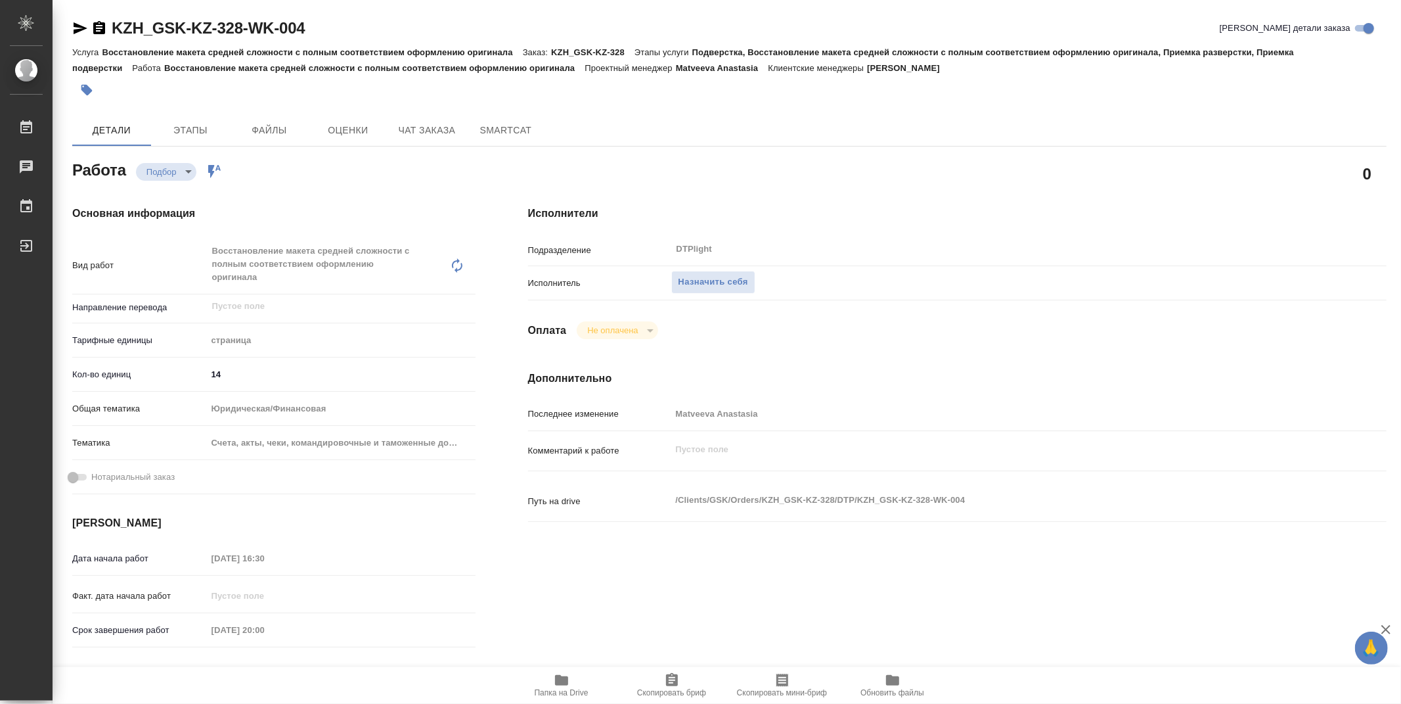
click at [625, 570] on div "Исполнители Подразделение DTPlight ​ Исполнитель Назначить себя Оплата Не оплач…" at bounding box center [957, 472] width 911 height 587
type textarea "x"
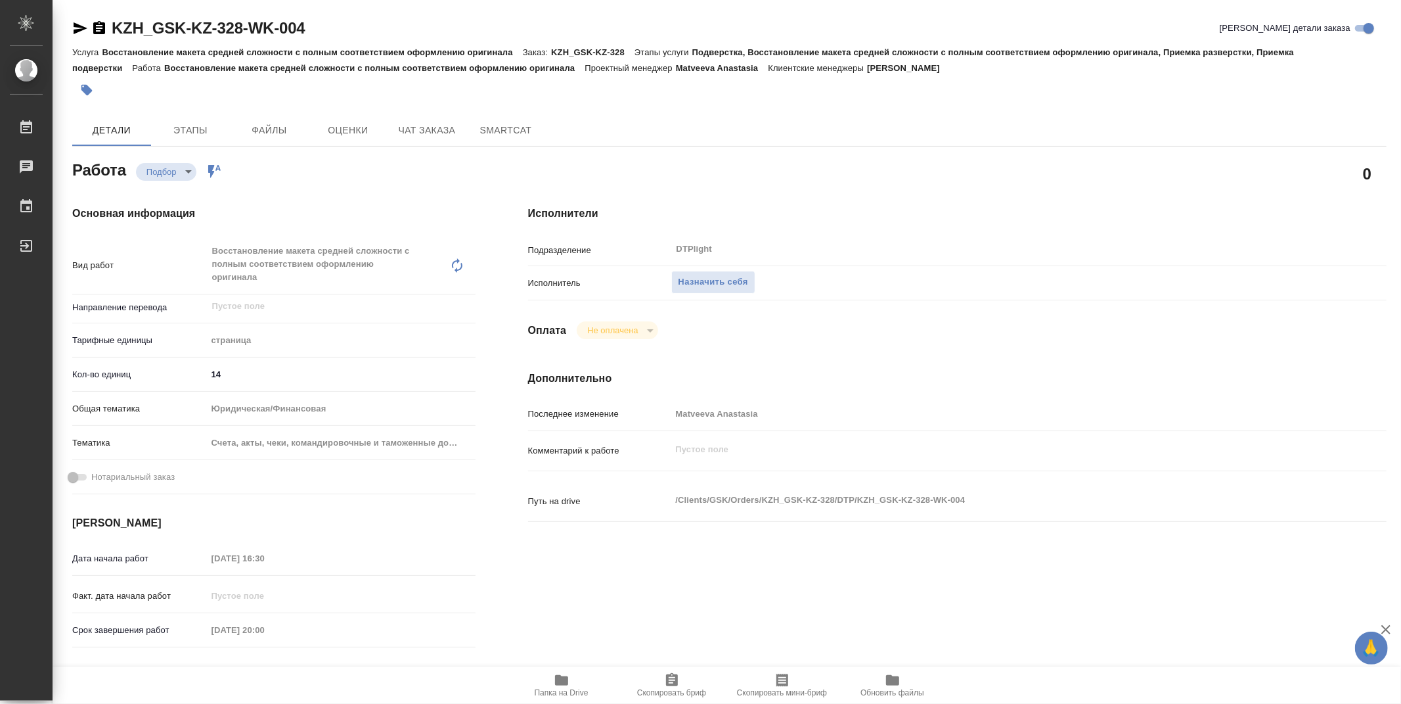
type textarea "x"
click at [573, 684] on span "Папка на Drive" at bounding box center [561, 684] width 95 height 25
click at [800, 187] on div "Исполнители Подразделение DTPlight ​ Исполнитель Назначить себя Оплата Не оплач…" at bounding box center [957, 472] width 911 height 587
click at [731, 281] on span "Назначить себя" at bounding box center [714, 282] width 70 height 15
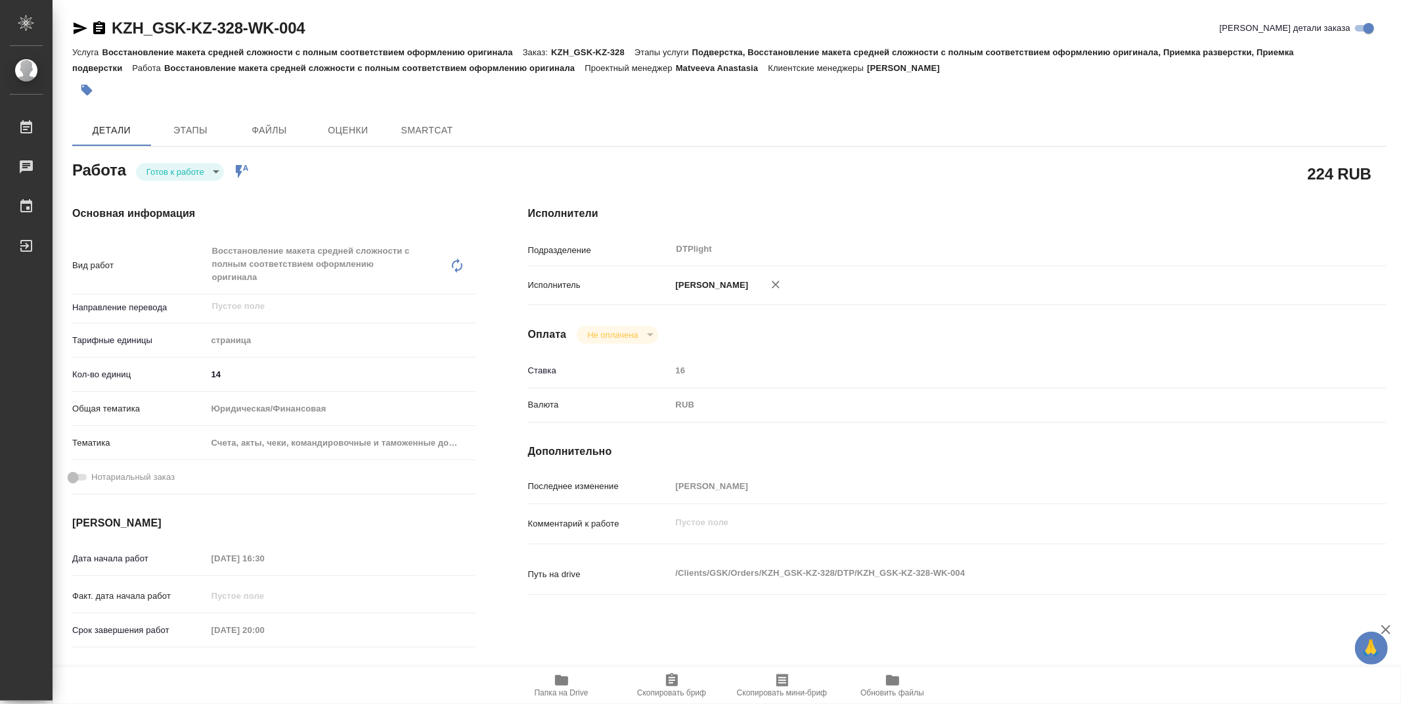
type textarea "x"
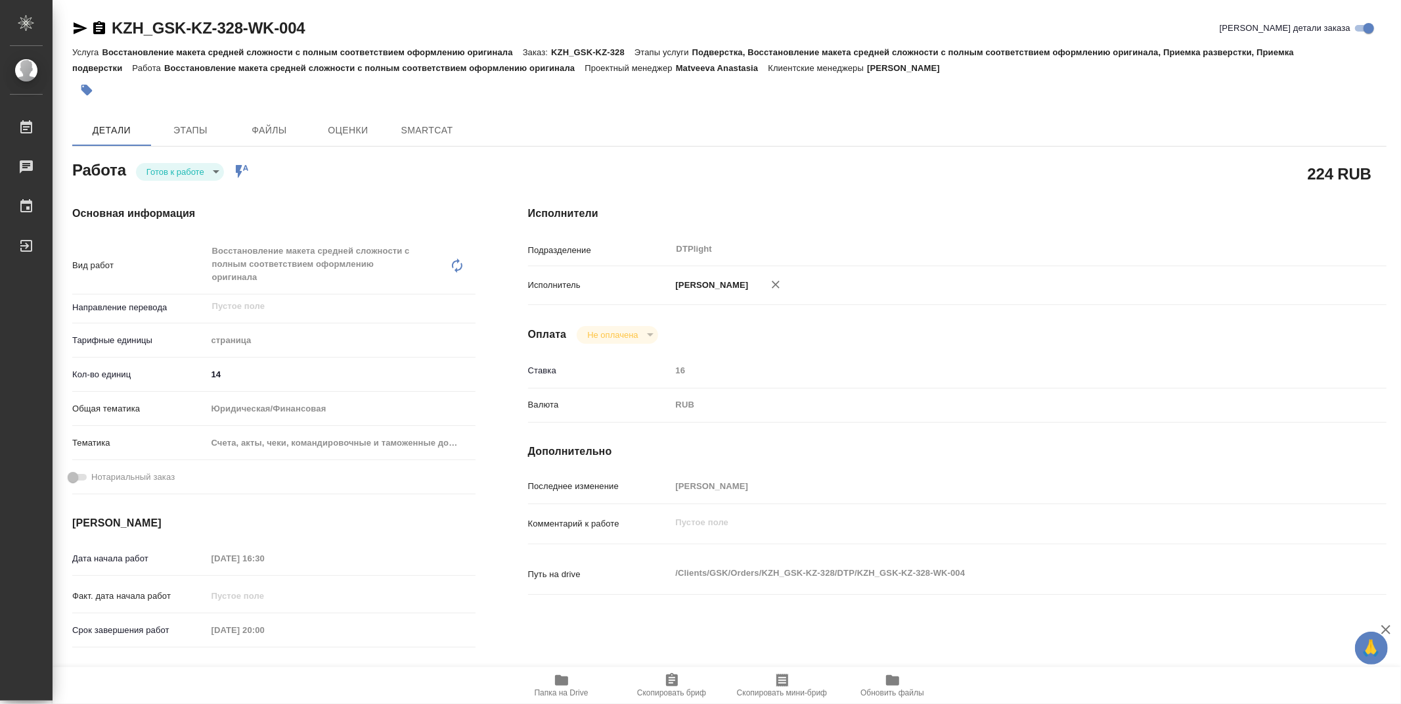
type textarea "x"
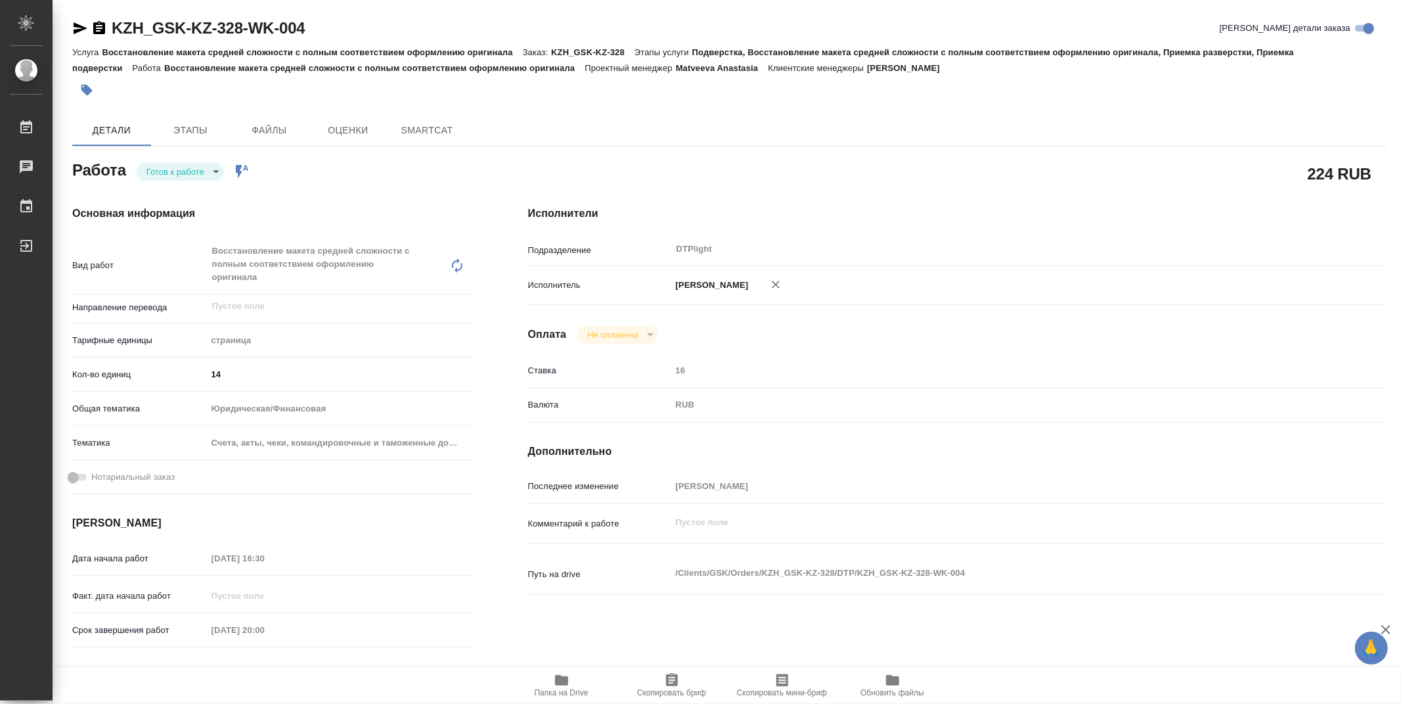
type textarea "x"
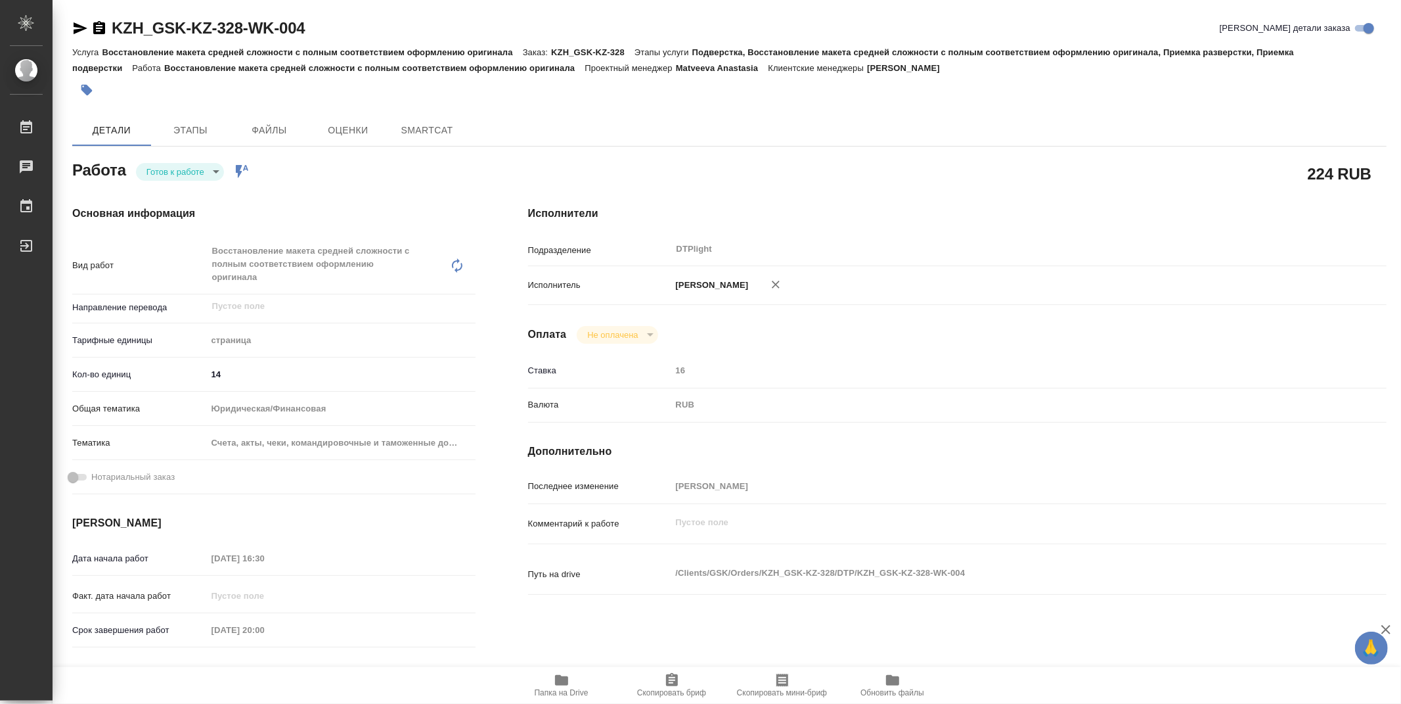
type textarea "x"
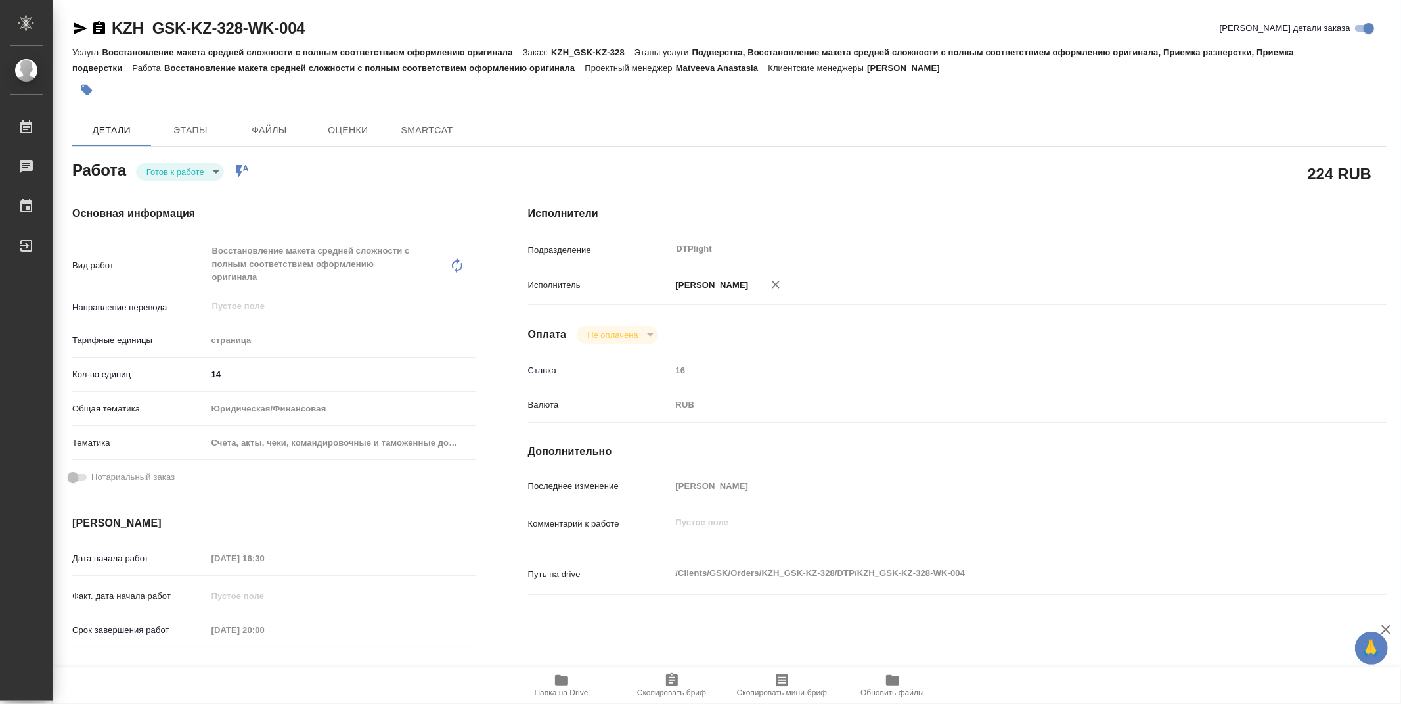
type textarea "x"
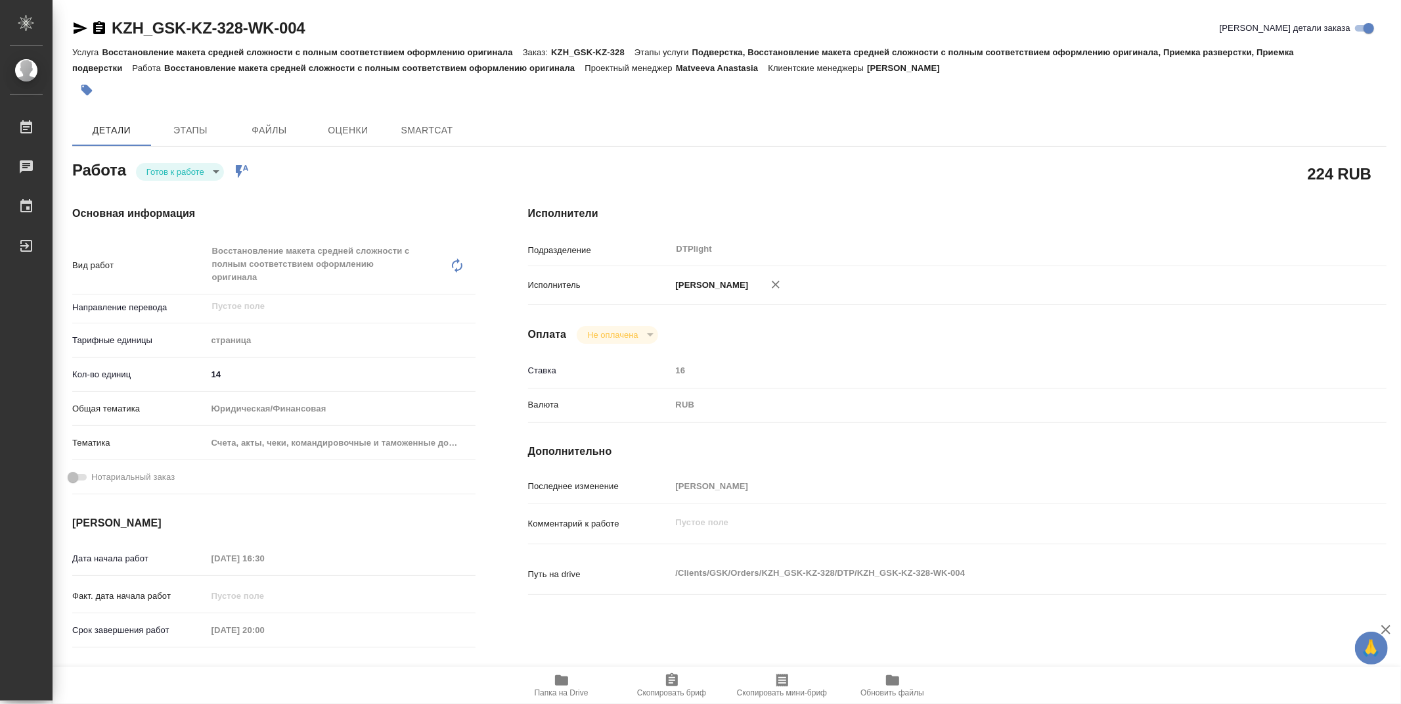
type textarea "x"
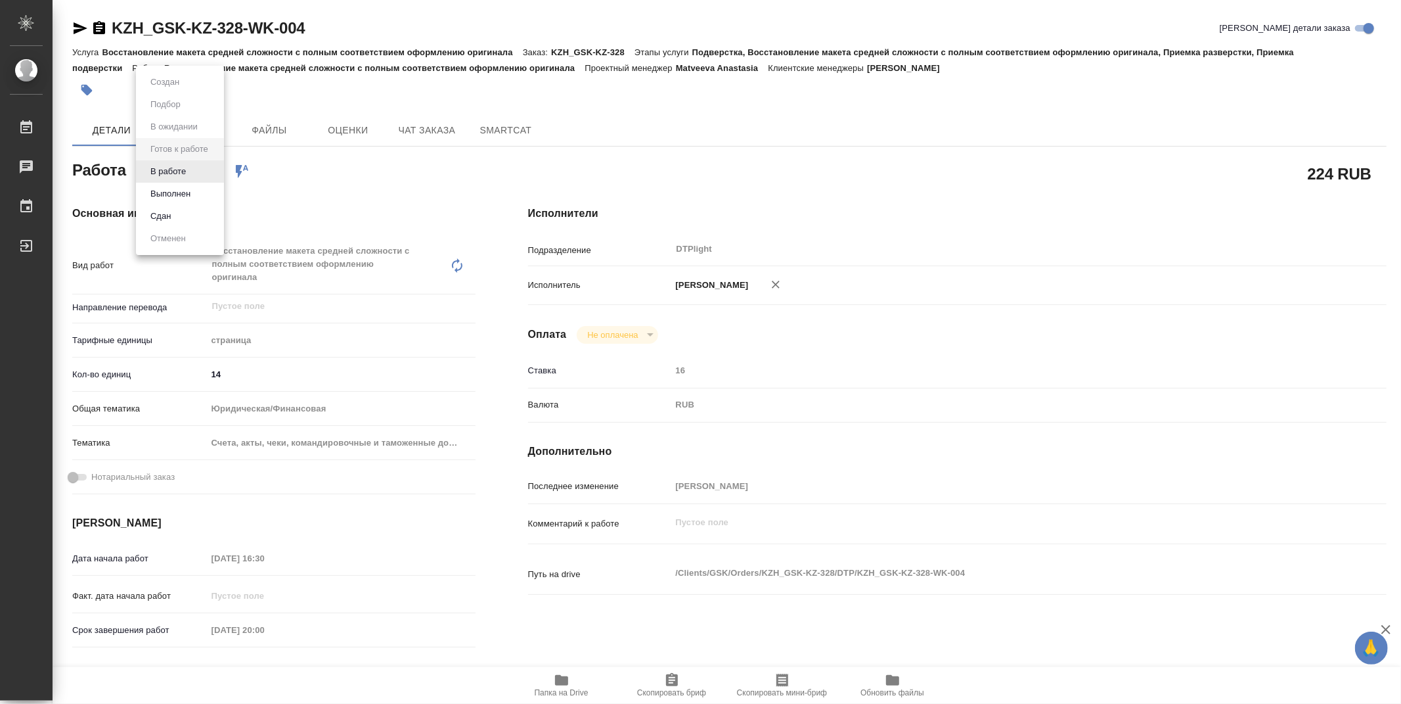
click at [174, 171] on body "🙏 .cls-1 fill:#fff; AWATERA Zubakova Viktoriya Работы Чаты График Выйти KZH_GSK…" at bounding box center [700, 352] width 1401 height 704
click at [174, 171] on button "В работе" at bounding box center [168, 171] width 43 height 14
type textarea "x"
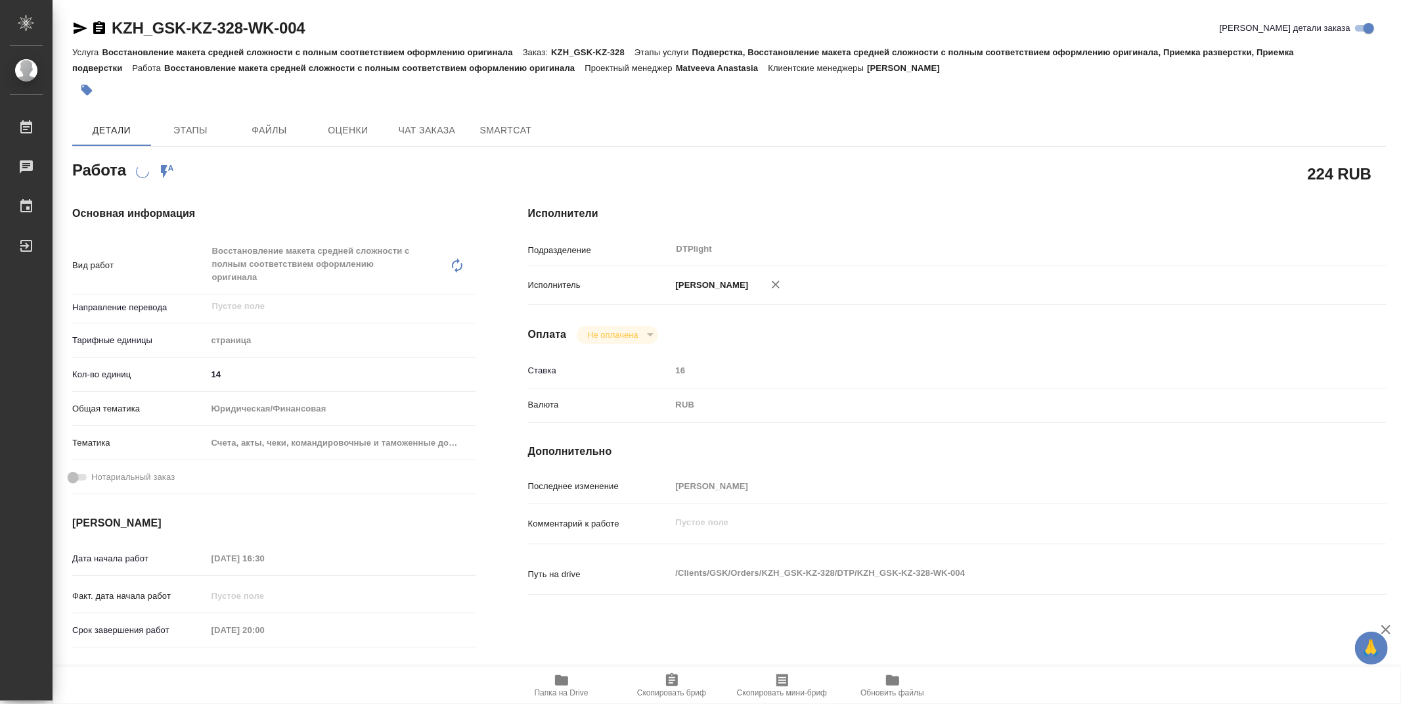
type textarea "x"
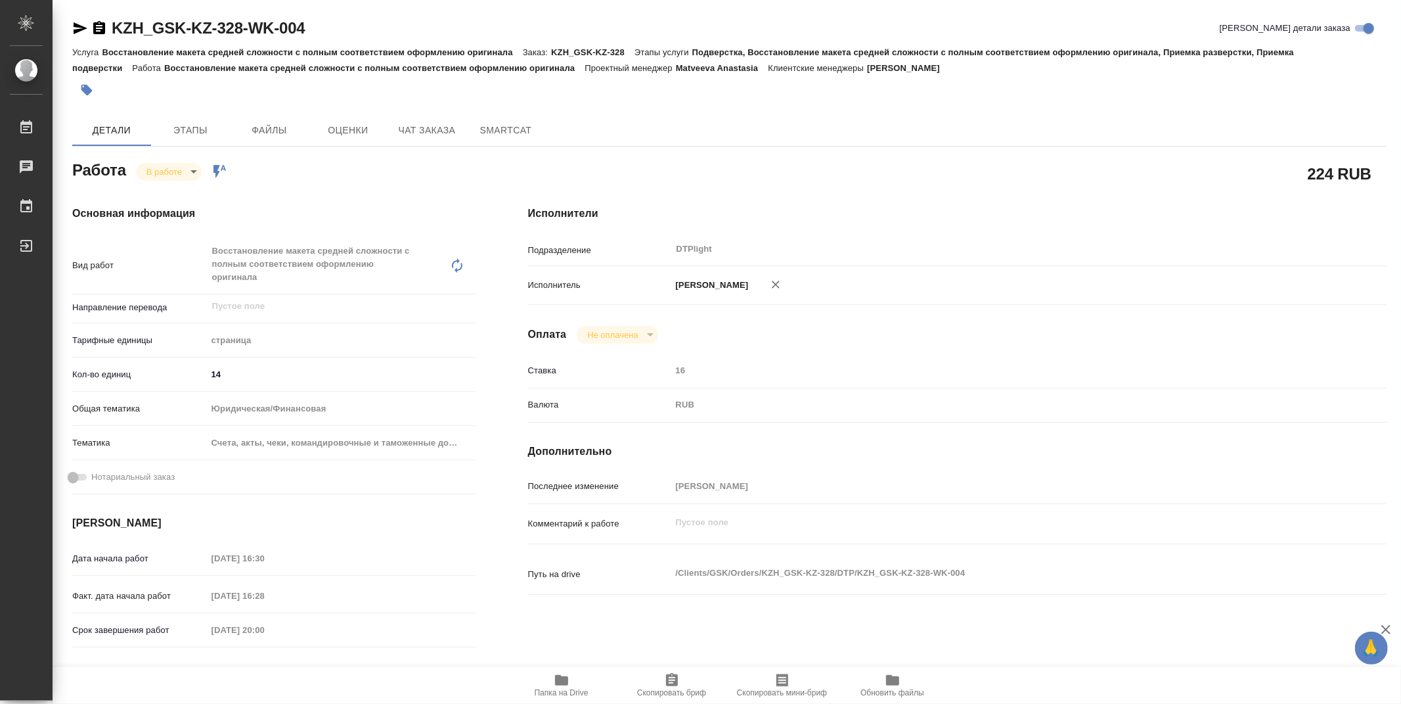
type textarea "x"
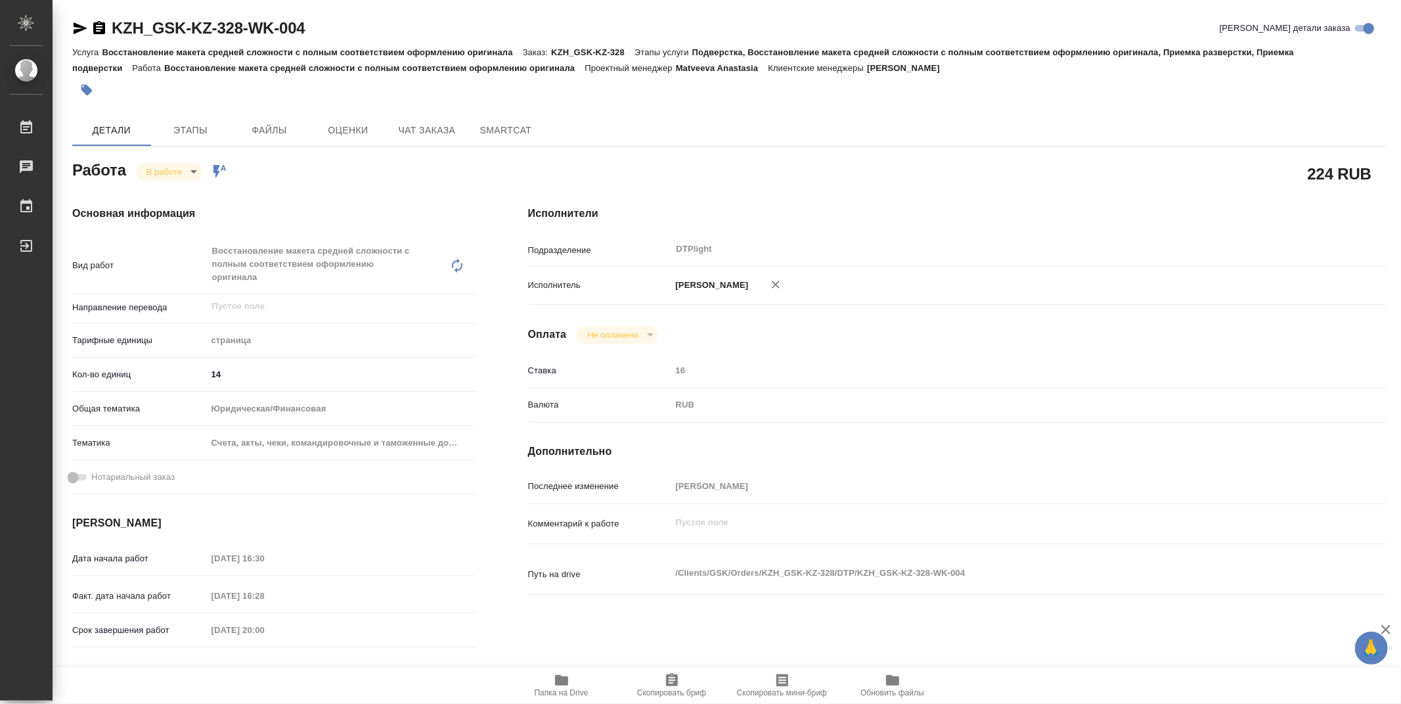
type textarea "x"
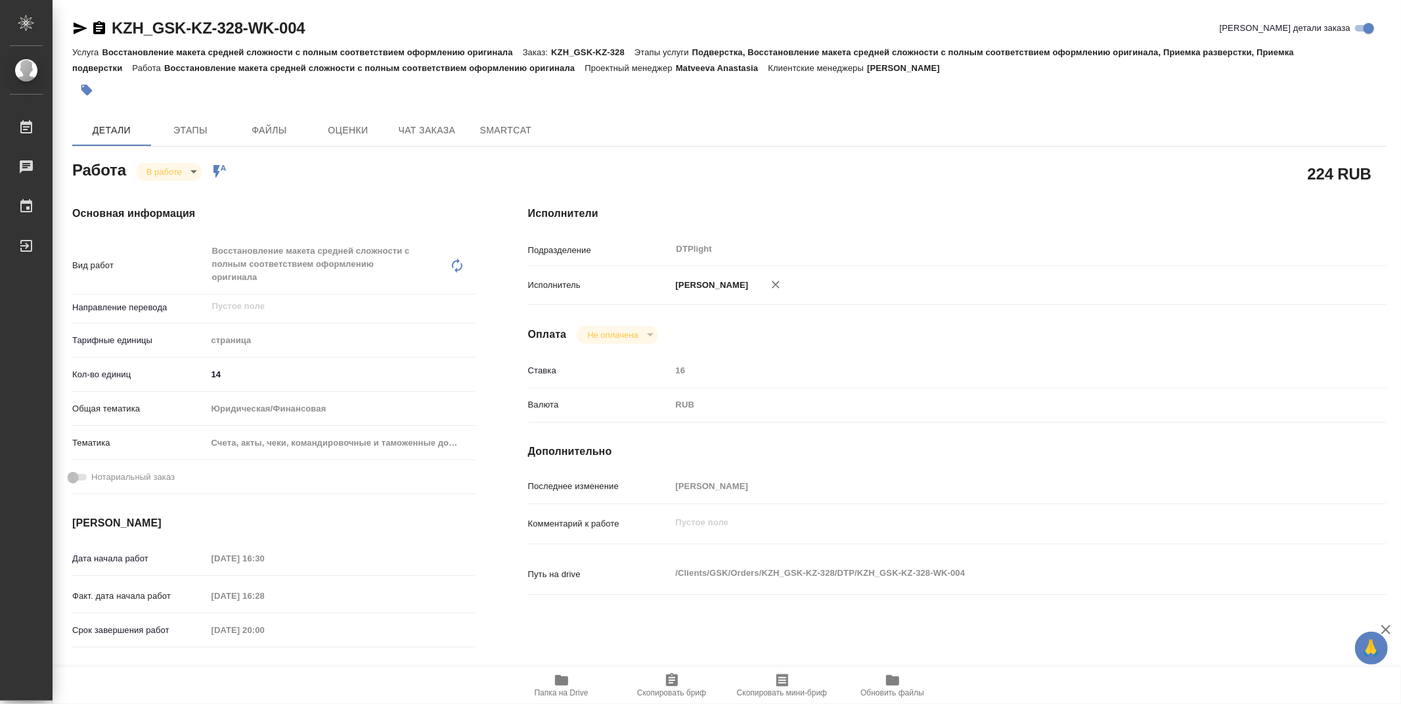
type textarea "x"
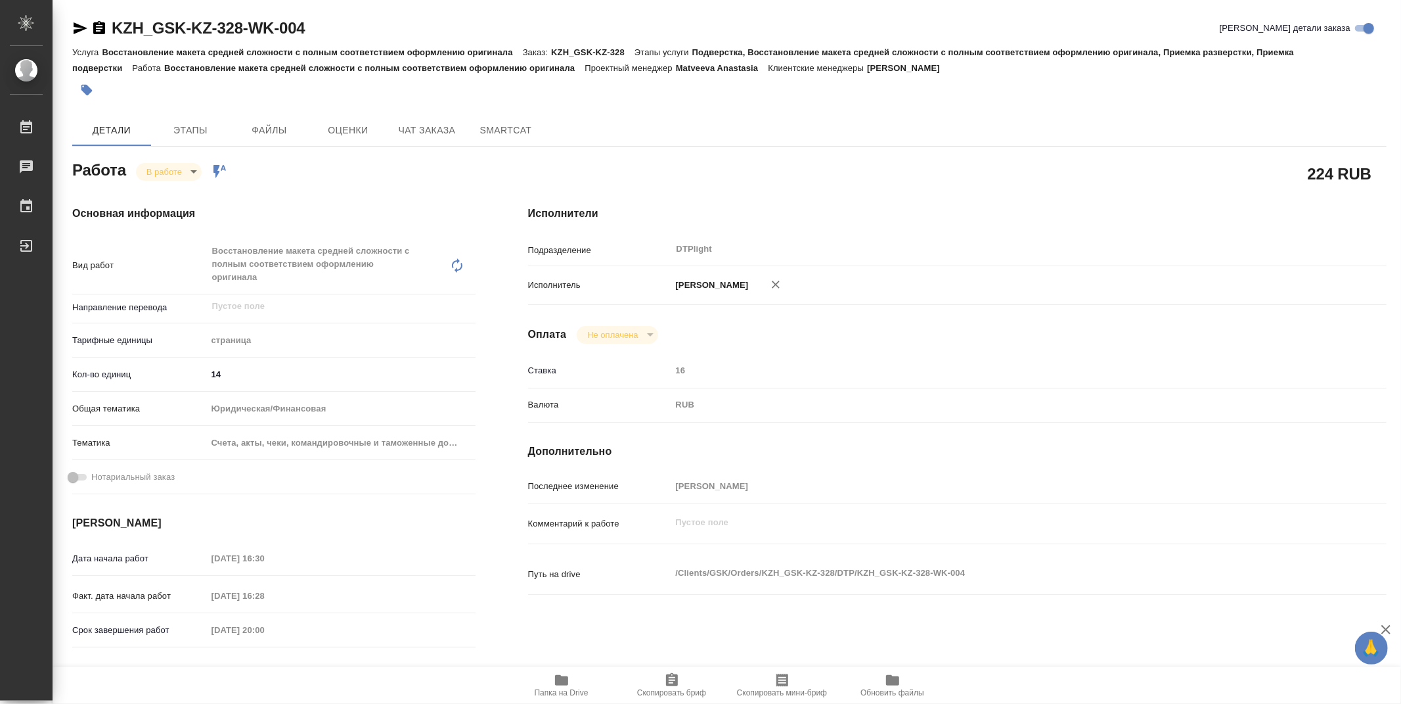
type textarea "x"
drag, startPoint x: 323, startPoint y: 30, endPoint x: 97, endPoint y: 22, distance: 226.8
click at [97, 22] on div "KZH_GSK-KZ-328-WK-004 Кратко детали заказа" at bounding box center [729, 28] width 1315 height 21
copy link "KZH_GSK-KZ-328-WK-004"
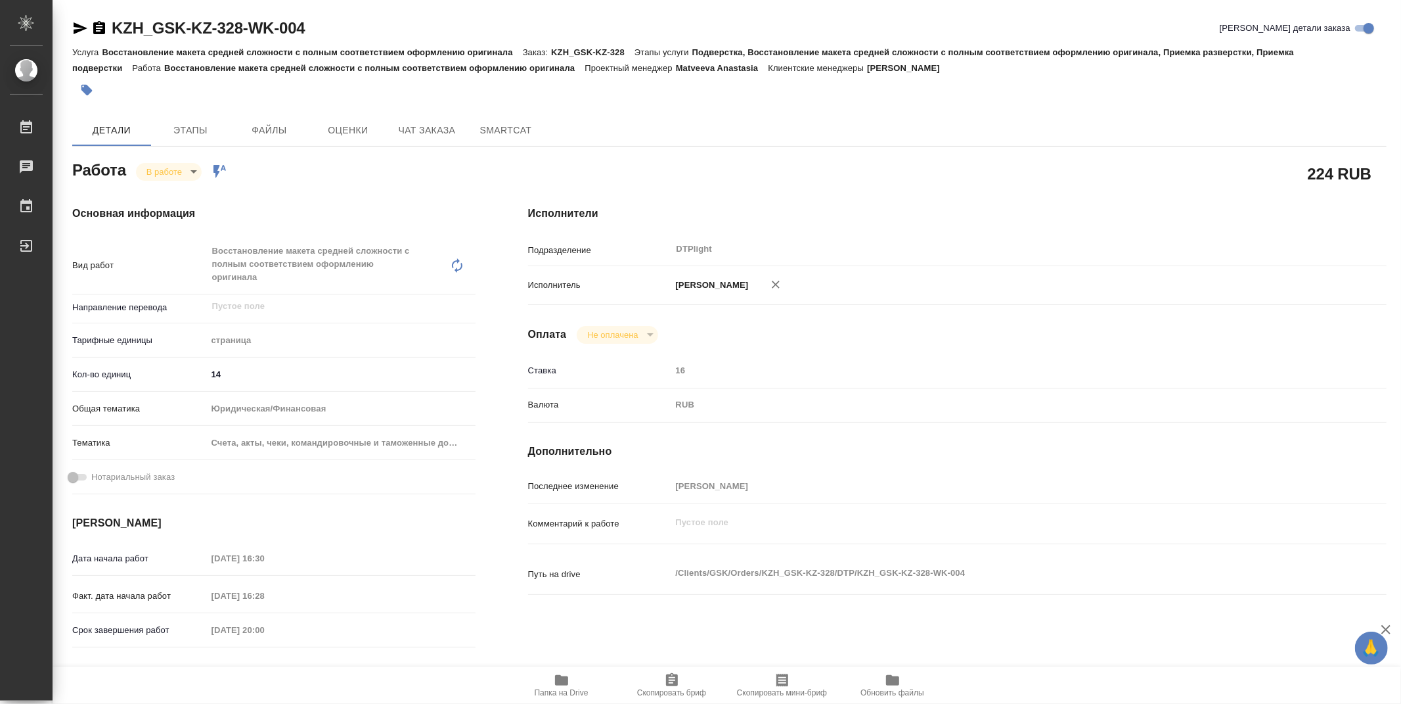
click at [978, 158] on div "224 RUB" at bounding box center [957, 173] width 859 height 33
type textarea "x"
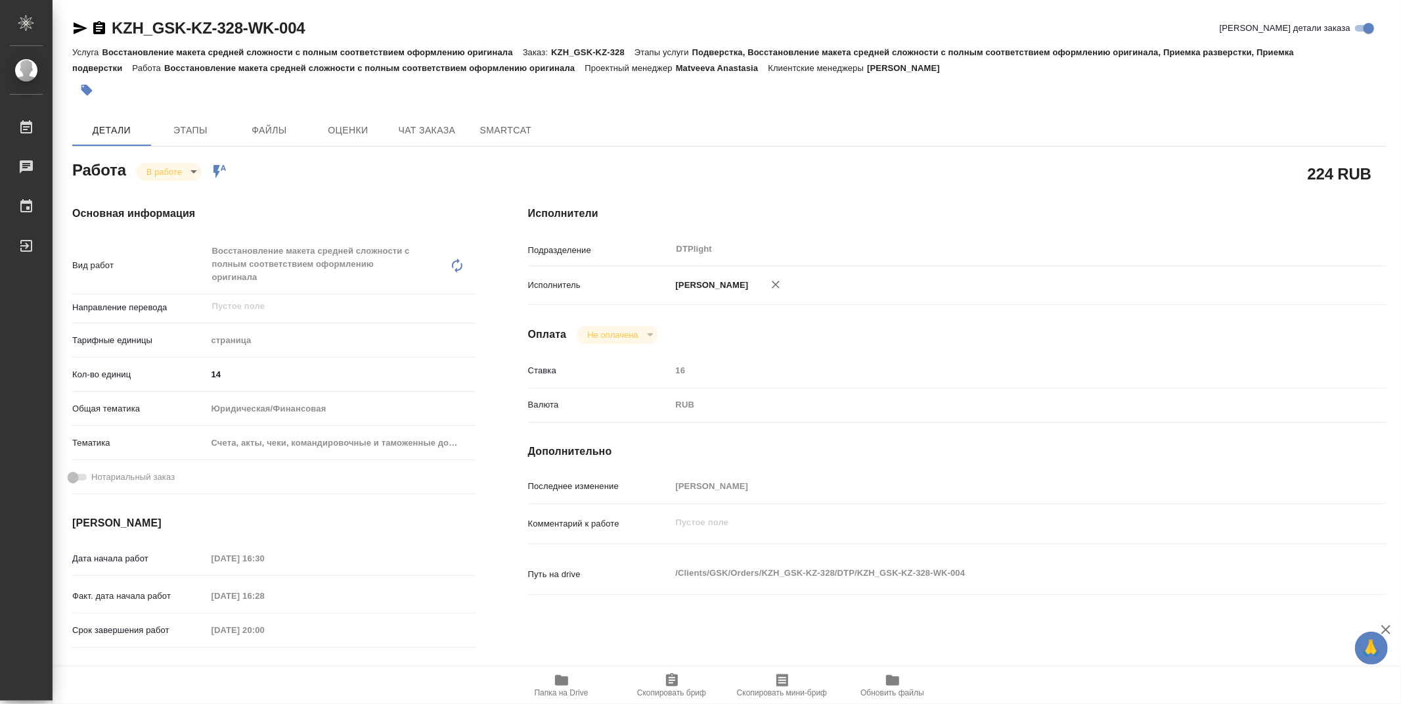
type textarea "x"
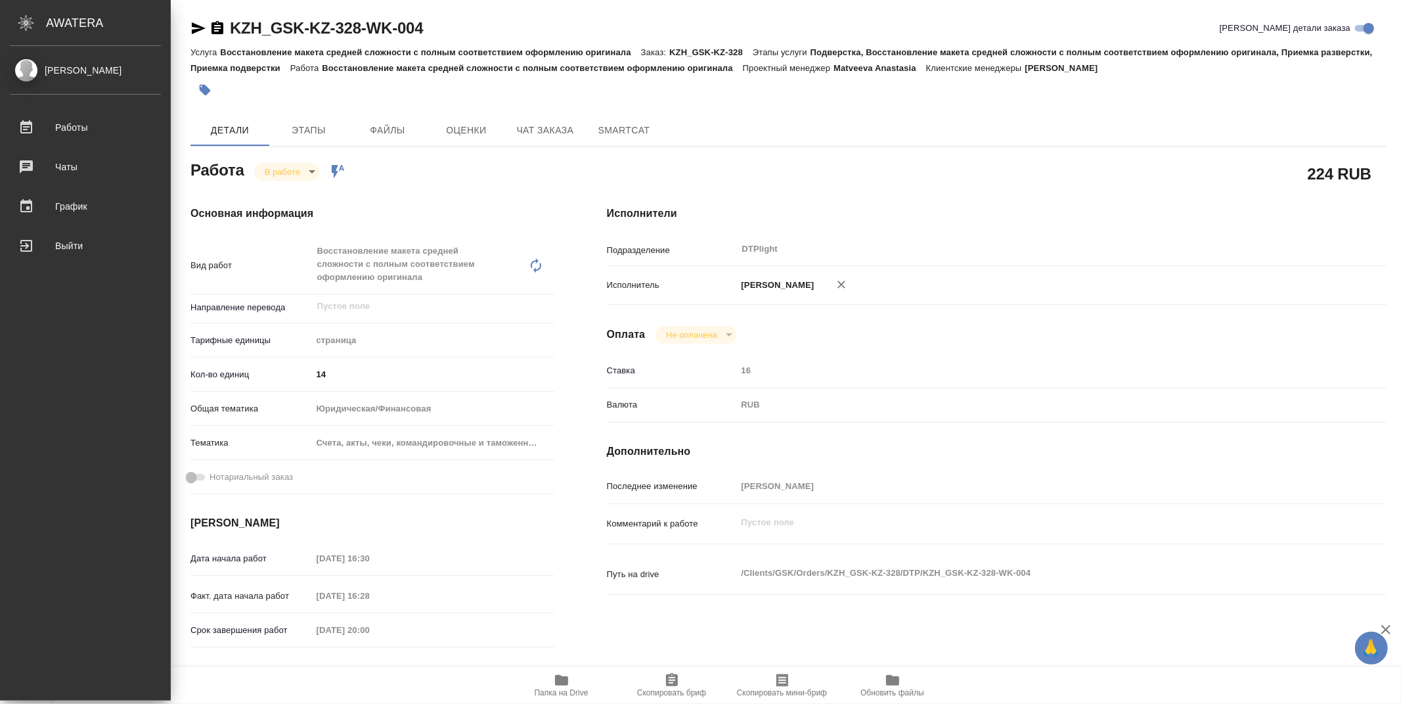
type textarea "x"
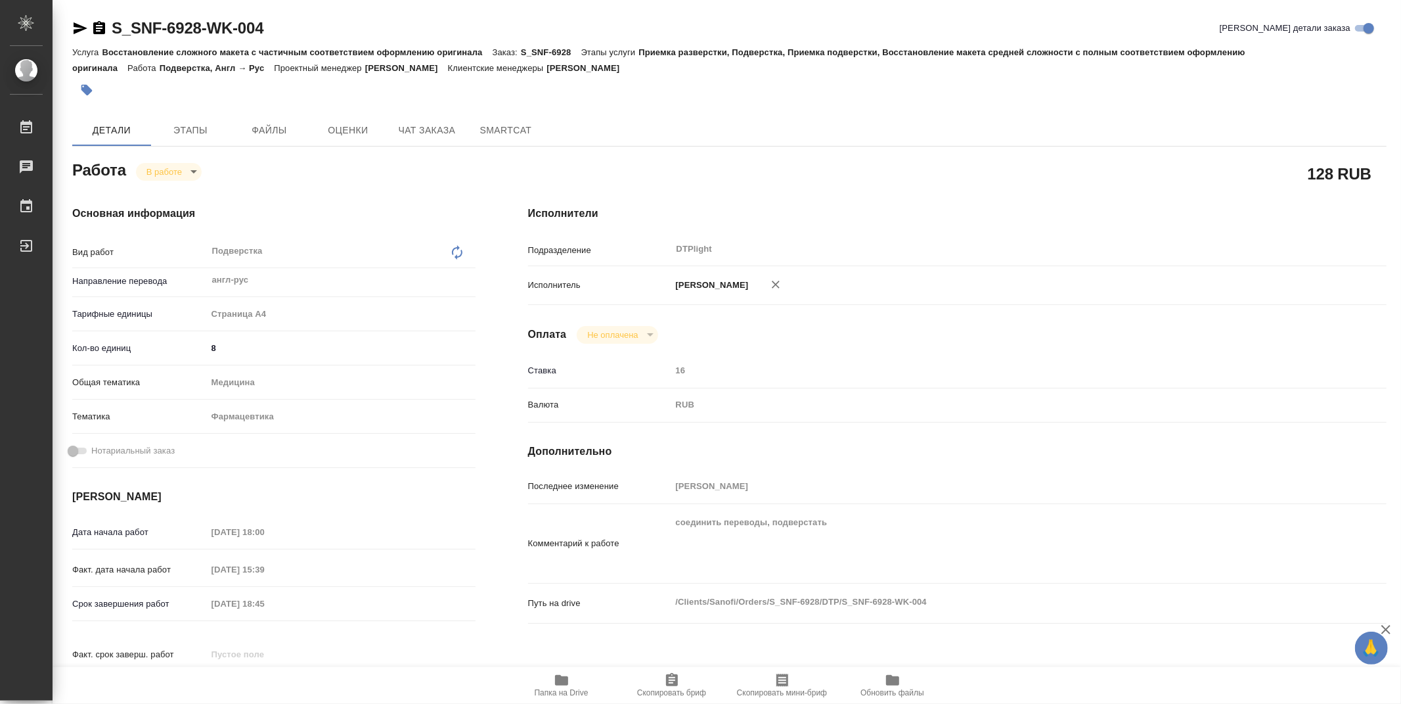
click at [1076, 329] on div "Оплата Не оплачена notPayed" at bounding box center [957, 335] width 859 height 18
click at [1056, 404] on div "RUB" at bounding box center [993, 405] width 644 height 22
click at [1098, 319] on div "Исполнители Подразделение DTPlight ​ Исполнитель [PERSON_NAME] Не оплачена notP…" at bounding box center [957, 459] width 911 height 561
click at [568, 681] on icon "button" at bounding box center [562, 680] width 16 height 16
click at [1364, 227] on div "Исполнители Подразделение DTPlight ​ Исполнитель [PERSON_NAME] Не оплачена notP…" at bounding box center [957, 459] width 911 height 561
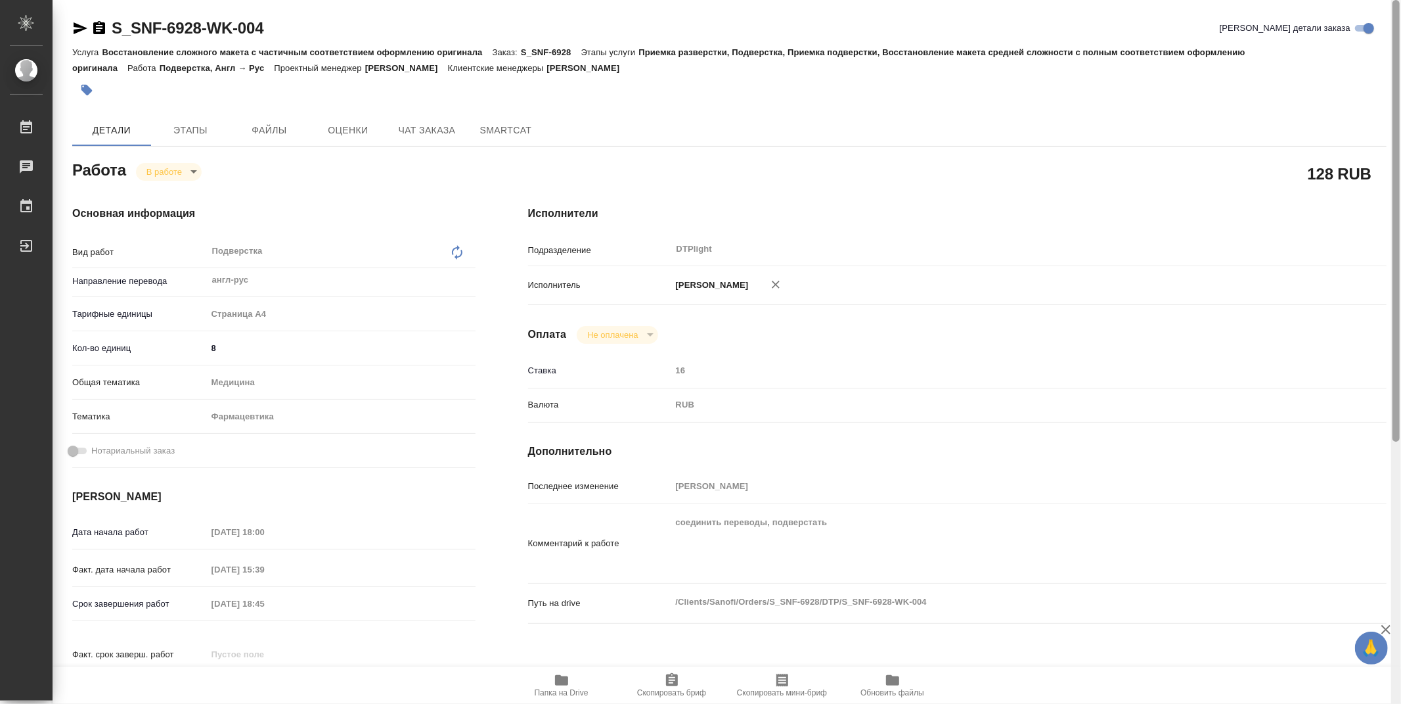
drag, startPoint x: 1400, startPoint y: 214, endPoint x: 1393, endPoint y: -8, distance: 221.5
click at [1393, 0] on html "🙏 .cls-1 fill:#fff; AWATERA Zubakova Viktoriya Работы 0 Чаты График Выйти S_SNF…" at bounding box center [700, 352] width 1401 height 704
click at [175, 171] on body "🙏 .cls-1 fill:#fff; AWATERA Zubakova Viktoriya Работы 0 Чаты График Выйти S_SNF…" at bounding box center [700, 352] width 1401 height 704
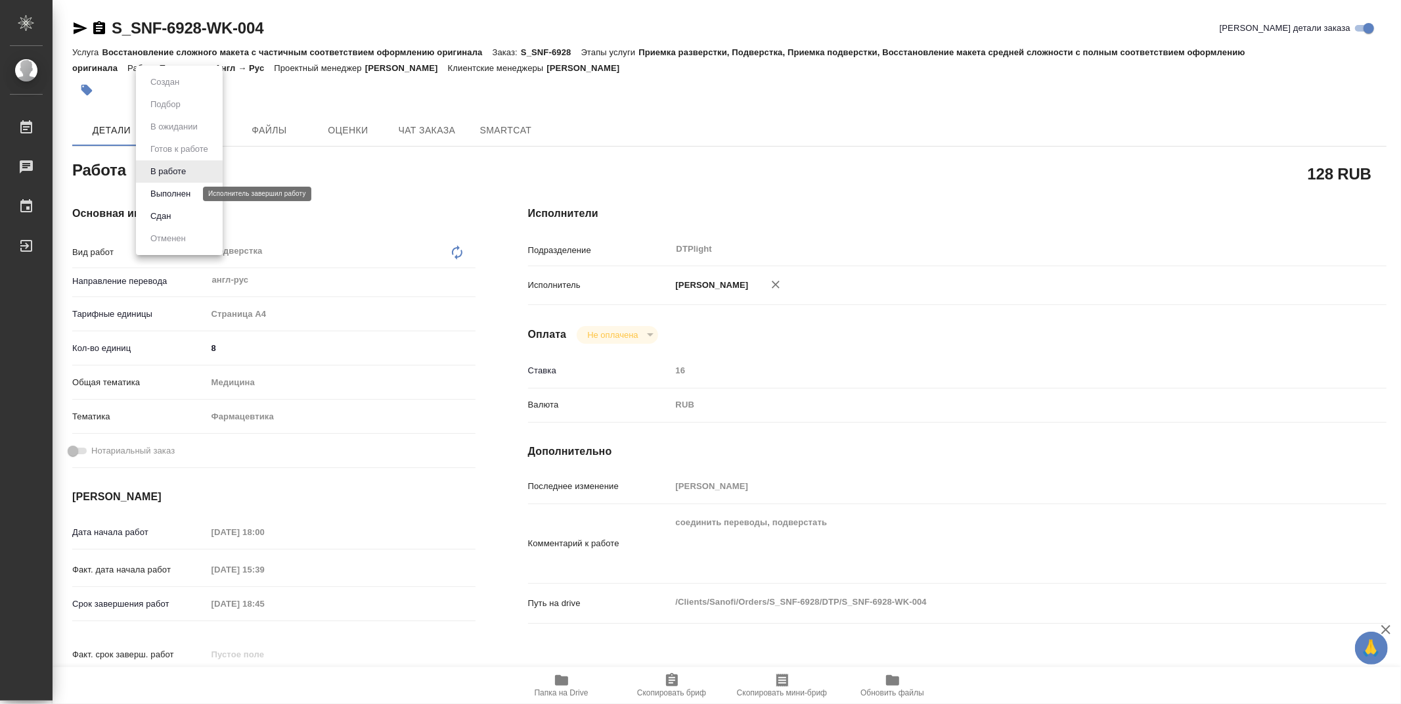
click at [163, 189] on button "Выполнен" at bounding box center [171, 194] width 48 height 14
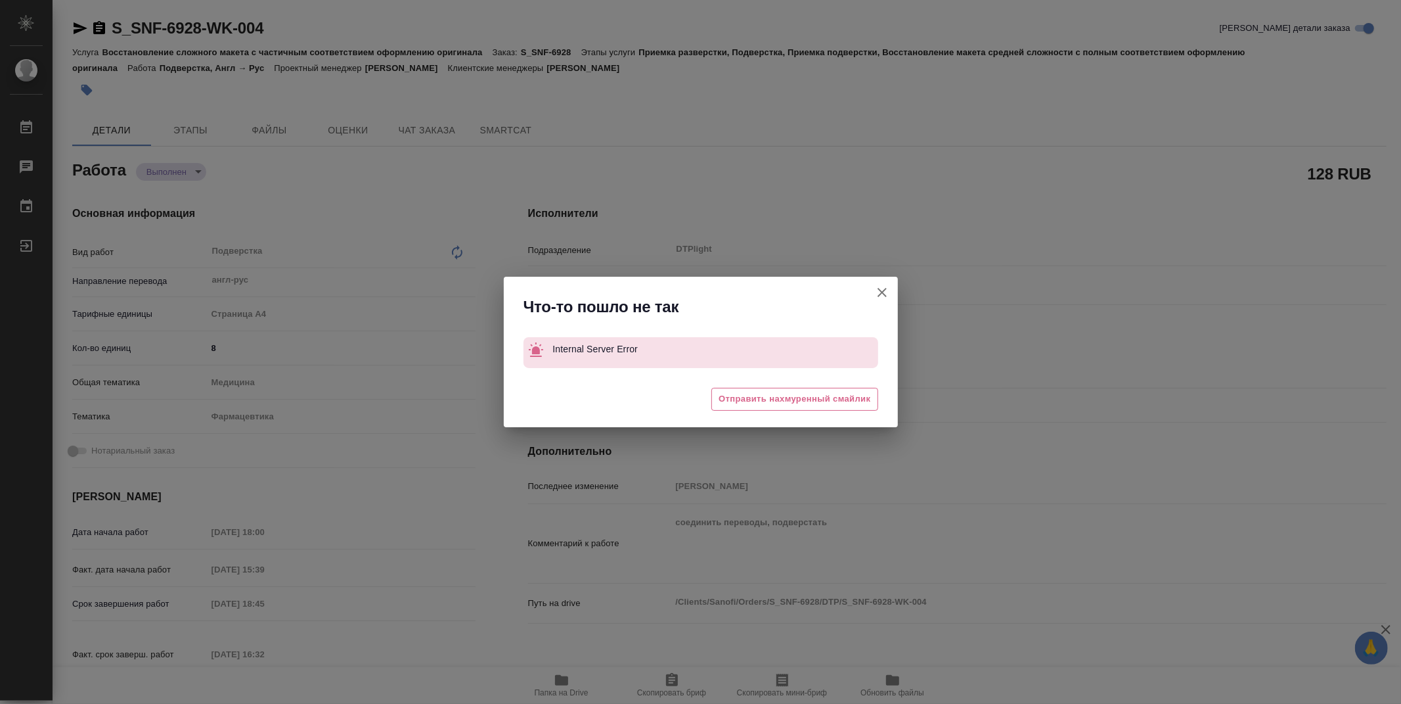
type textarea "x"
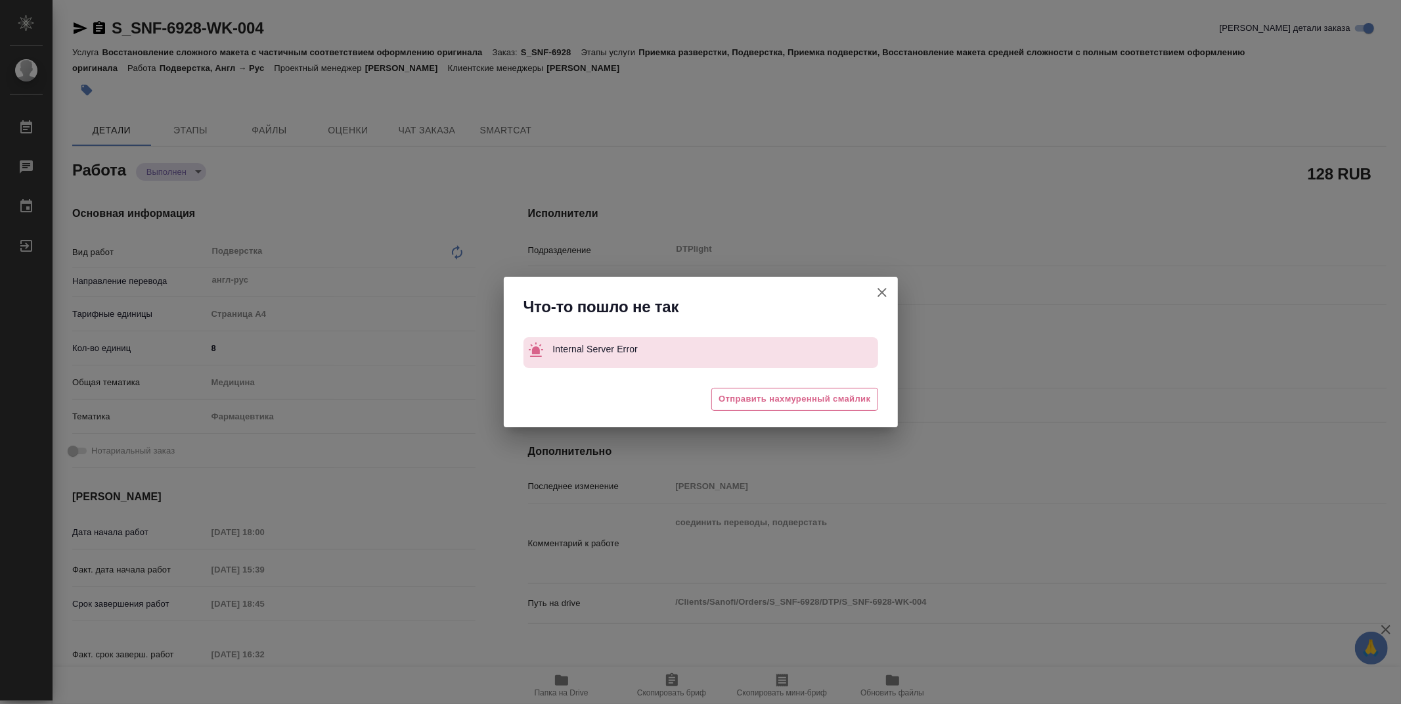
type textarea "x"
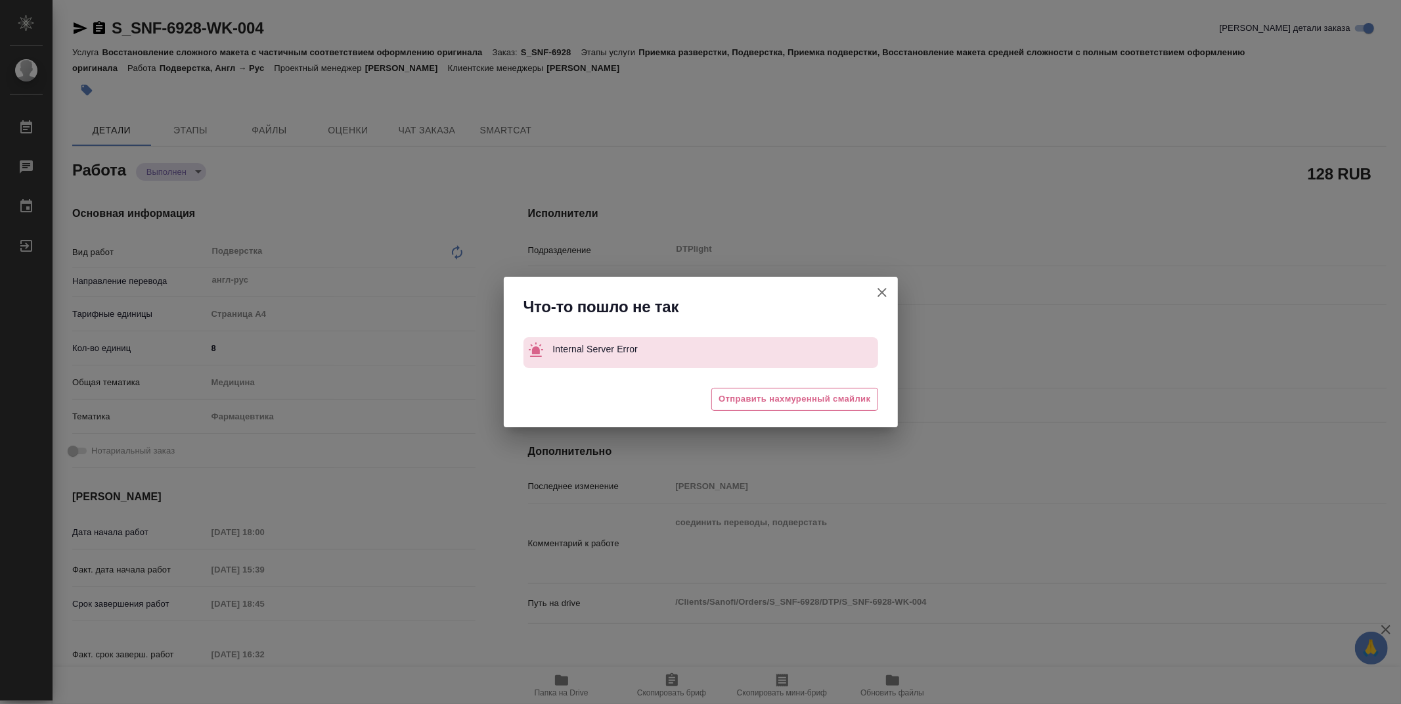
click at [881, 294] on icon "button" at bounding box center [882, 292] width 9 height 9
type textarea "x"
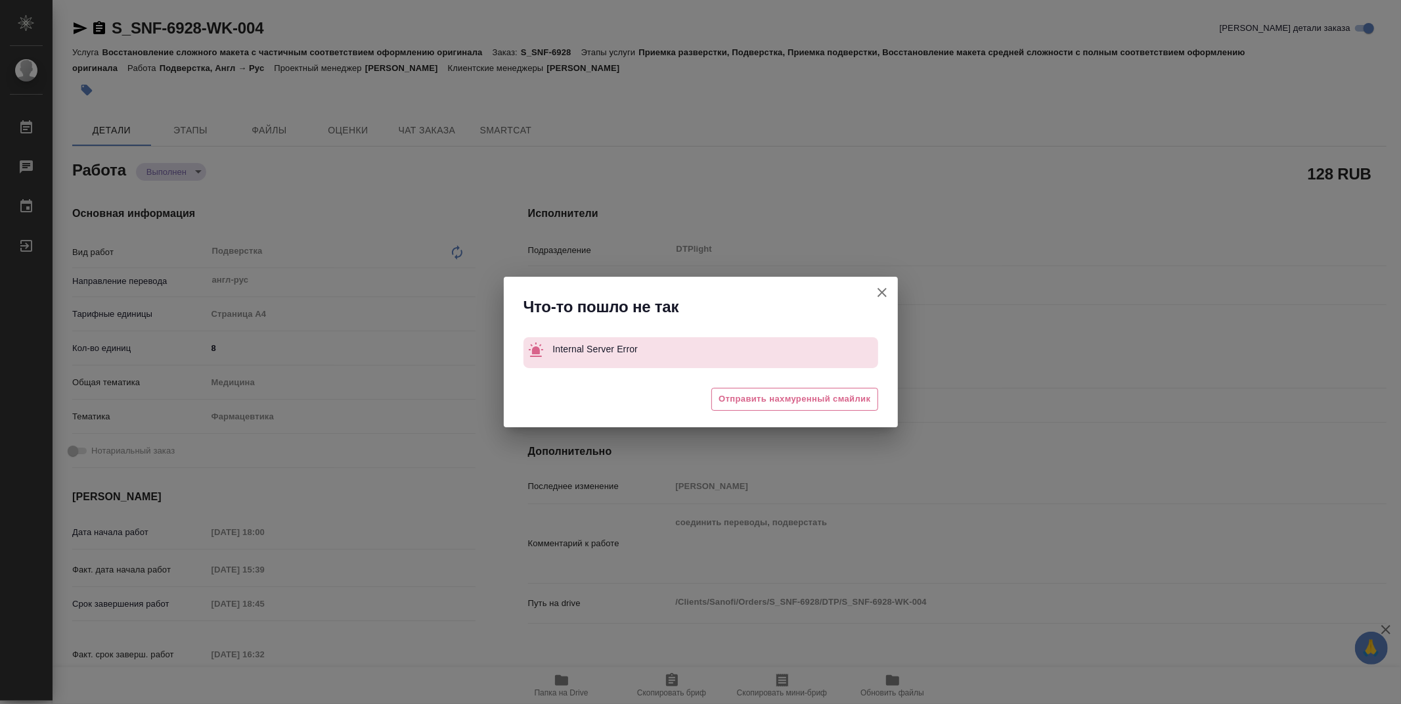
type textarea "x"
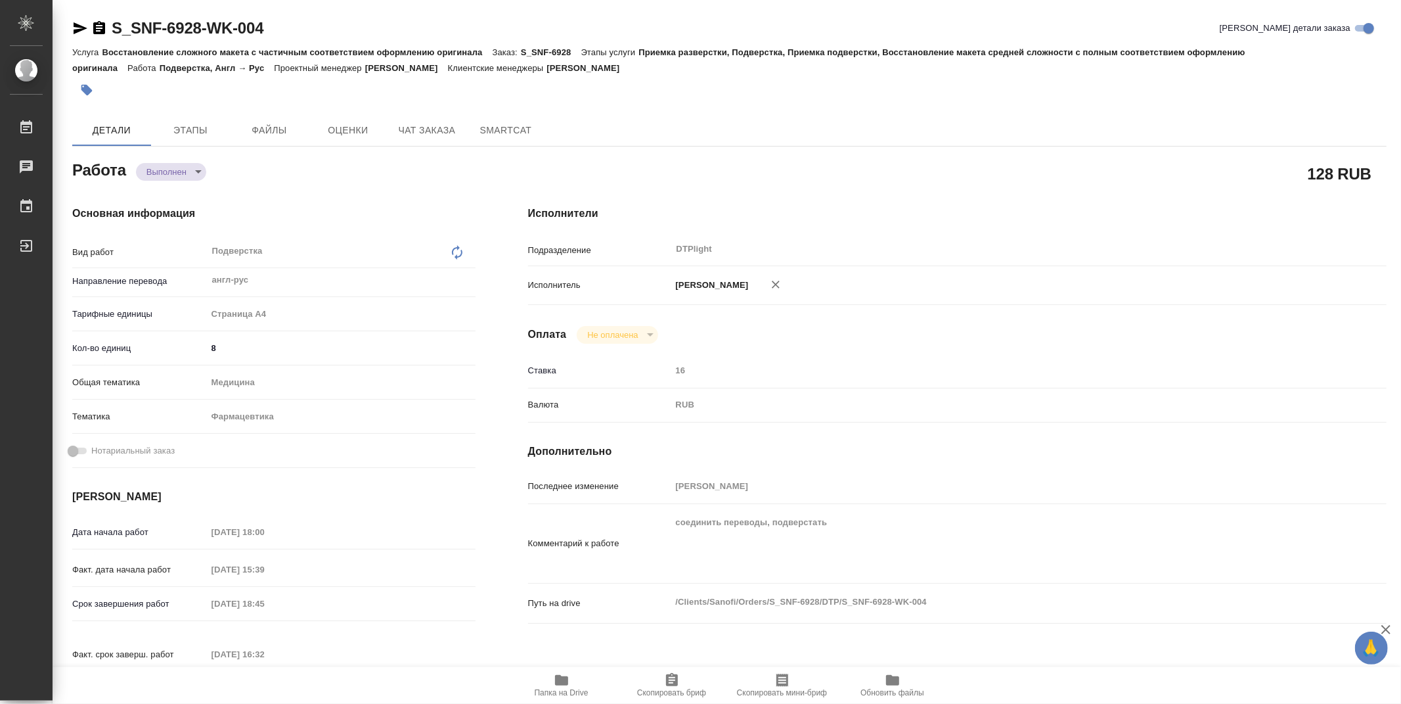
type textarea "x"
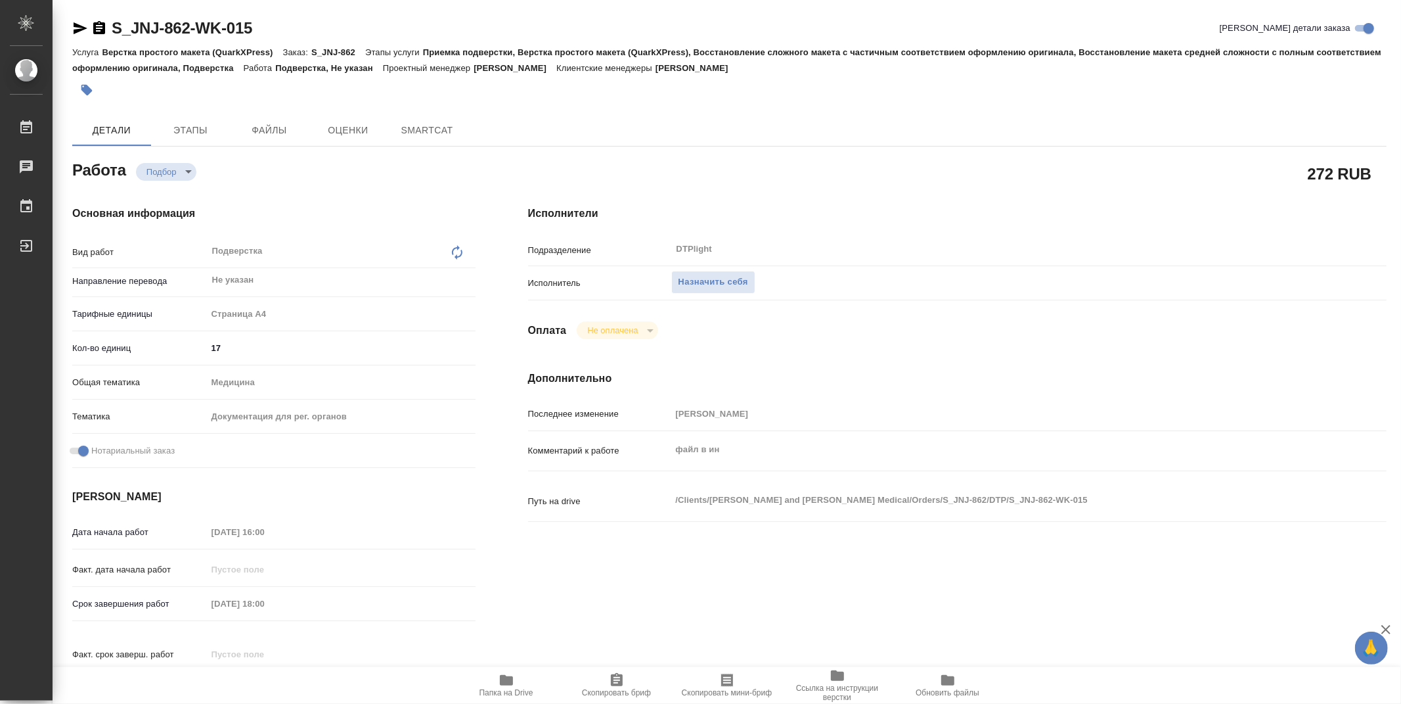
type textarea "x"
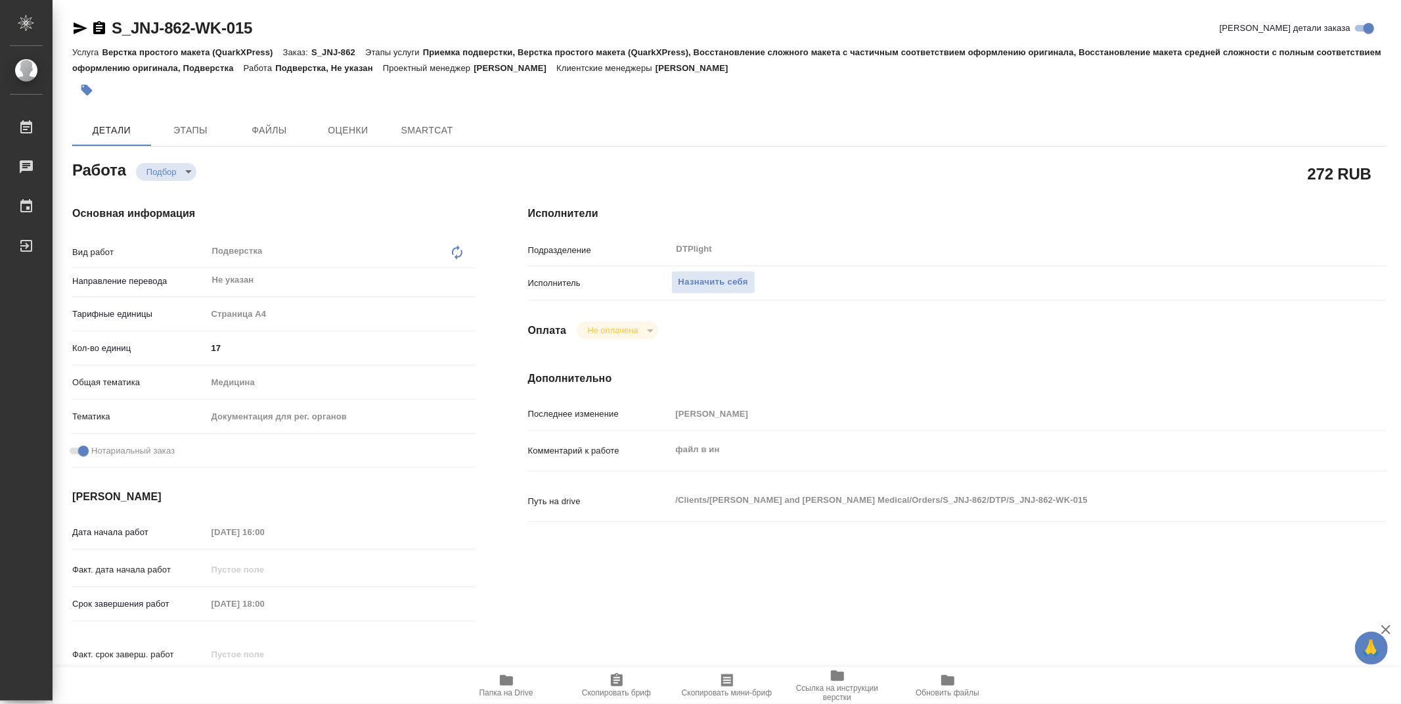
type textarea "x"
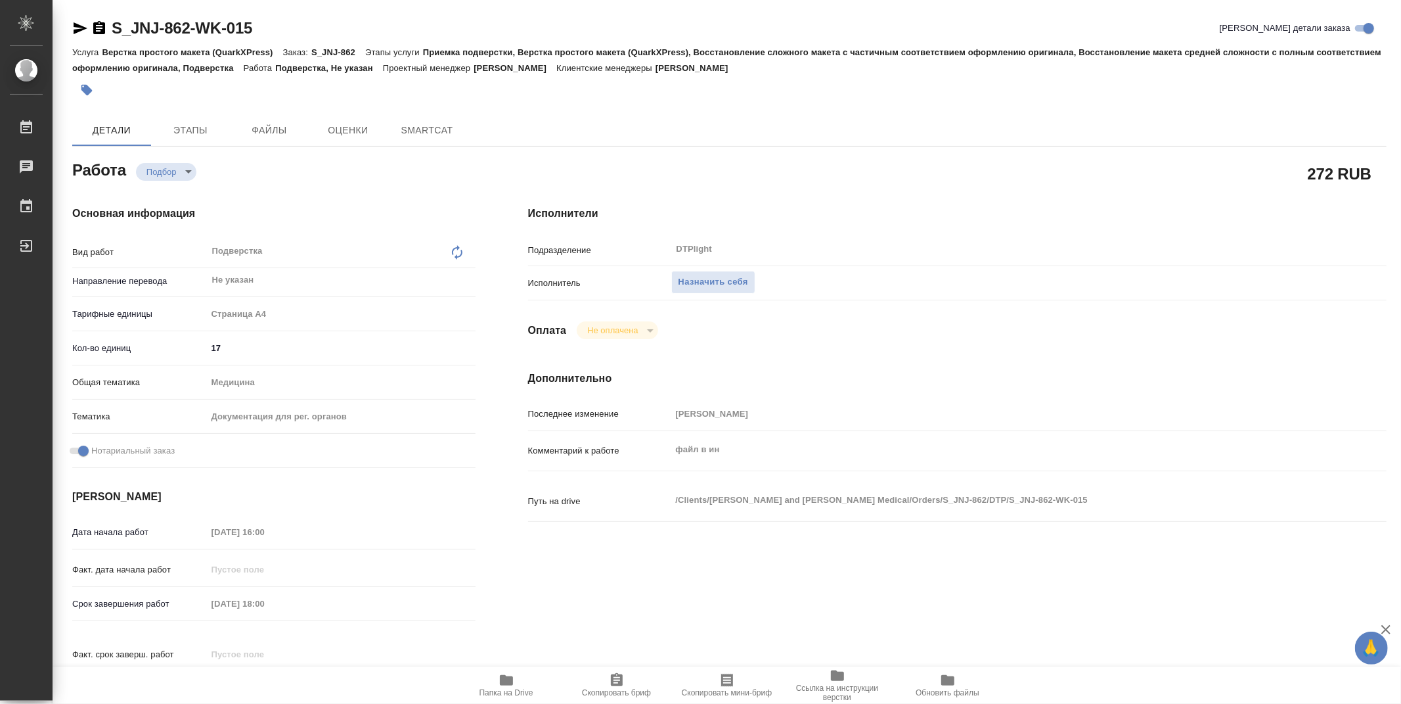
type textarea "x"
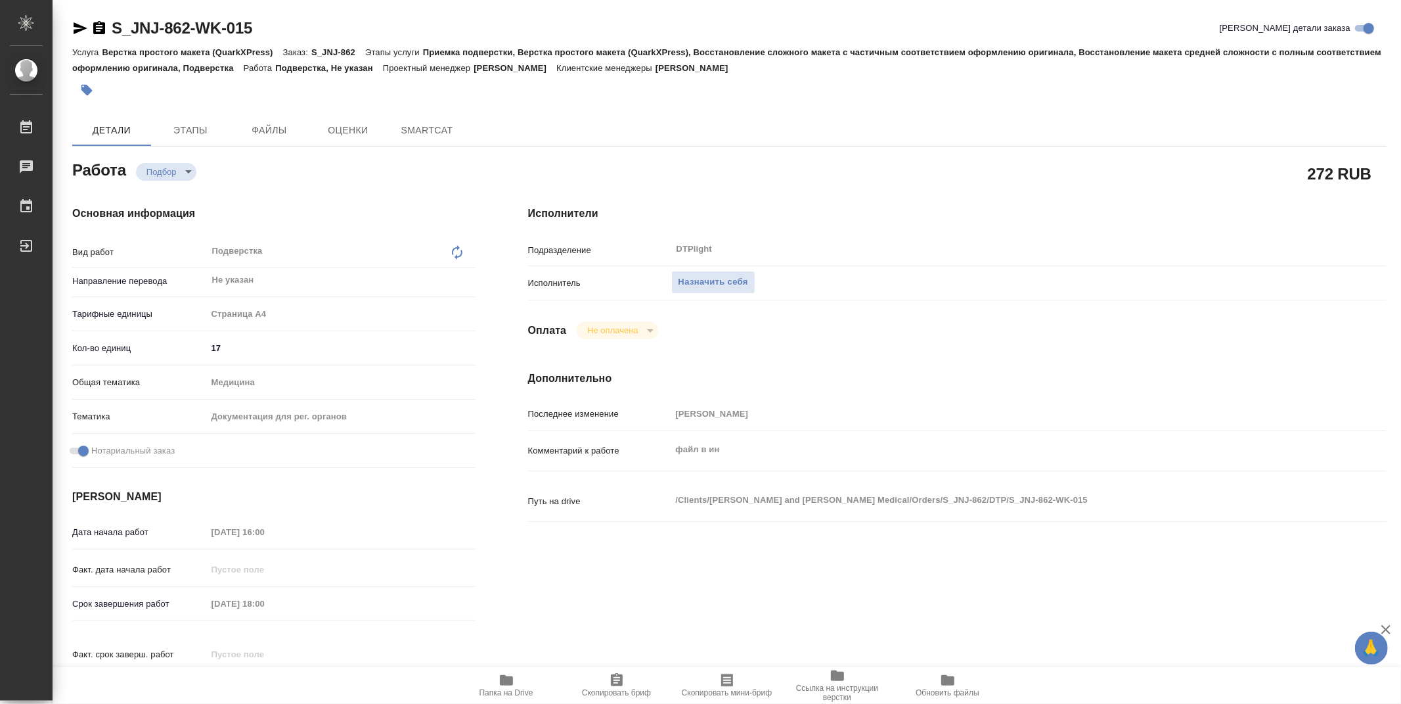
type textarea "x"
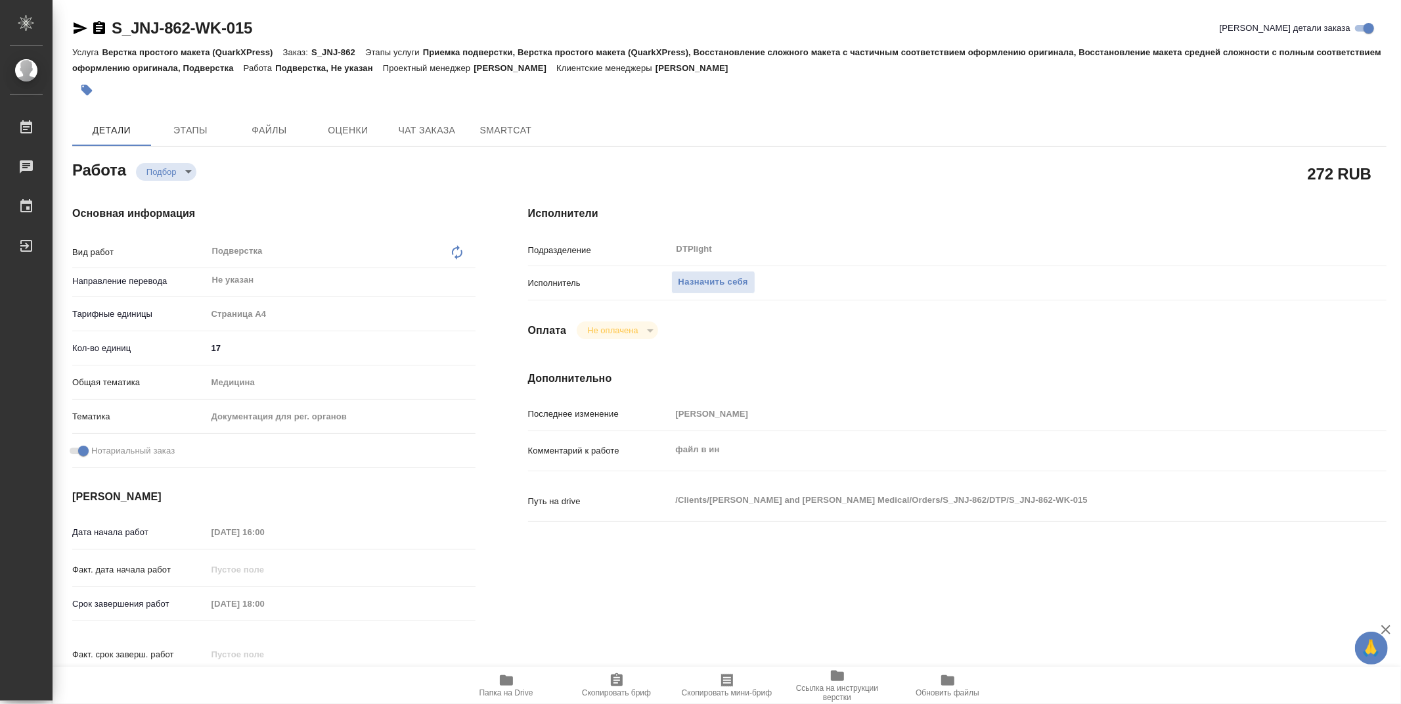
type textarea "x"
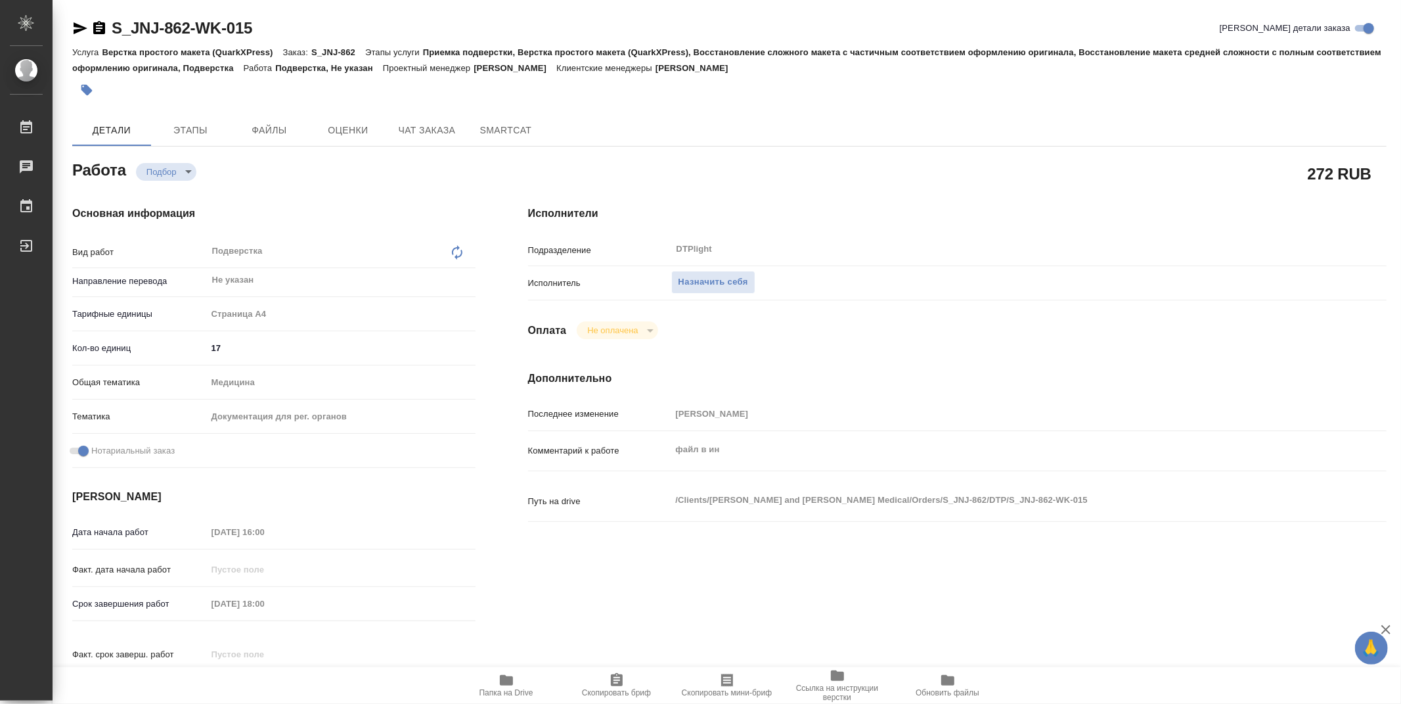
type textarea "x"
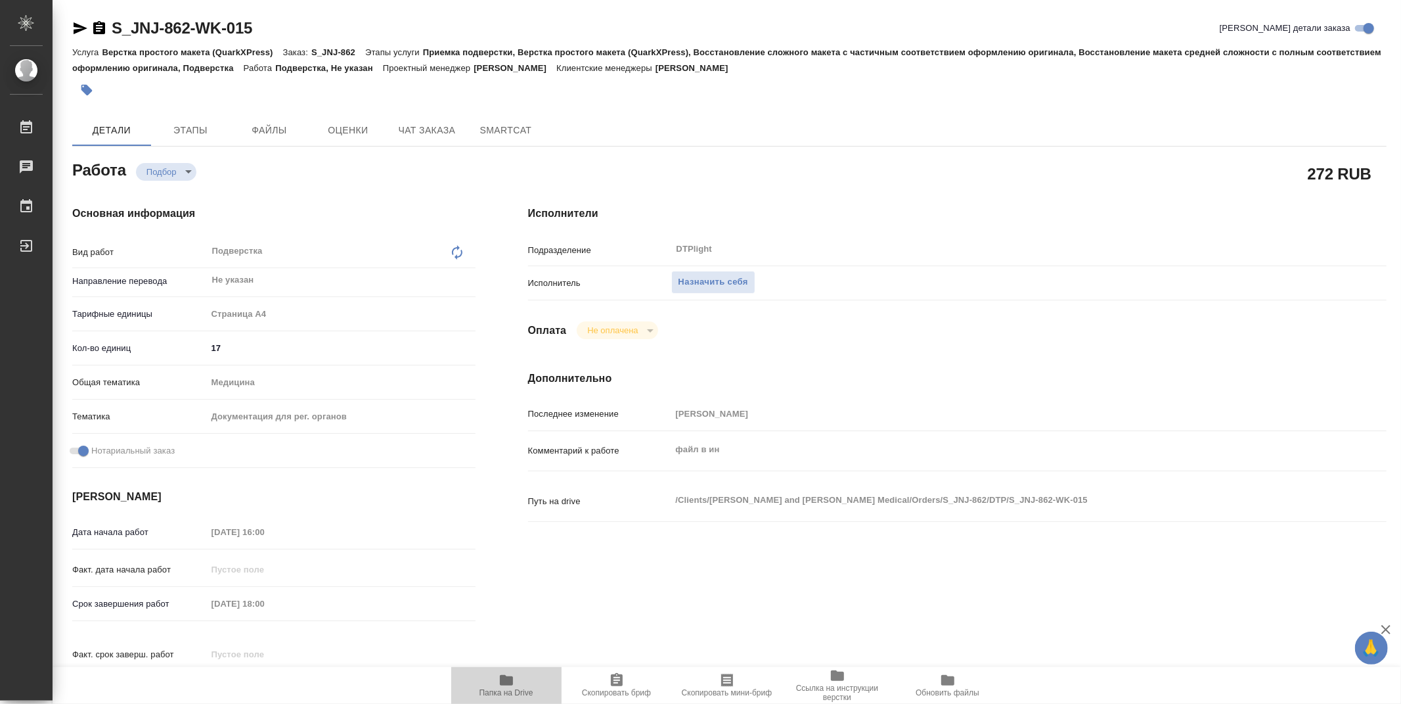
click at [514, 688] on span "Папка на Drive" at bounding box center [507, 692] width 54 height 9
click at [764, 623] on div "Исполнители Подразделение DTPlight ​ Исполнитель Назначить себя Оплата Не оплач…" at bounding box center [957, 459] width 911 height 561
type textarea "x"
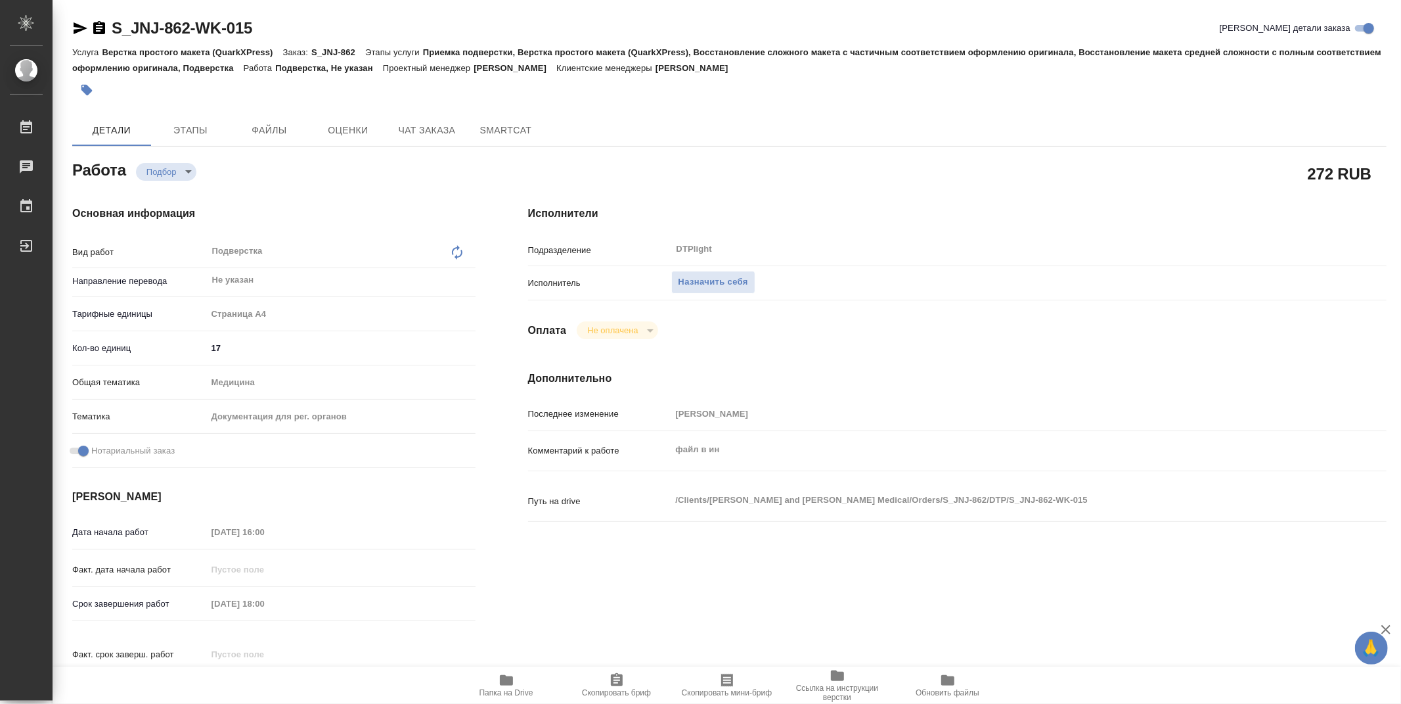
type textarea "x"
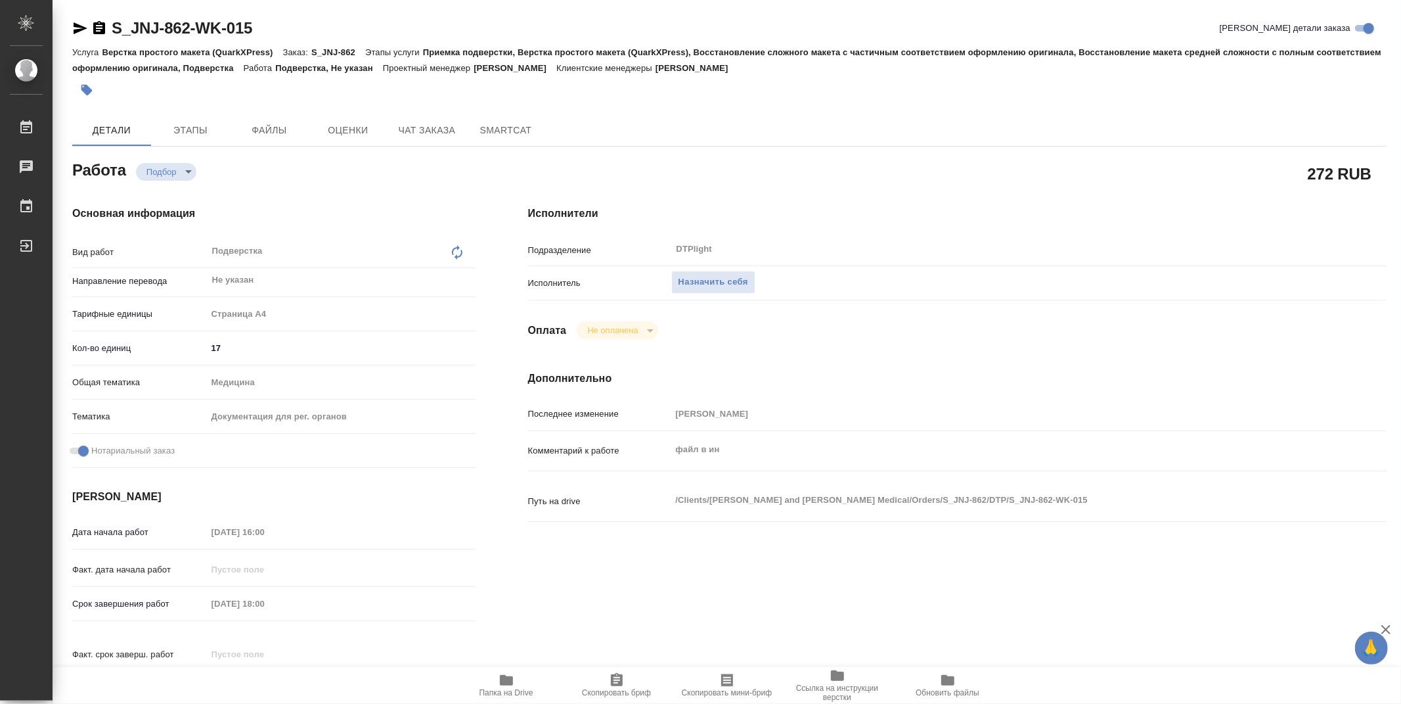
type textarea "x"
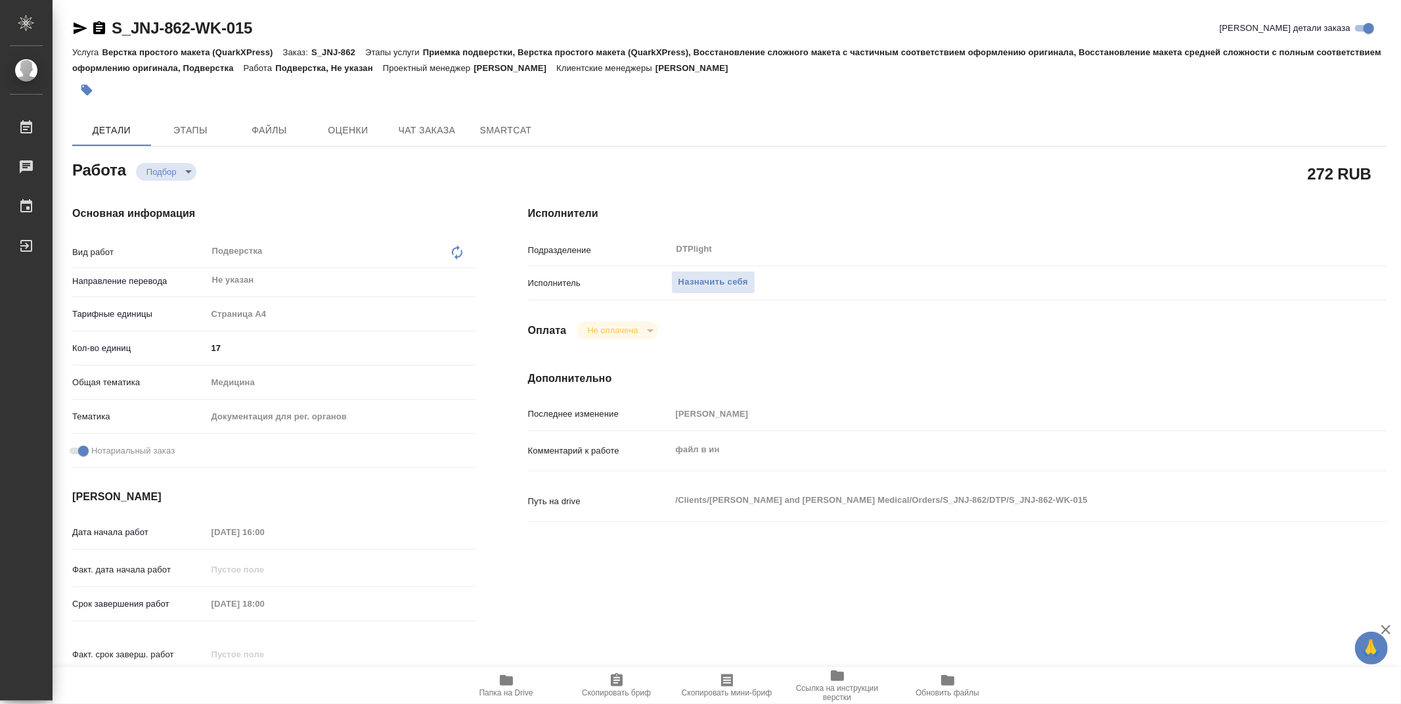
type textarea "x"
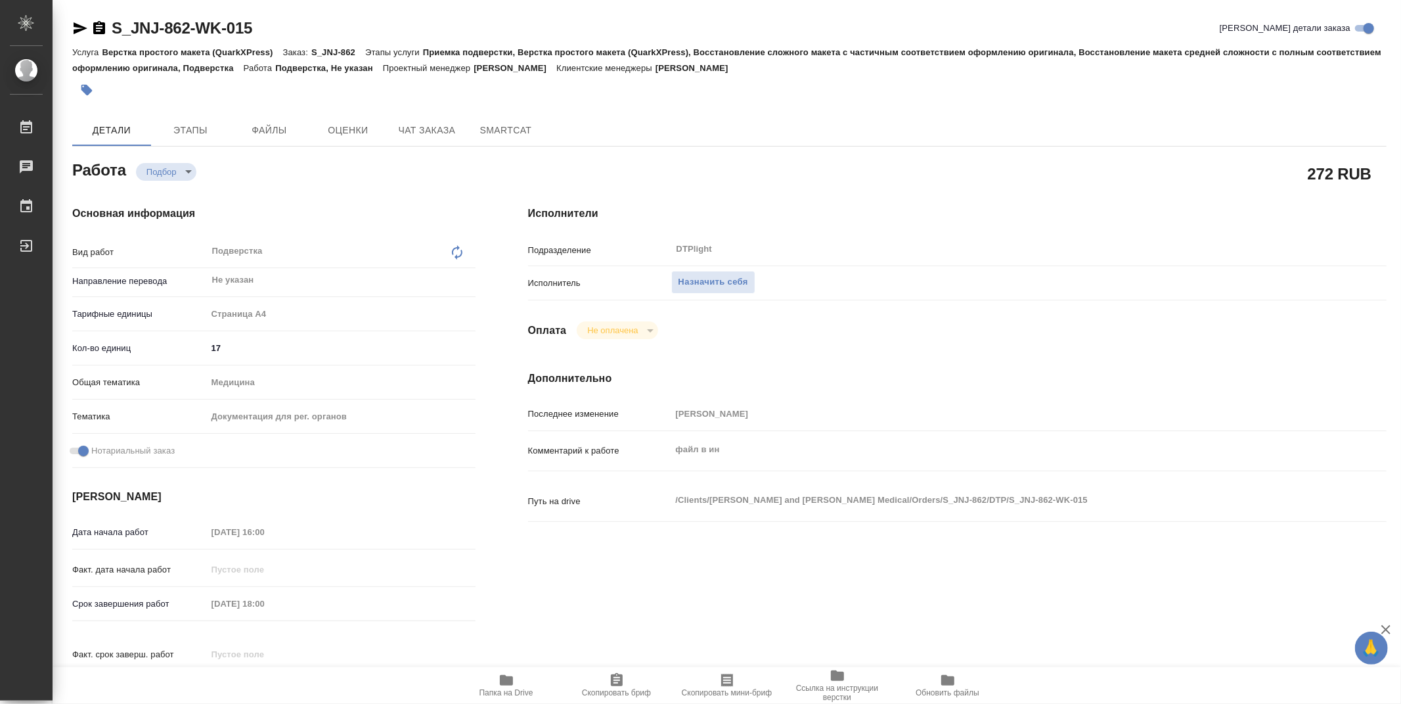
type textarea "x"
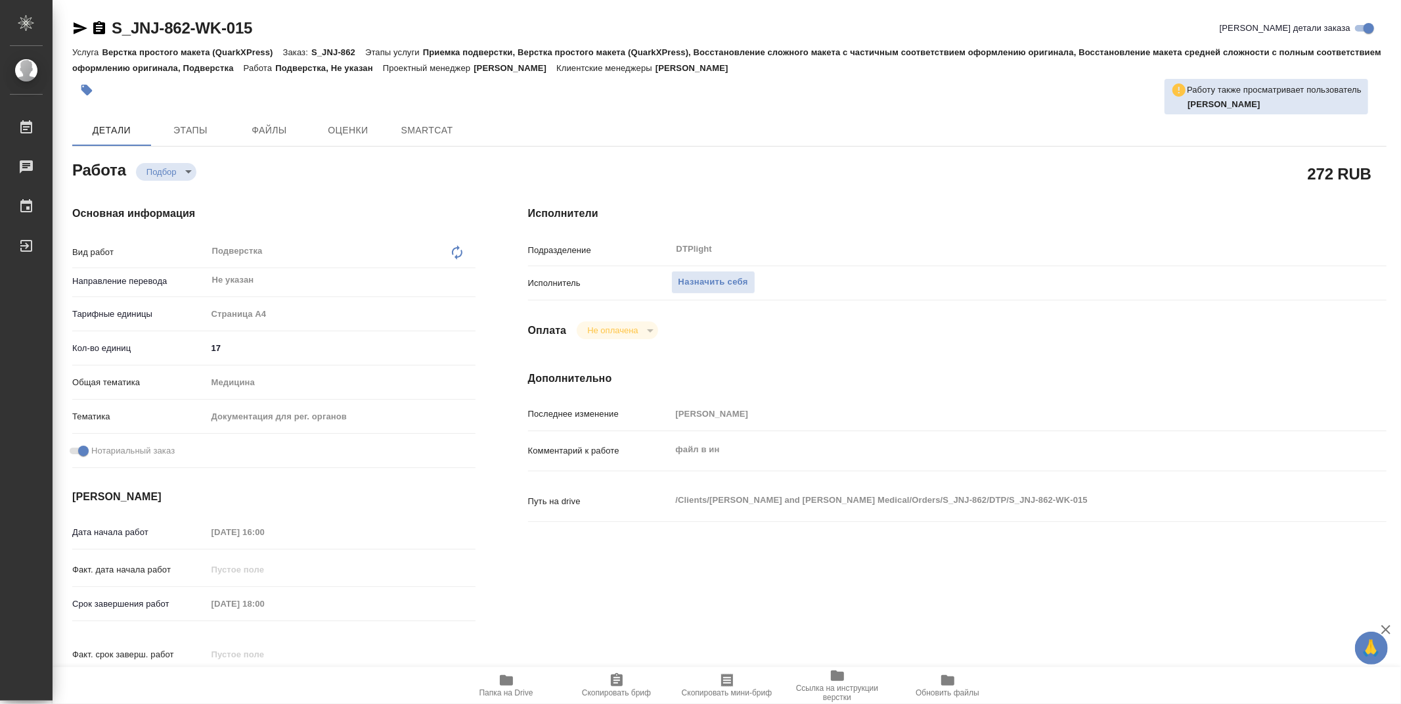
type textarea "x"
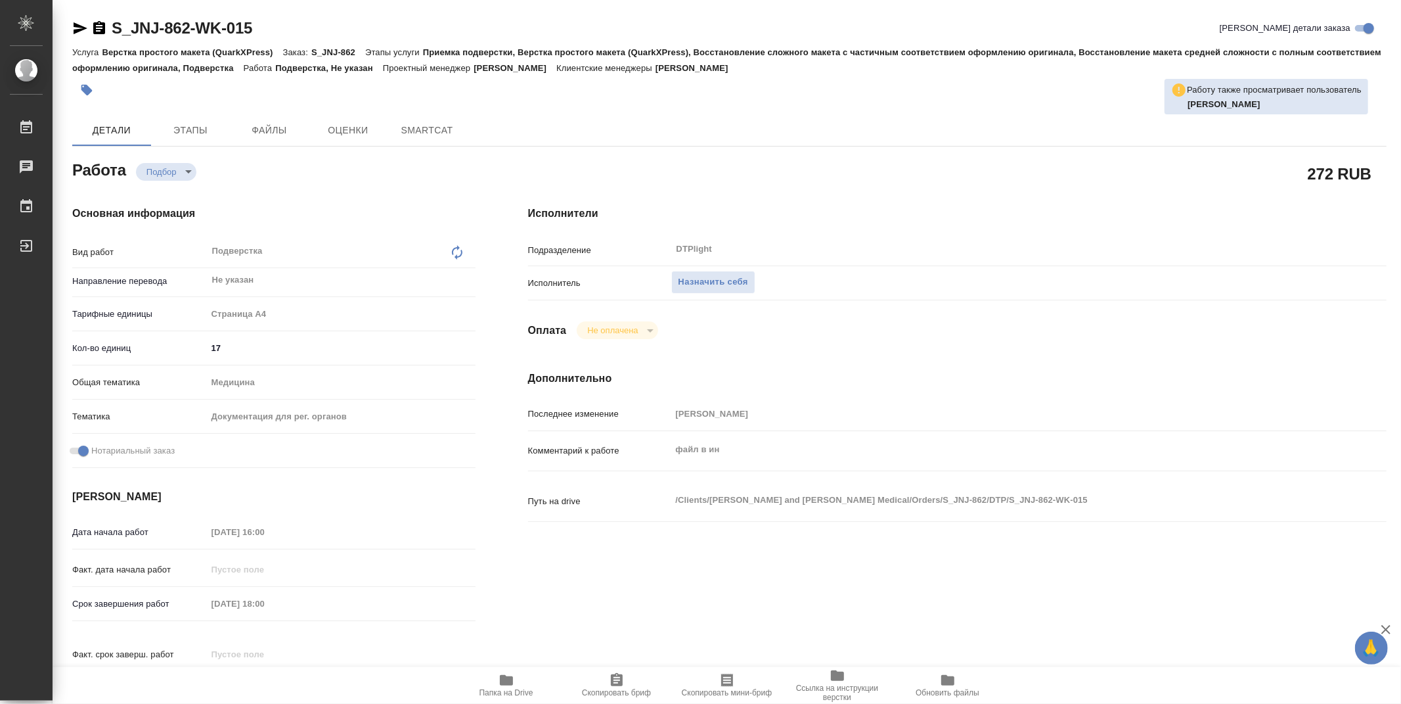
type textarea "x"
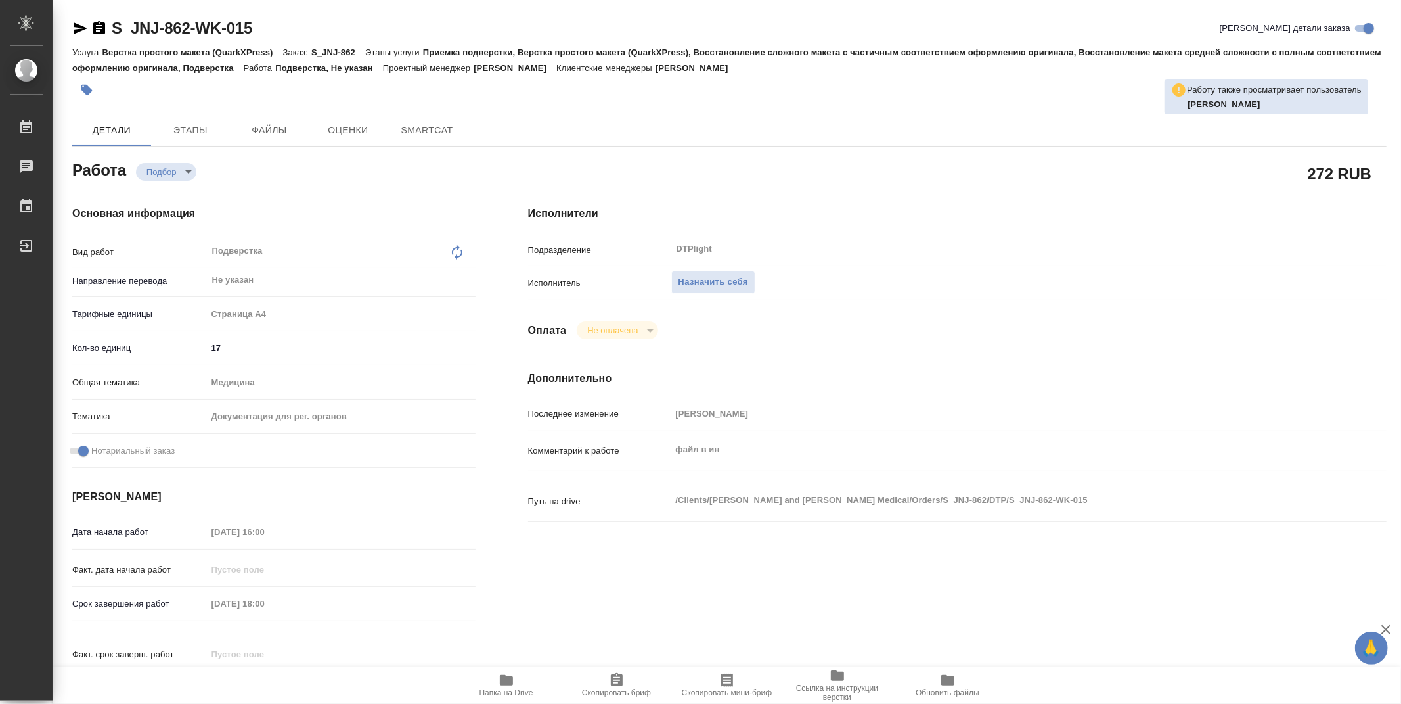
type textarea "x"
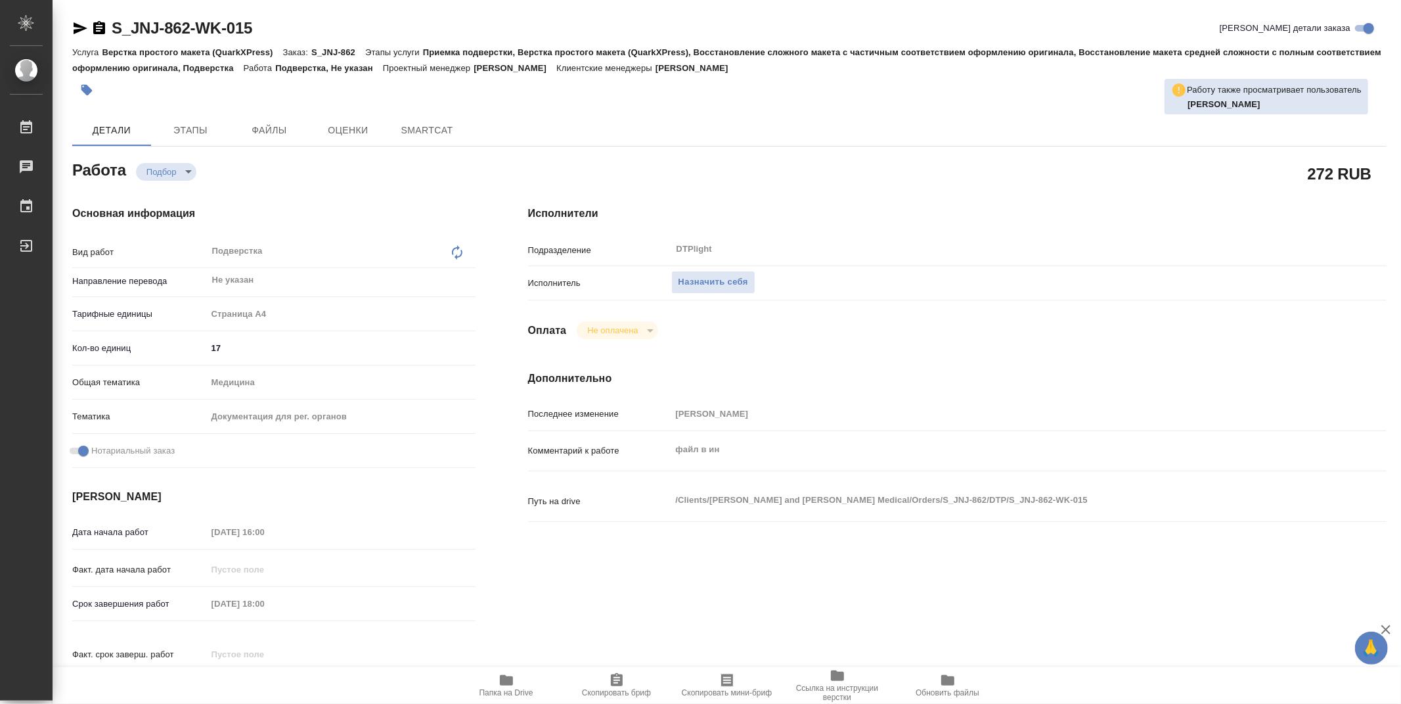
type textarea "x"
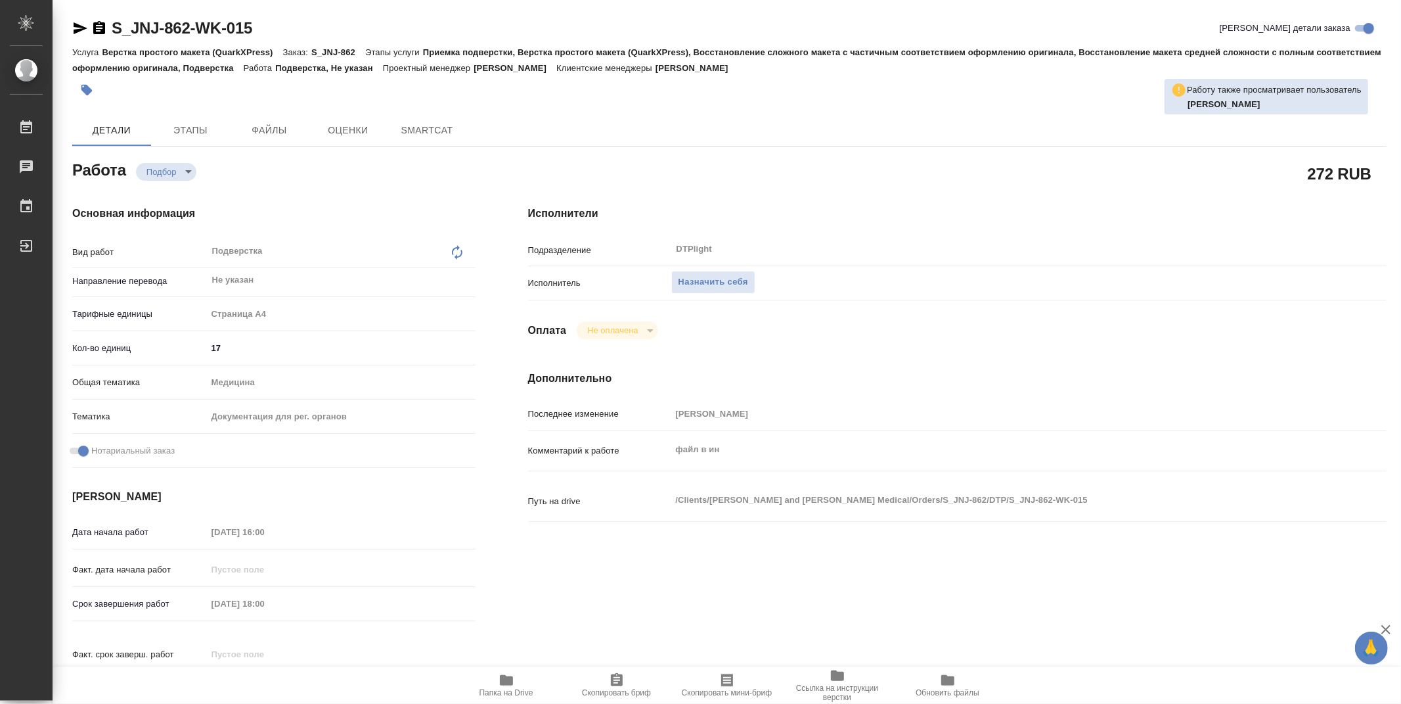
type textarea "x"
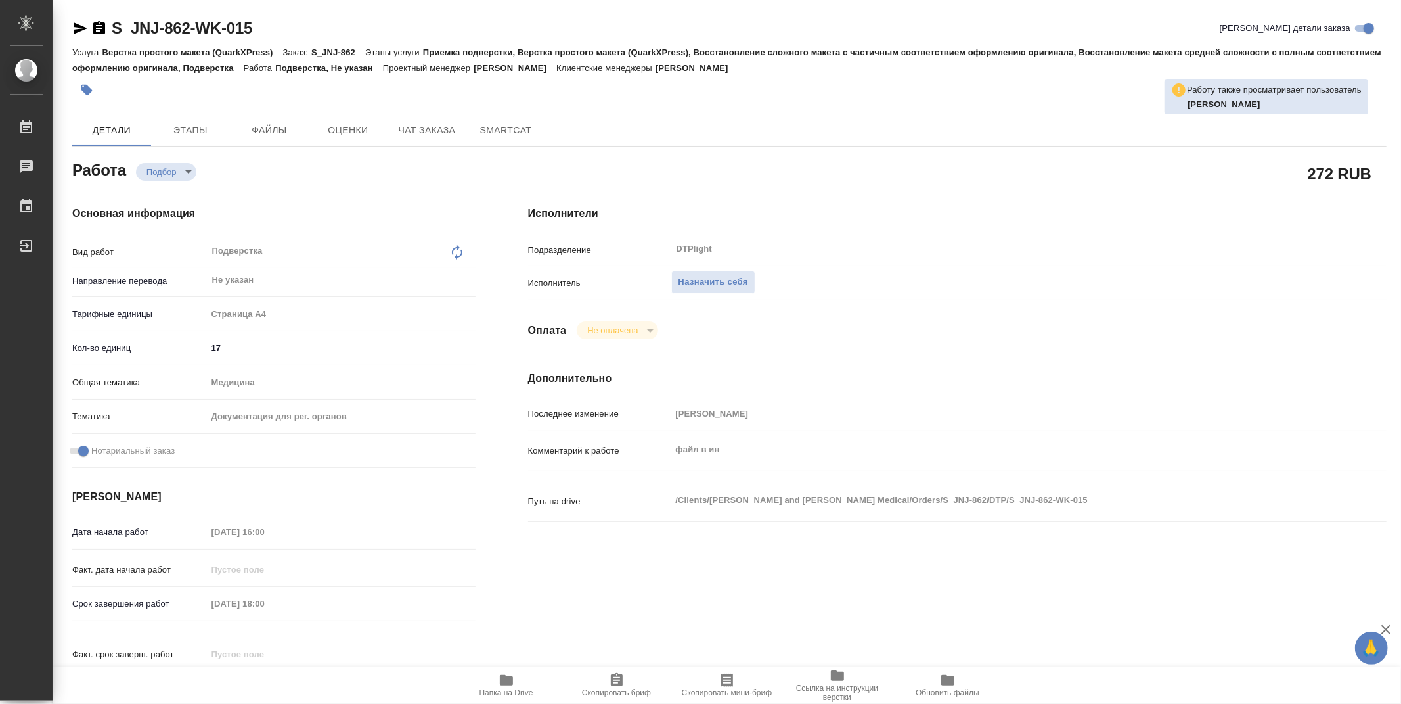
type textarea "x"
click at [506, 688] on span "Папка на Drive" at bounding box center [507, 692] width 54 height 9
type textarea "x"
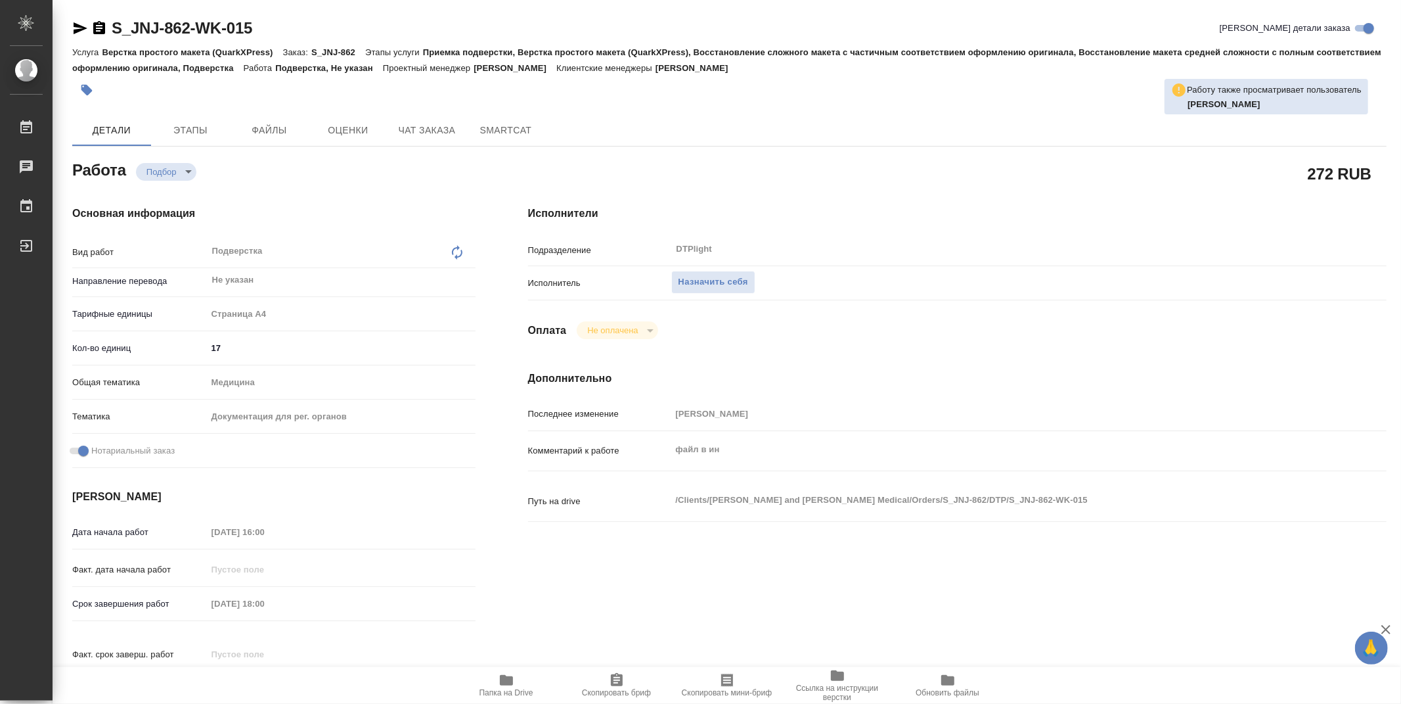
type textarea "x"
